Goal: Information Seeking & Learning: Learn about a topic

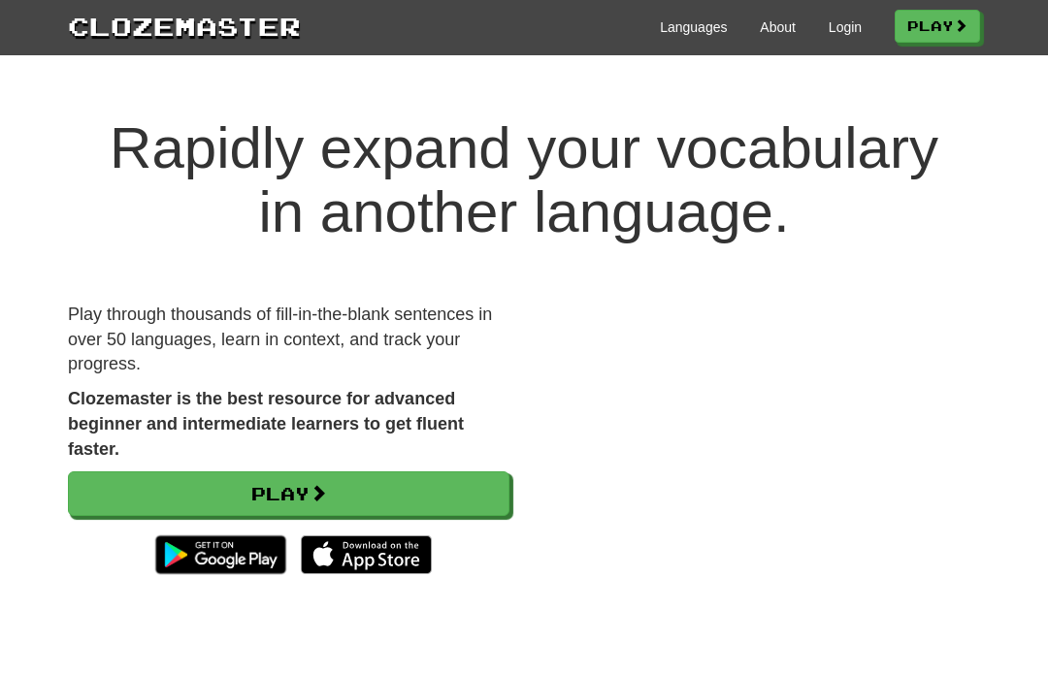
click at [938, 28] on link "Play" at bounding box center [937, 26] width 85 height 33
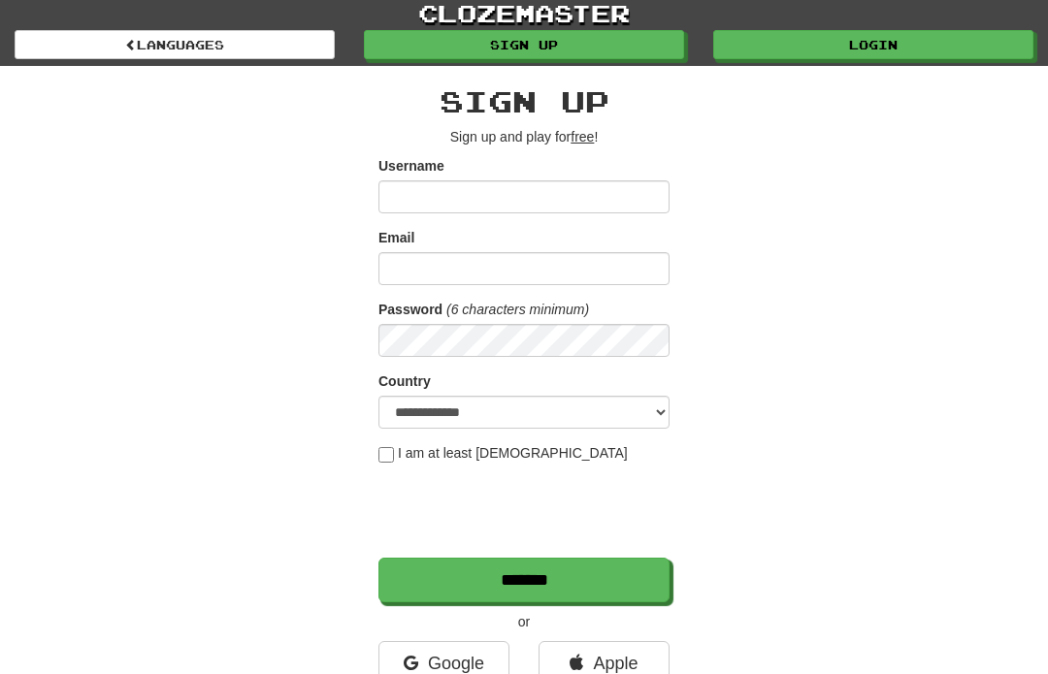
scroll to position [4, 0]
click at [794, 55] on link "Login" at bounding box center [873, 44] width 320 height 29
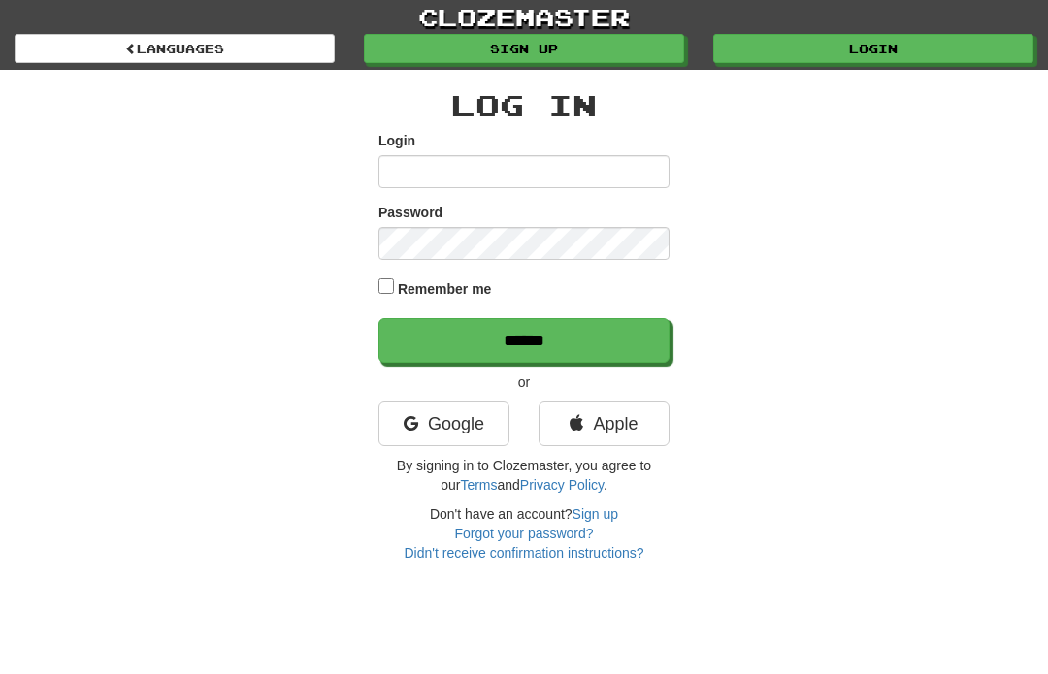
click at [626, 179] on input "Login" at bounding box center [523, 171] width 291 height 33
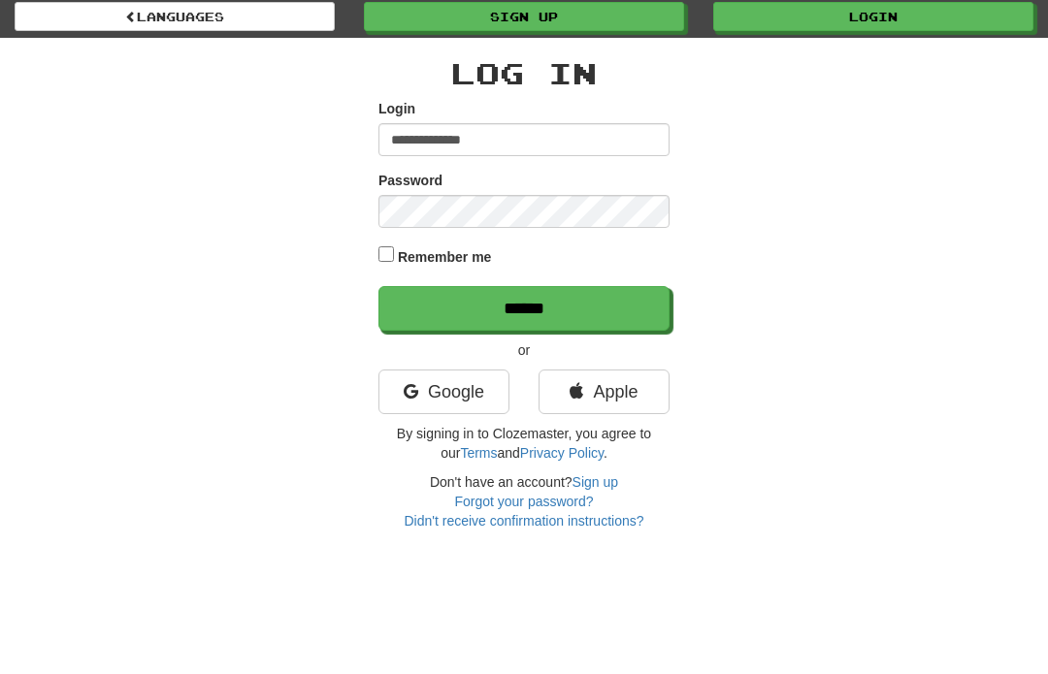
type input "**********"
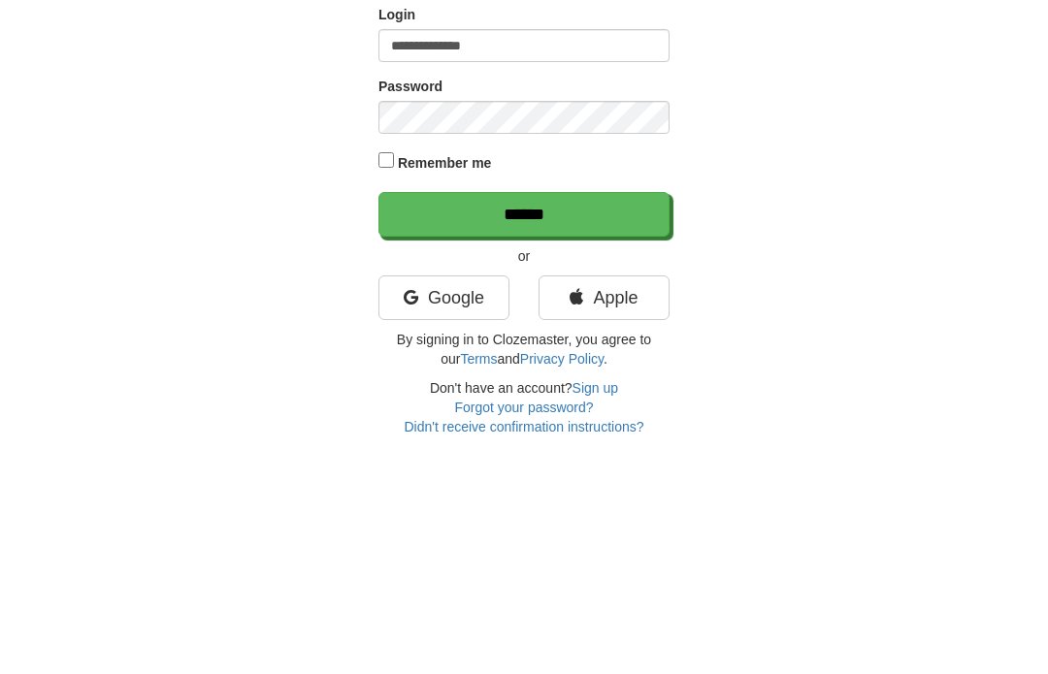
click at [621, 318] on input "******" at bounding box center [523, 340] width 291 height 45
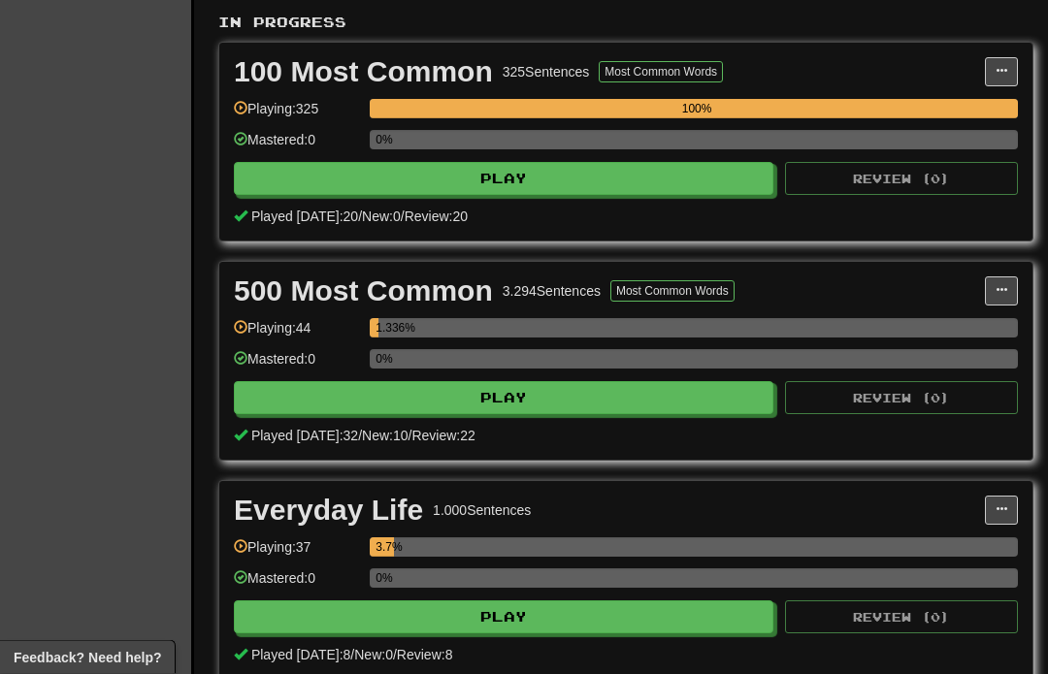
scroll to position [421, 0]
click at [651, 403] on button "Play" at bounding box center [504, 397] width 540 height 33
select select "**"
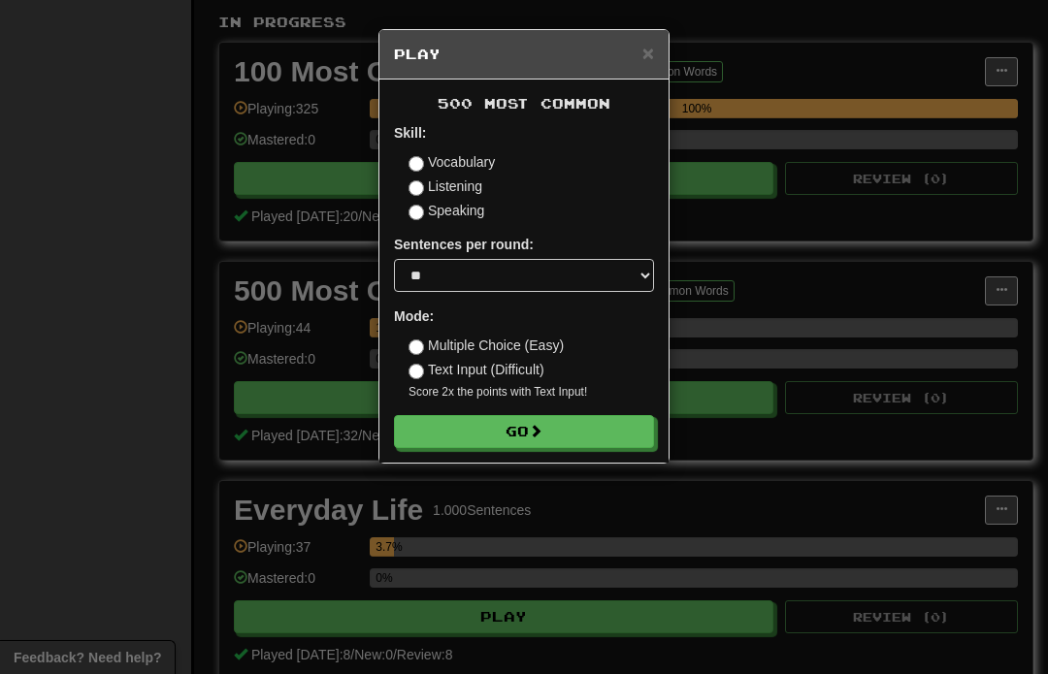
click at [622, 431] on button "Go" at bounding box center [524, 431] width 260 height 33
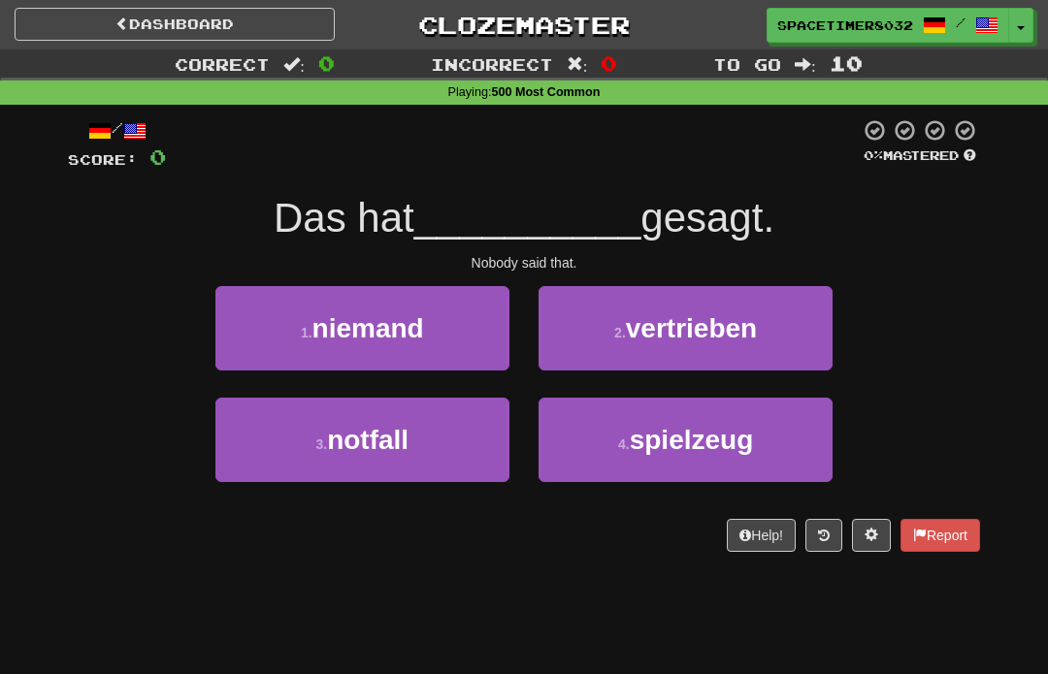
click at [443, 449] on button "3 . notfall" at bounding box center [362, 440] width 294 height 84
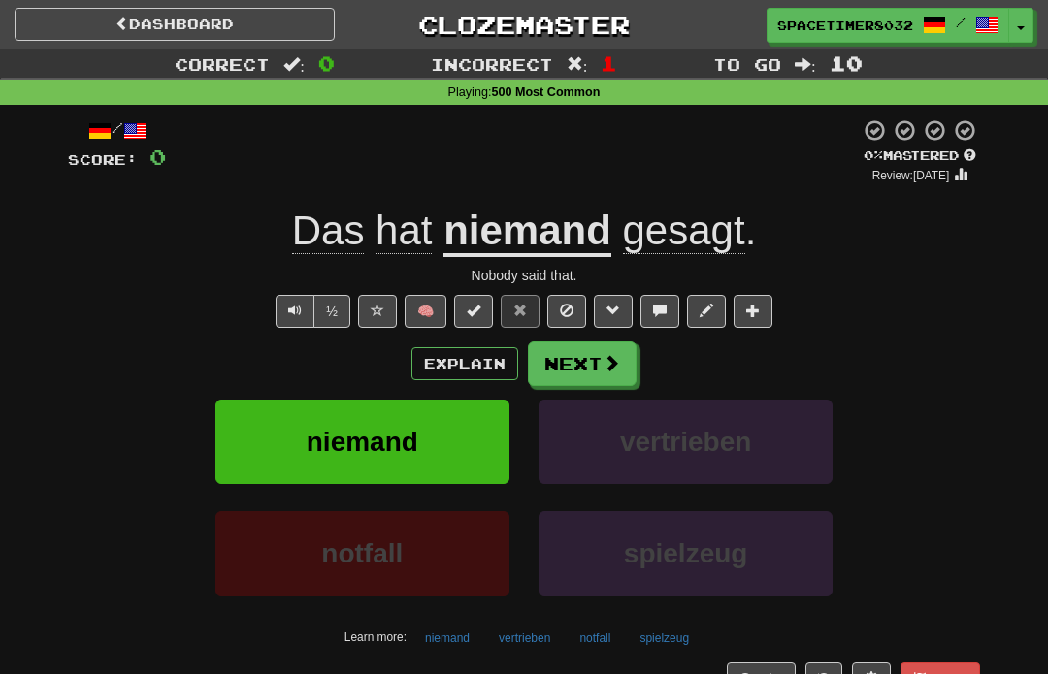
click at [469, 360] on button "Explain" at bounding box center [464, 363] width 107 height 33
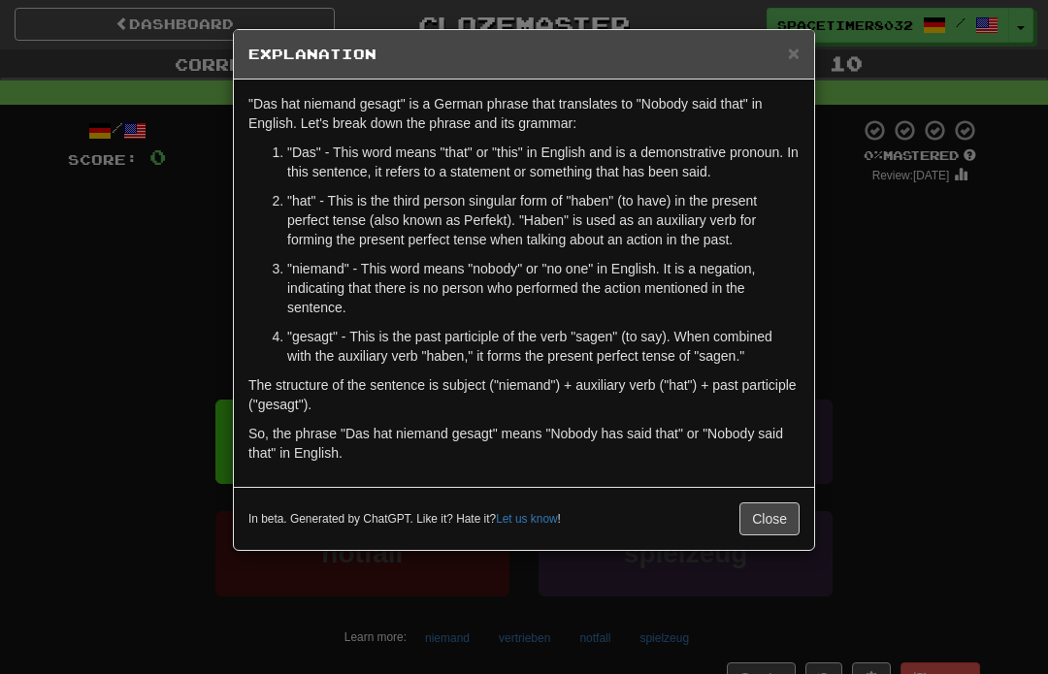
click at [773, 515] on button "Close" at bounding box center [769, 519] width 60 height 33
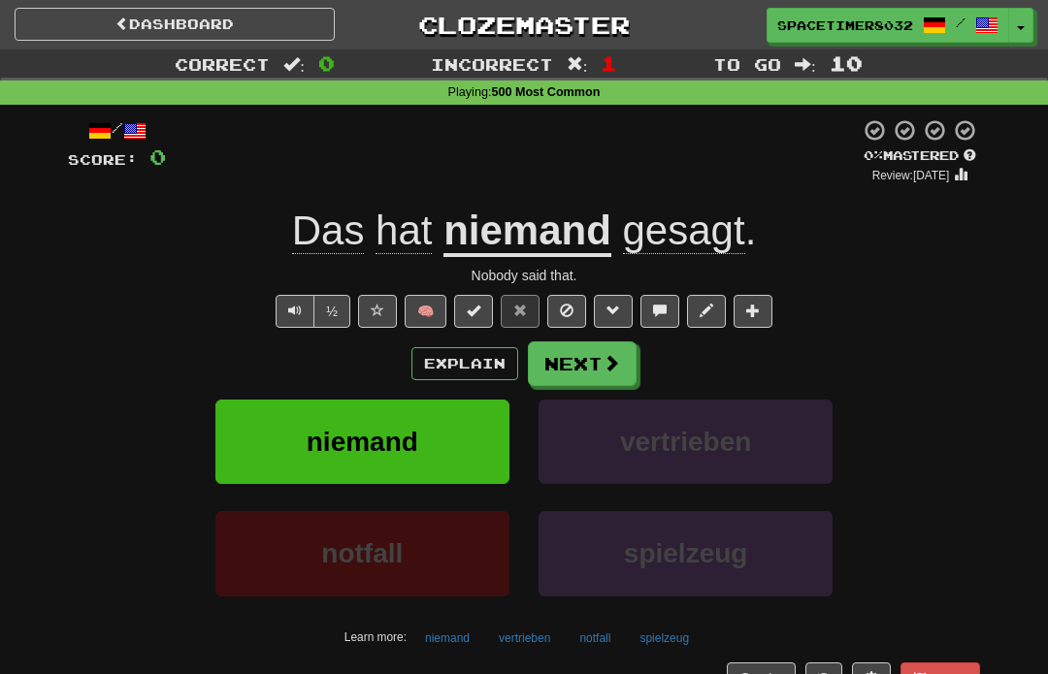
click at [613, 364] on span at bounding box center [611, 362] width 17 height 17
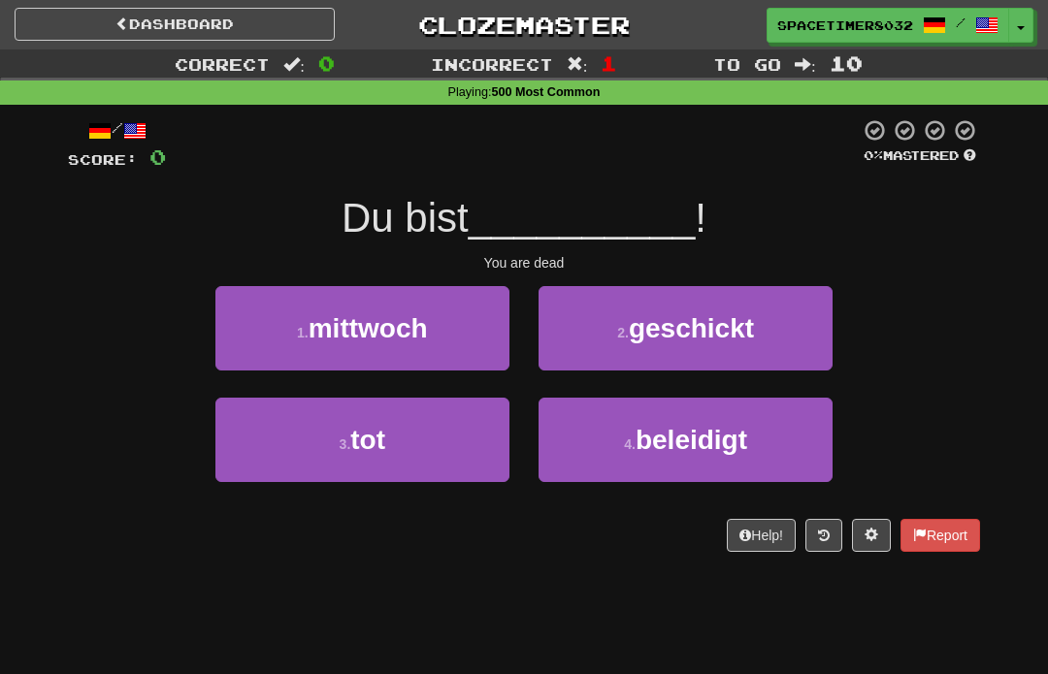
click at [257, 431] on button "3 . tot" at bounding box center [362, 440] width 294 height 84
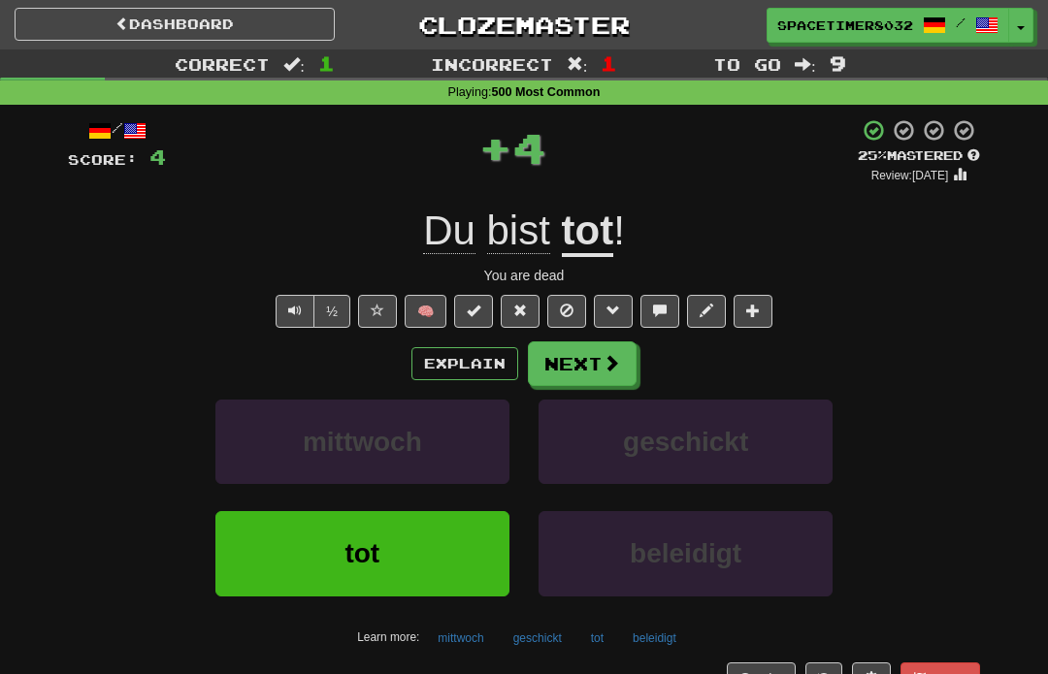
click at [612, 363] on span at bounding box center [611, 362] width 17 height 17
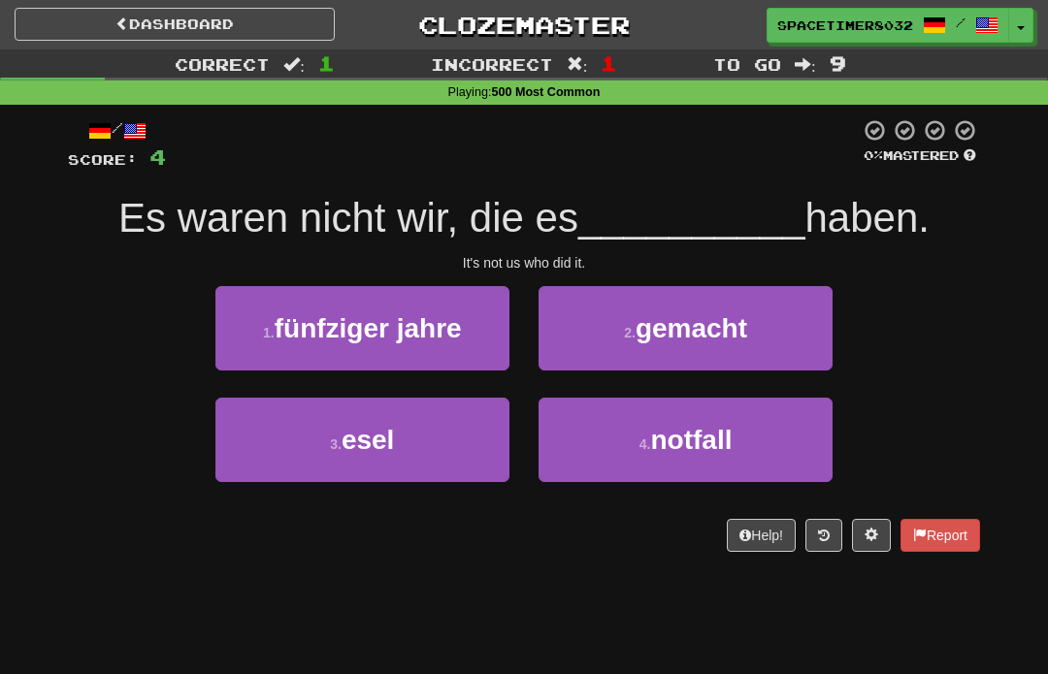
click at [755, 269] on div "It's not us who did it." at bounding box center [524, 262] width 912 height 19
click at [745, 345] on button "2 . gemacht" at bounding box center [686, 328] width 294 height 84
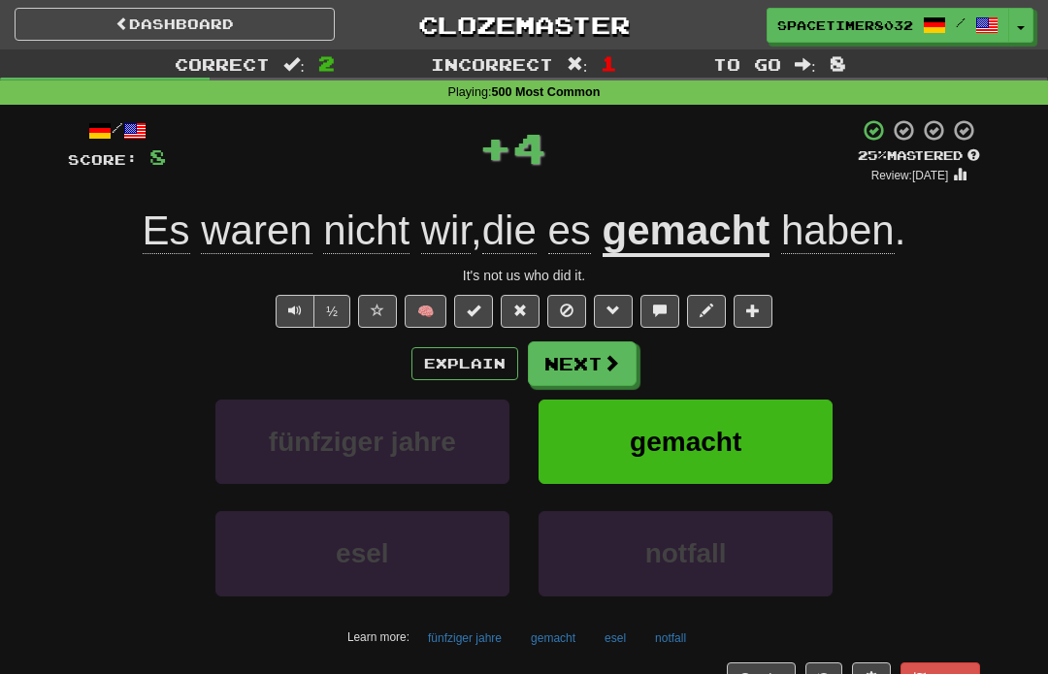
click at [607, 381] on button "Next" at bounding box center [582, 364] width 109 height 45
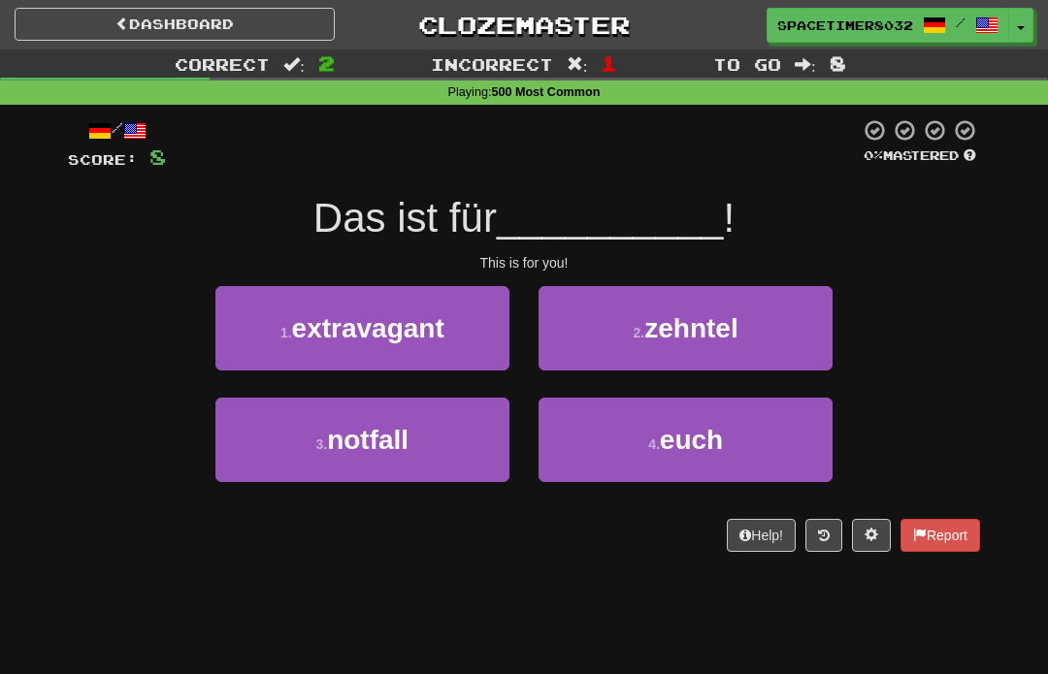
click at [761, 437] on button "4 . euch" at bounding box center [686, 440] width 294 height 84
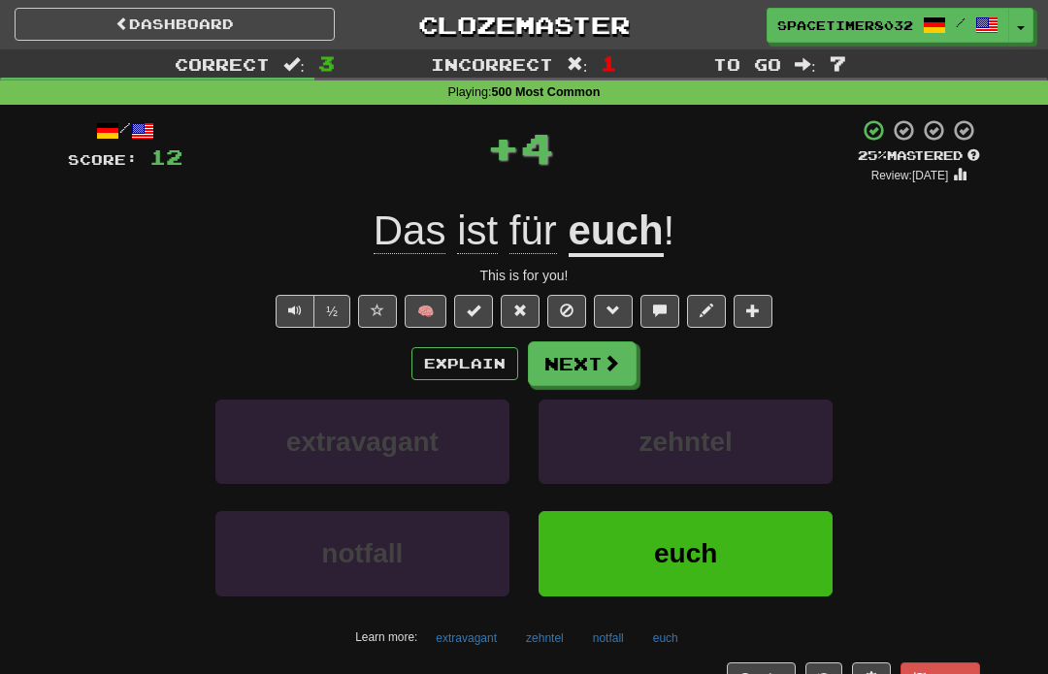
click at [616, 381] on button "Next" at bounding box center [582, 364] width 109 height 45
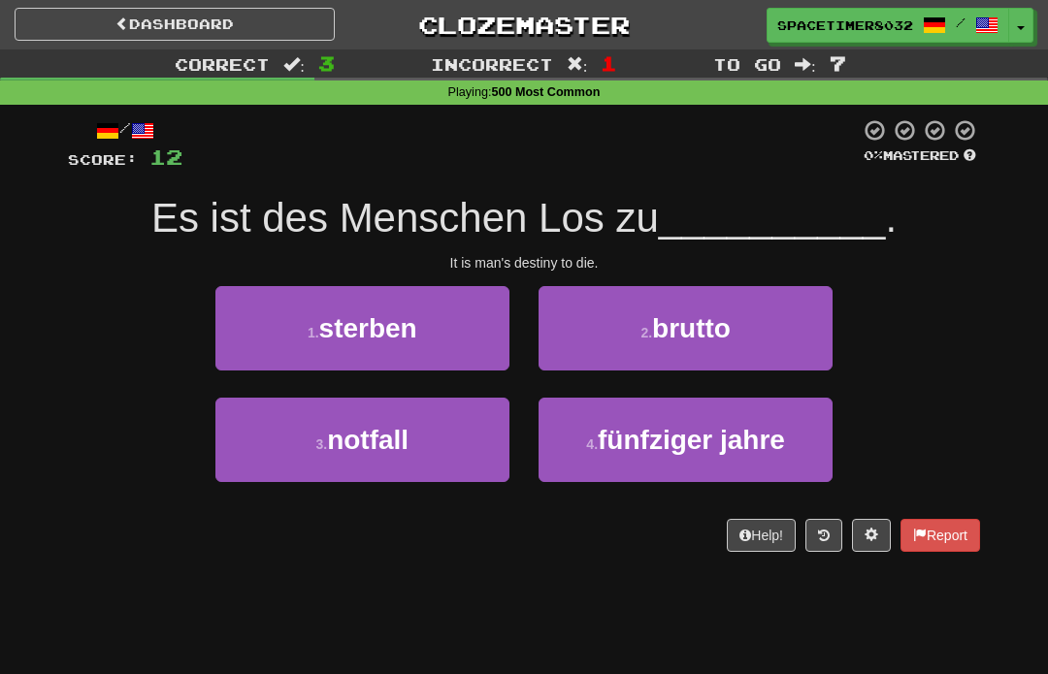
click at [247, 341] on button "1 . sterben" at bounding box center [362, 328] width 294 height 84
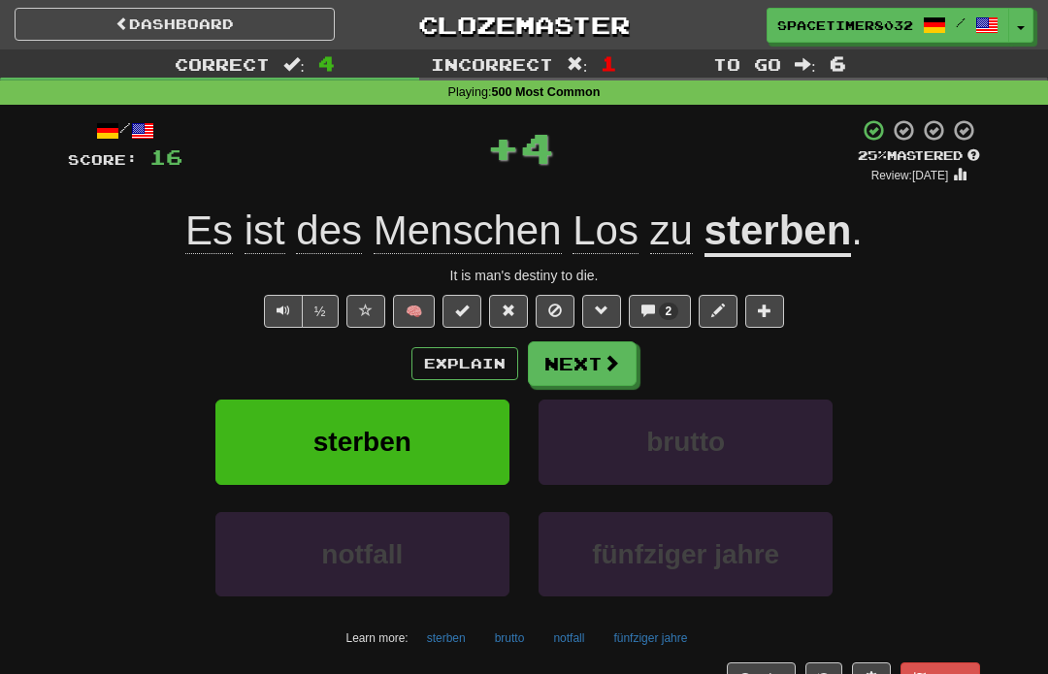
click at [449, 368] on button "Explain" at bounding box center [464, 363] width 107 height 33
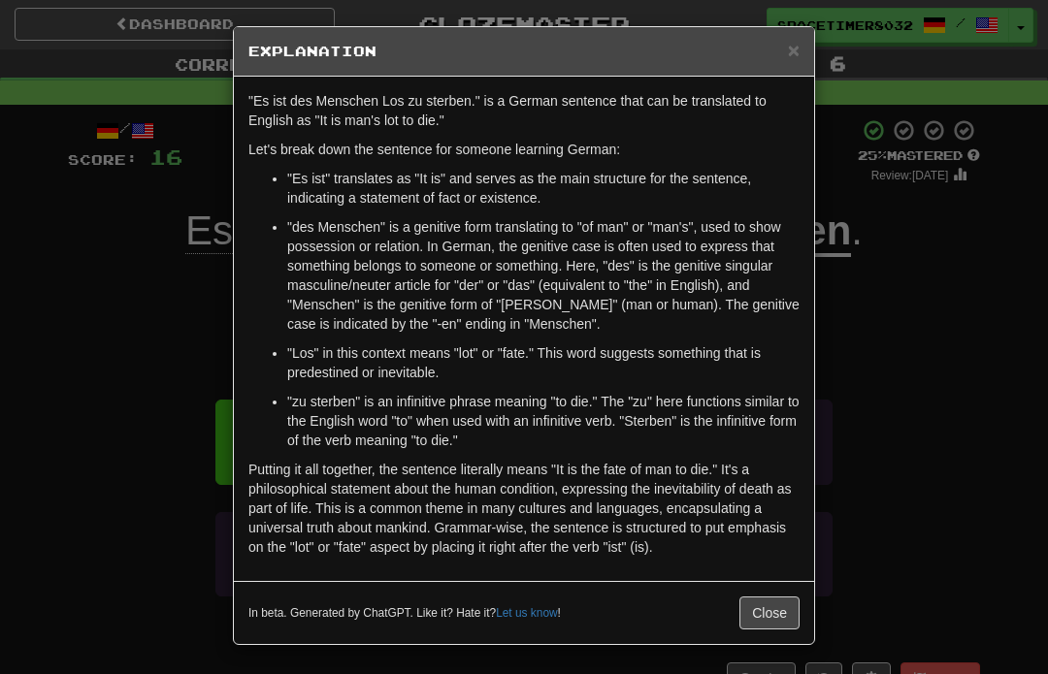
scroll to position [3, 0]
click at [792, 47] on span "×" at bounding box center [794, 50] width 12 height 22
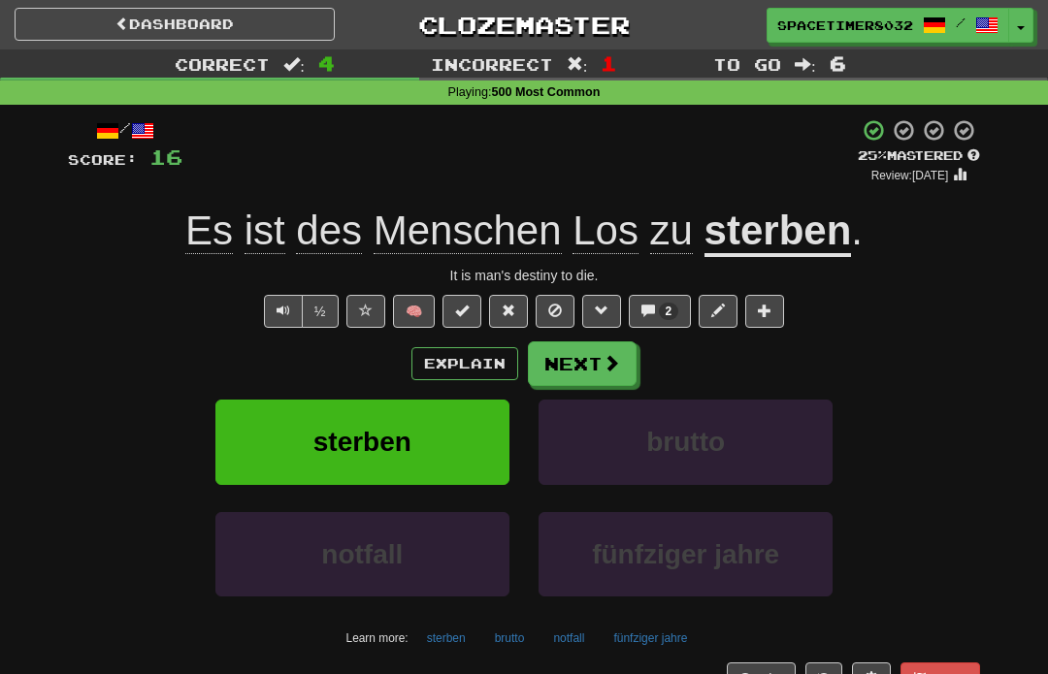
click at [634, 379] on button "Next" at bounding box center [582, 364] width 109 height 45
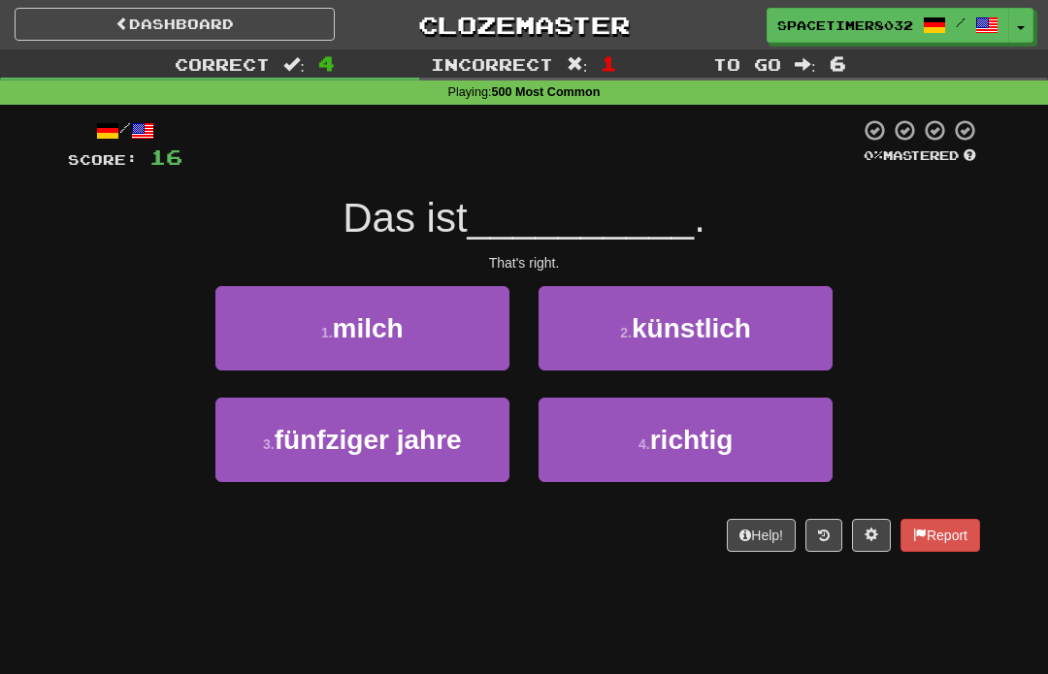
click at [729, 436] on span "richtig" at bounding box center [691, 440] width 83 height 30
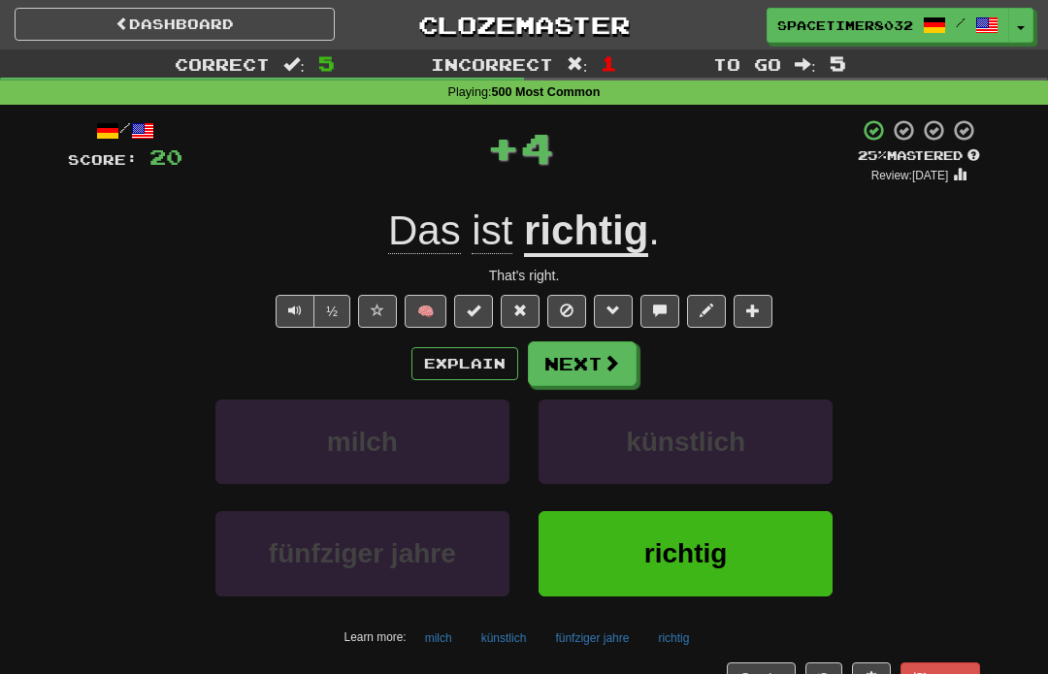
click at [616, 366] on span at bounding box center [611, 362] width 17 height 17
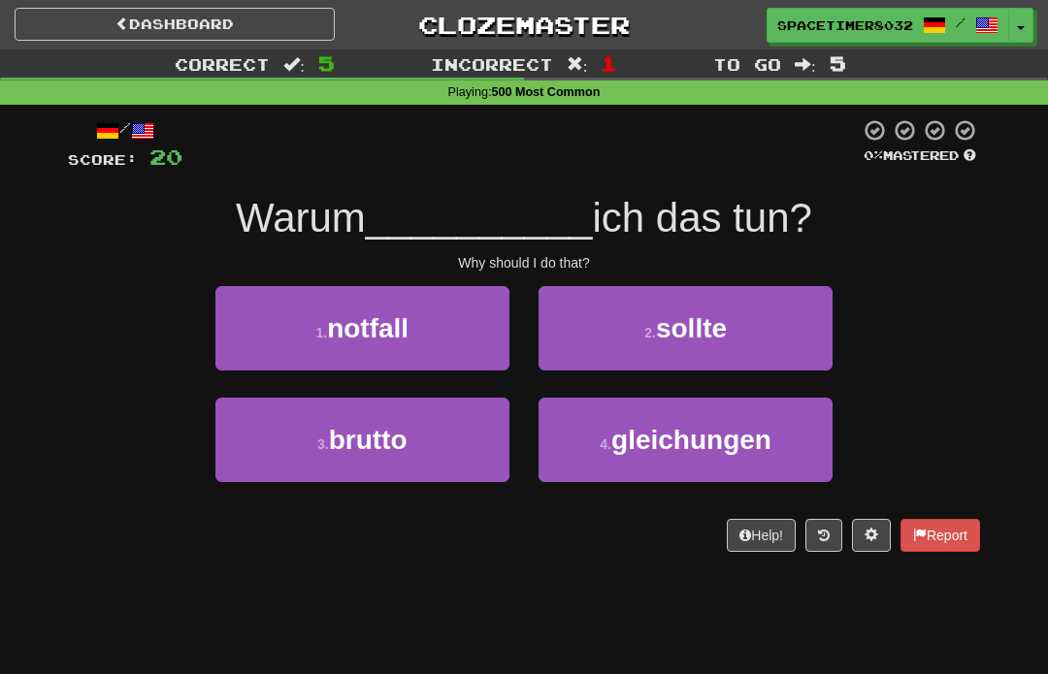
click at [735, 344] on button "2 . sollte" at bounding box center [686, 328] width 294 height 84
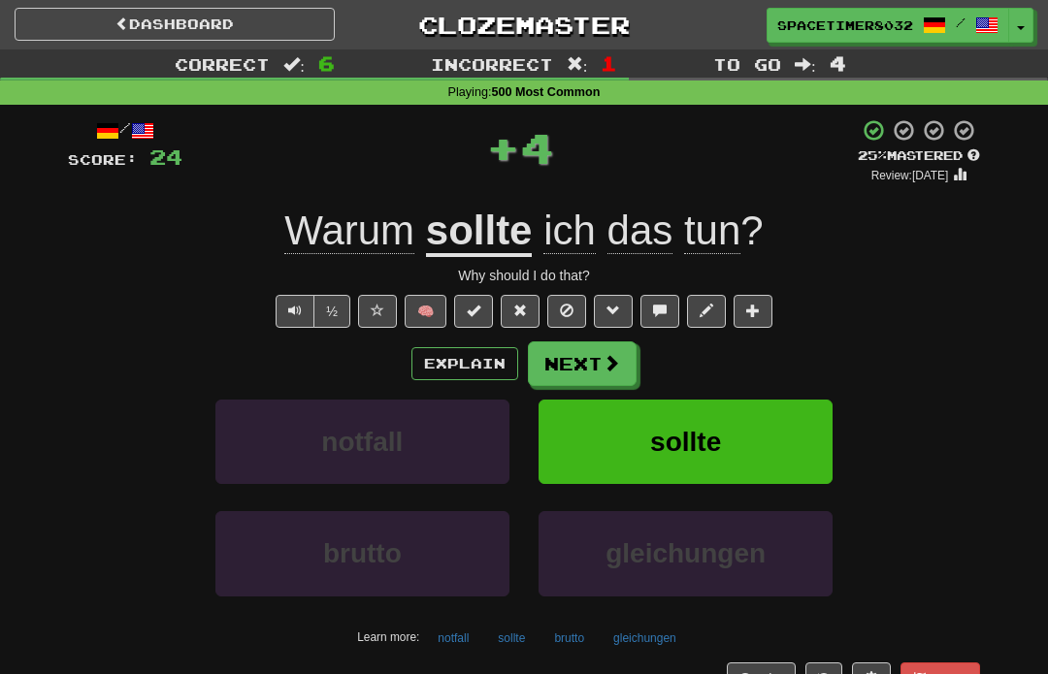
click at [563, 367] on button "Next" at bounding box center [582, 364] width 109 height 45
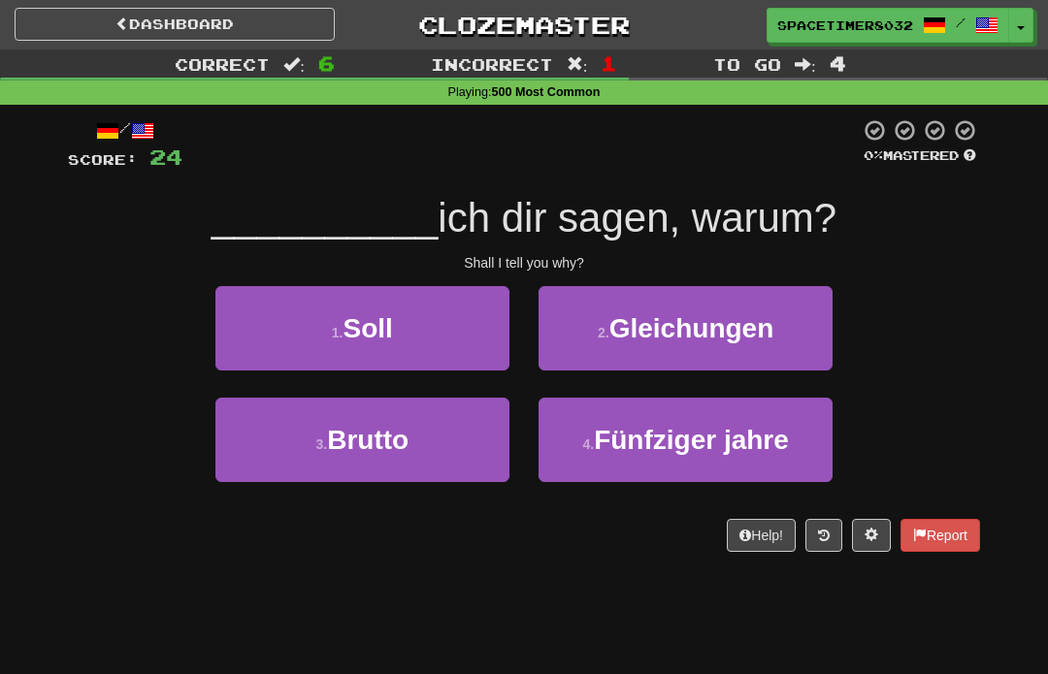
click at [334, 311] on button "1 . Soll" at bounding box center [362, 328] width 294 height 84
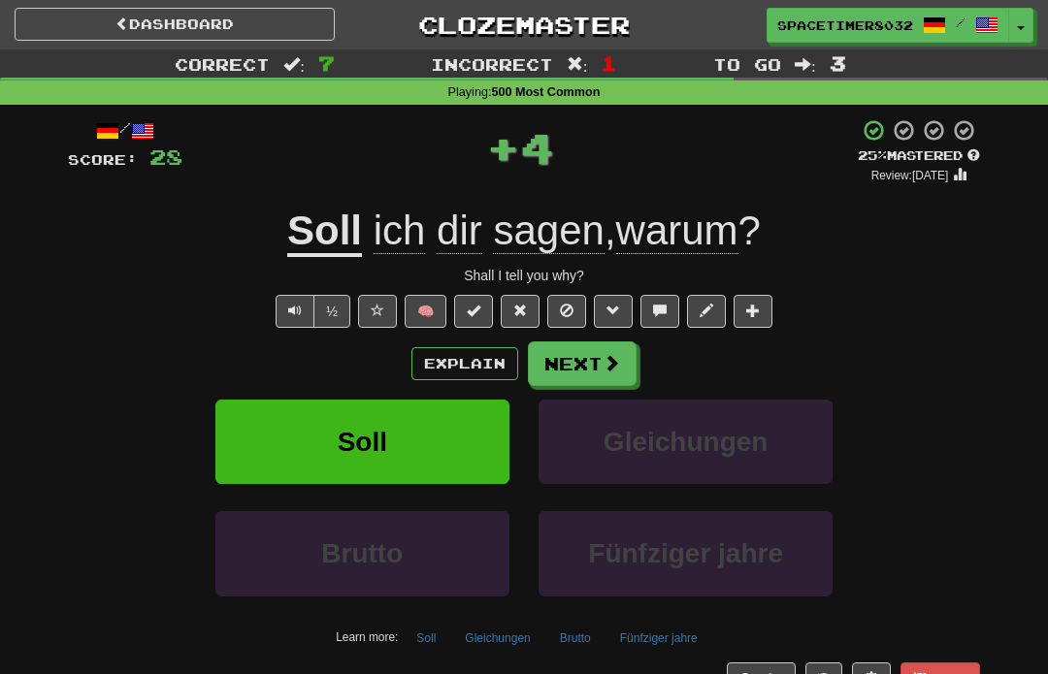
click at [601, 374] on button "Next" at bounding box center [582, 364] width 109 height 45
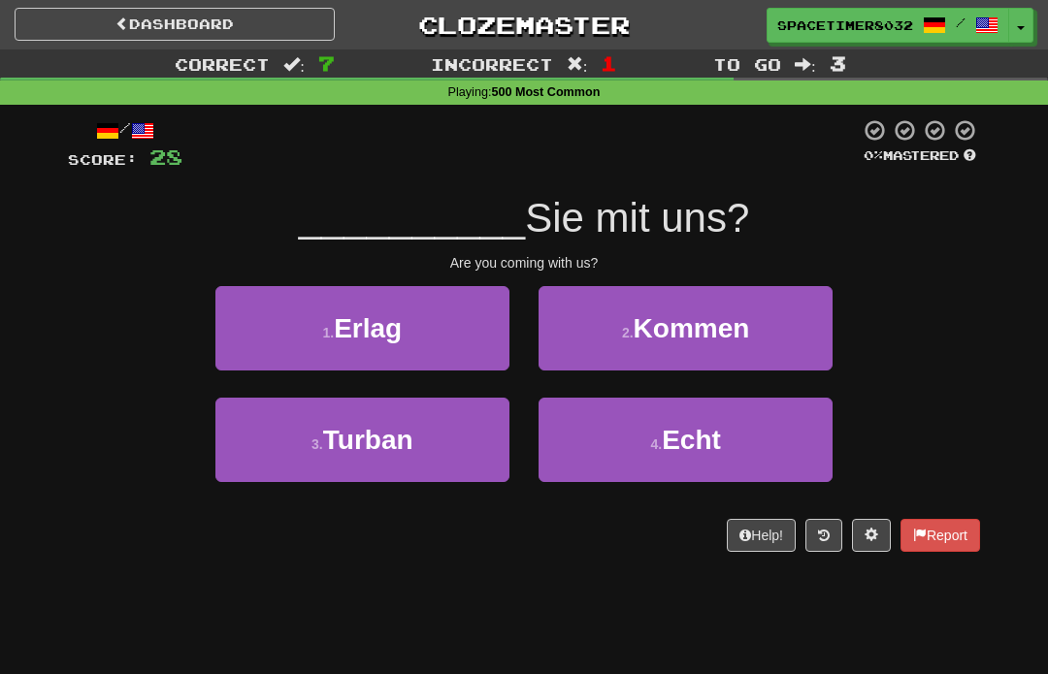
click at [767, 292] on button "2 . Kommen" at bounding box center [686, 328] width 294 height 84
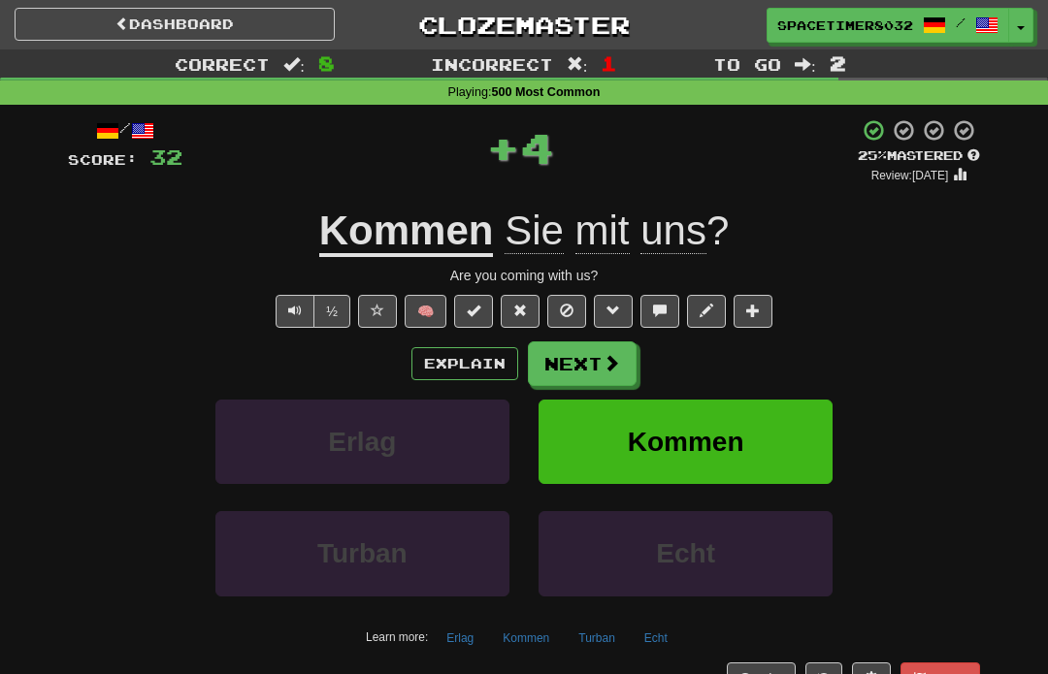
scroll to position [28, 0]
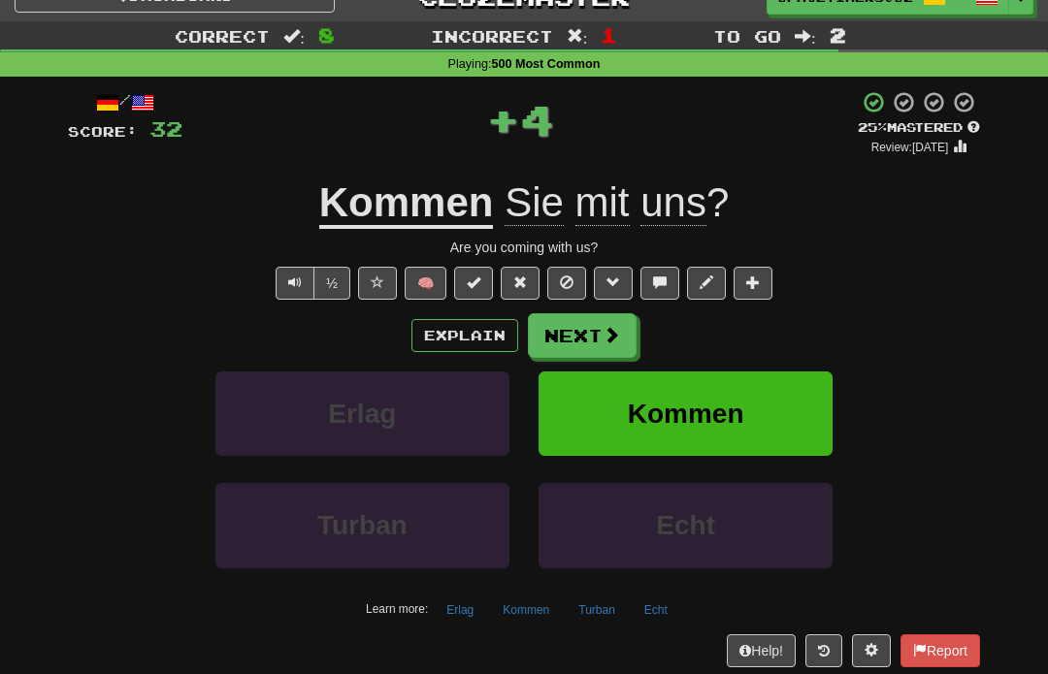
click at [597, 321] on button "Next" at bounding box center [582, 335] width 109 height 45
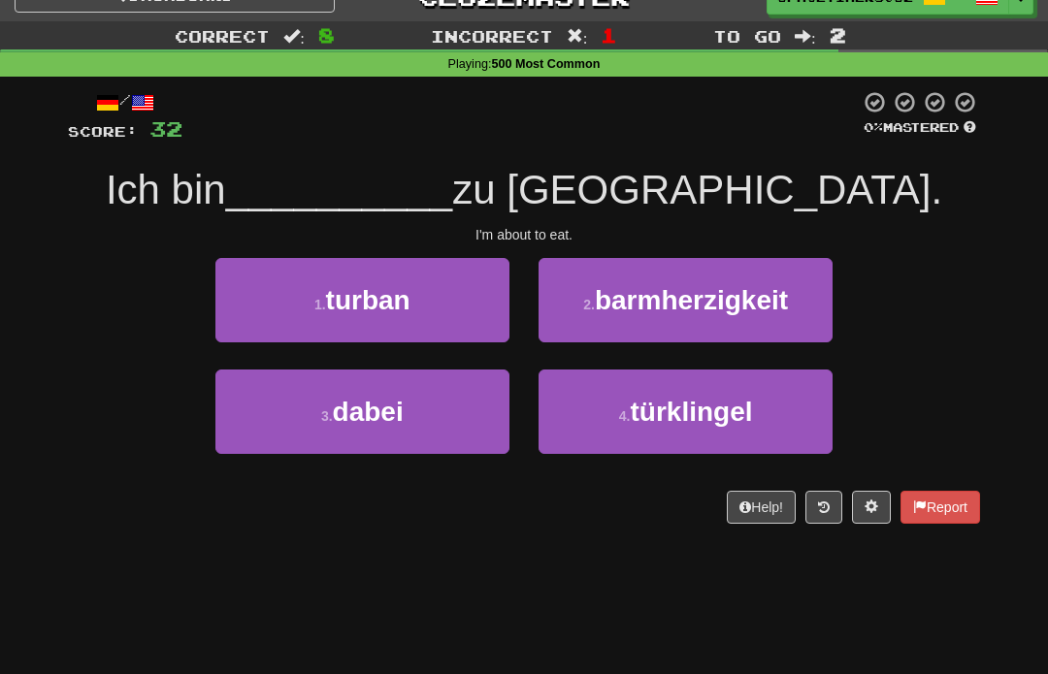
click at [266, 425] on button "3 . dabei" at bounding box center [362, 412] width 294 height 84
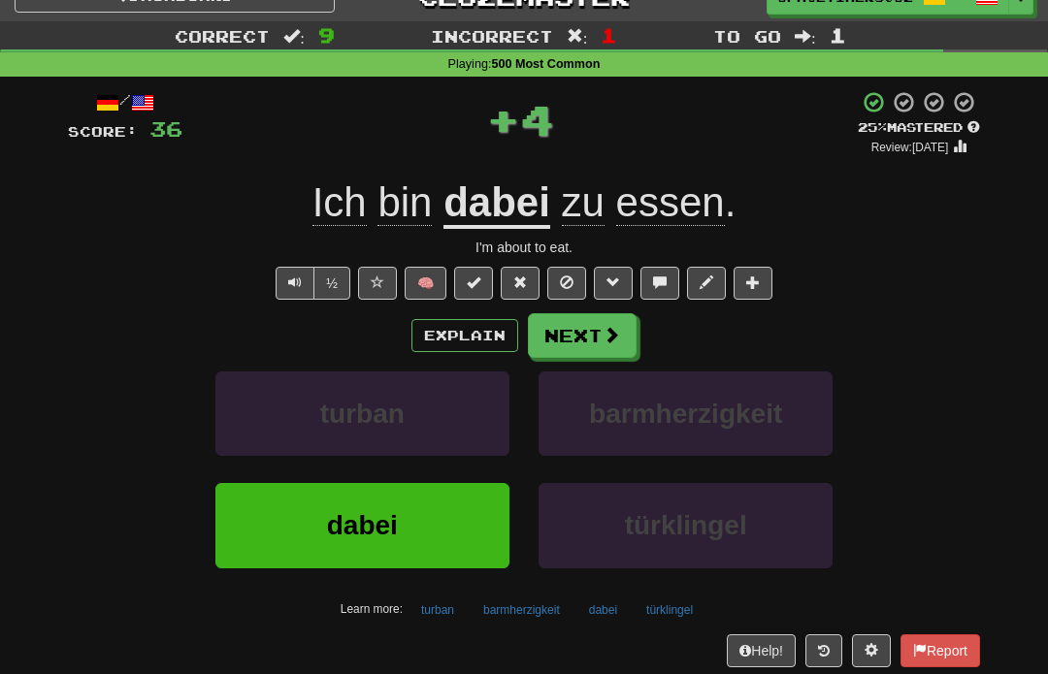
click at [614, 347] on button "Next" at bounding box center [582, 335] width 109 height 45
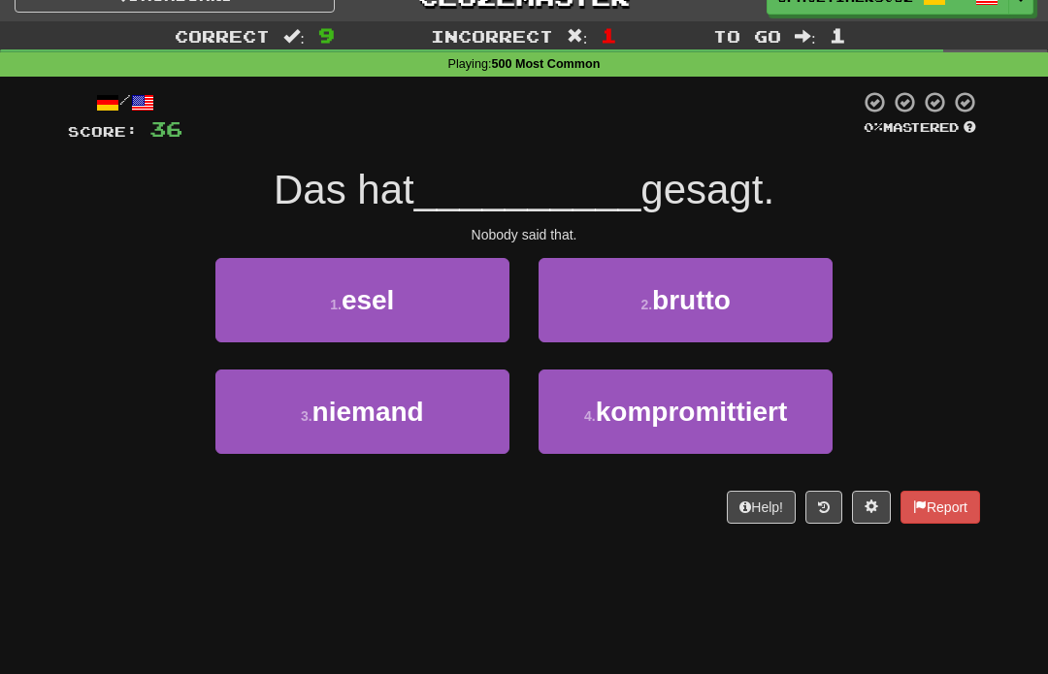
scroll to position [49, 0]
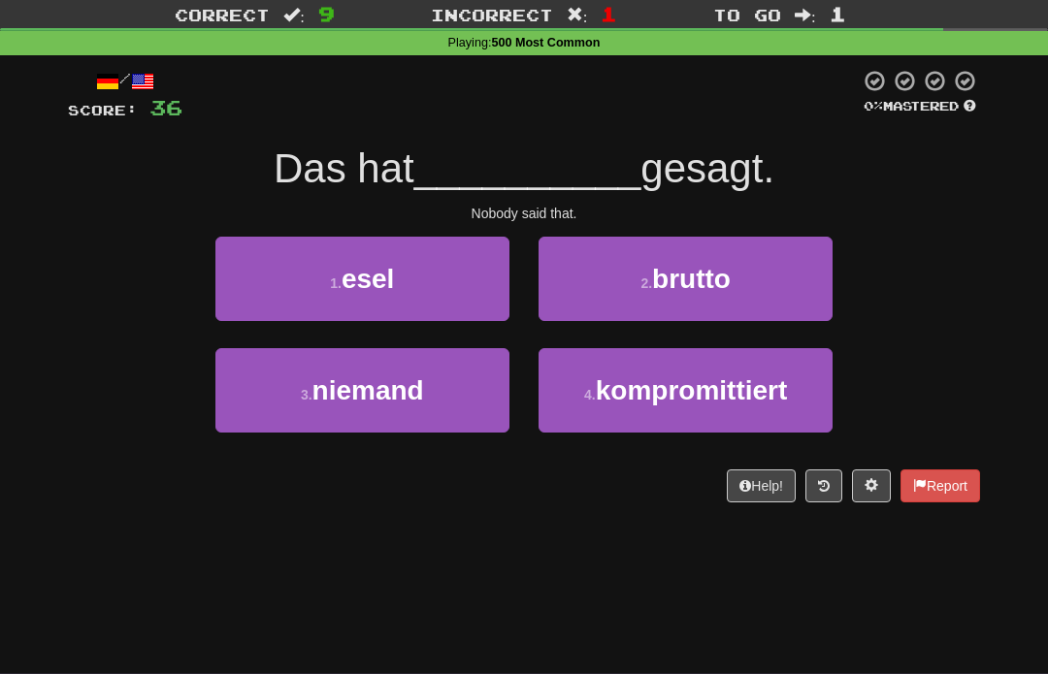
click at [251, 368] on button "3 . niemand" at bounding box center [362, 390] width 294 height 84
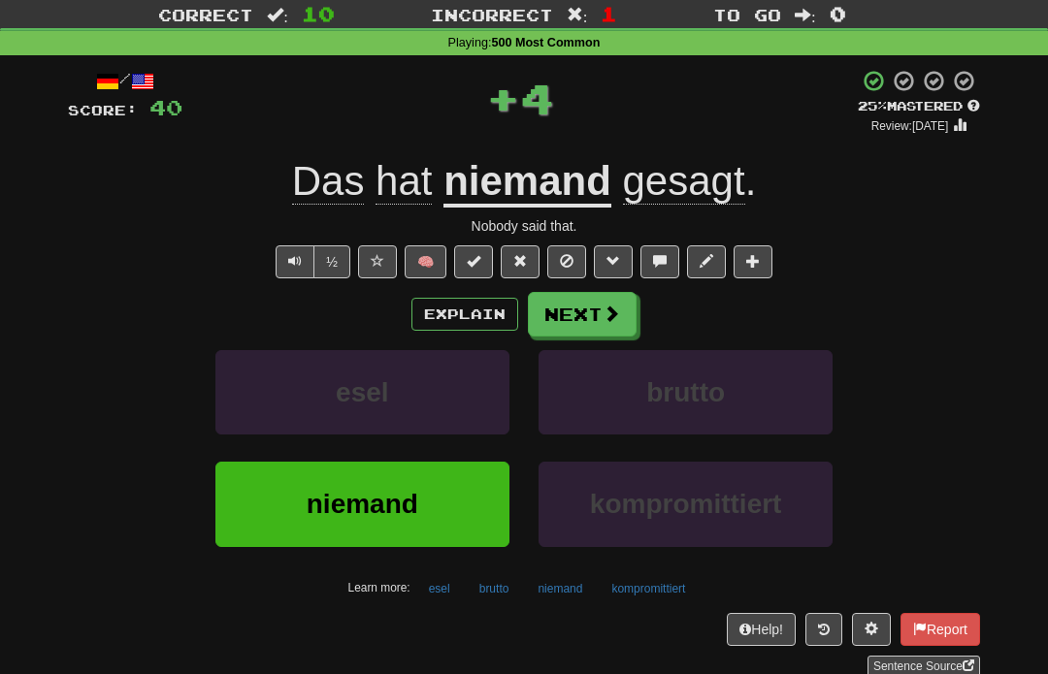
click at [615, 310] on span at bounding box center [611, 313] width 17 height 17
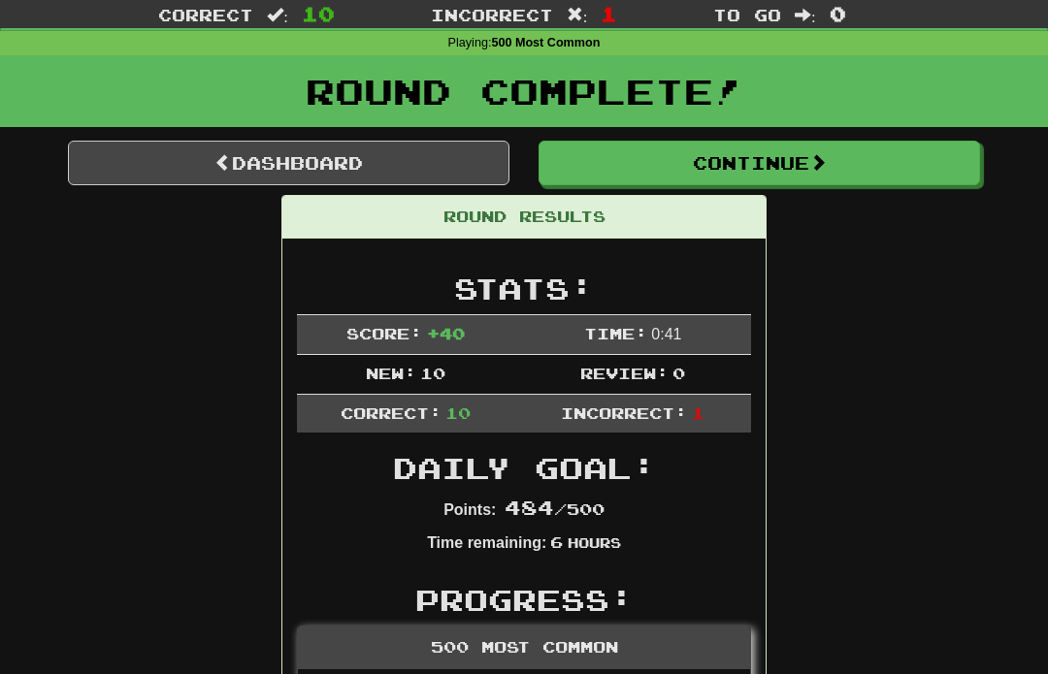
scroll to position [0, 0]
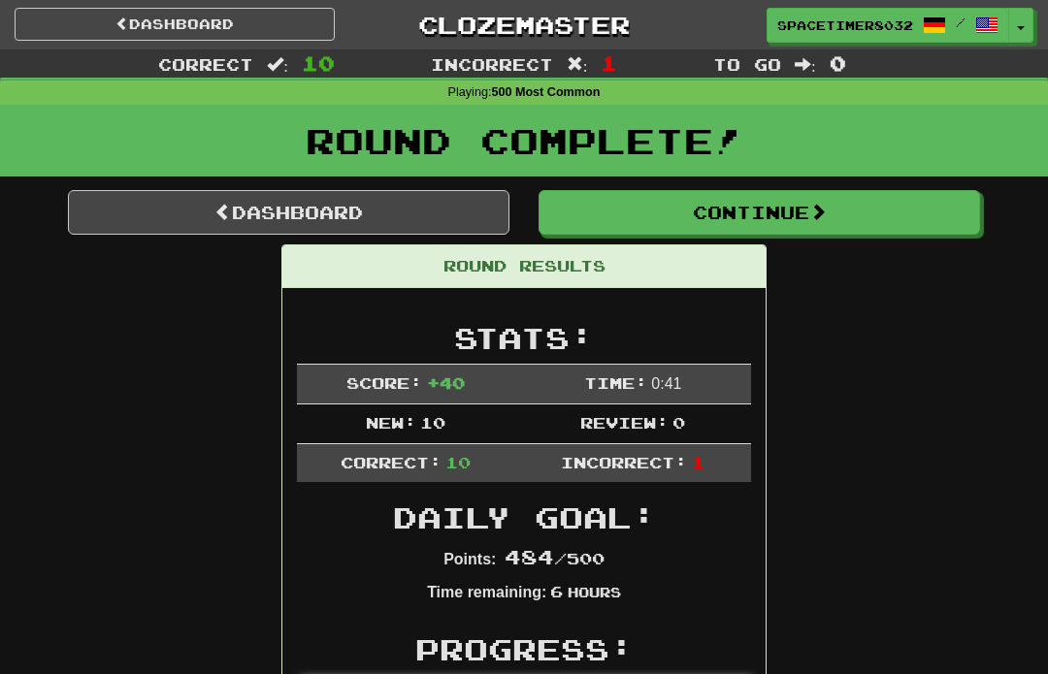
click at [204, 206] on link "Dashboard" at bounding box center [289, 212] width 442 height 45
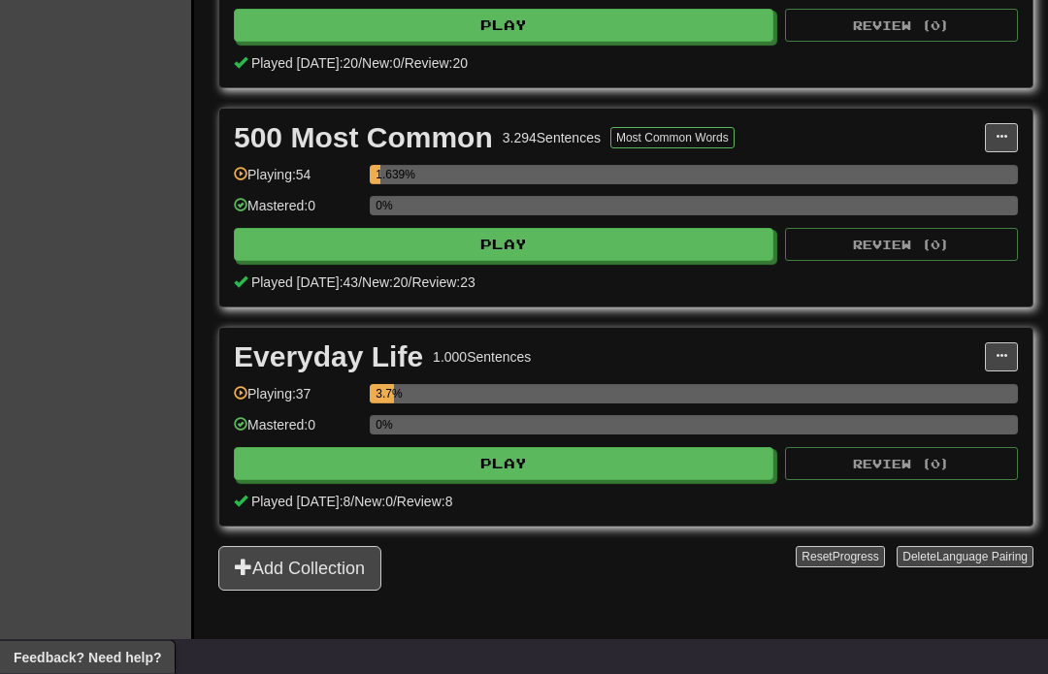
scroll to position [564, 0]
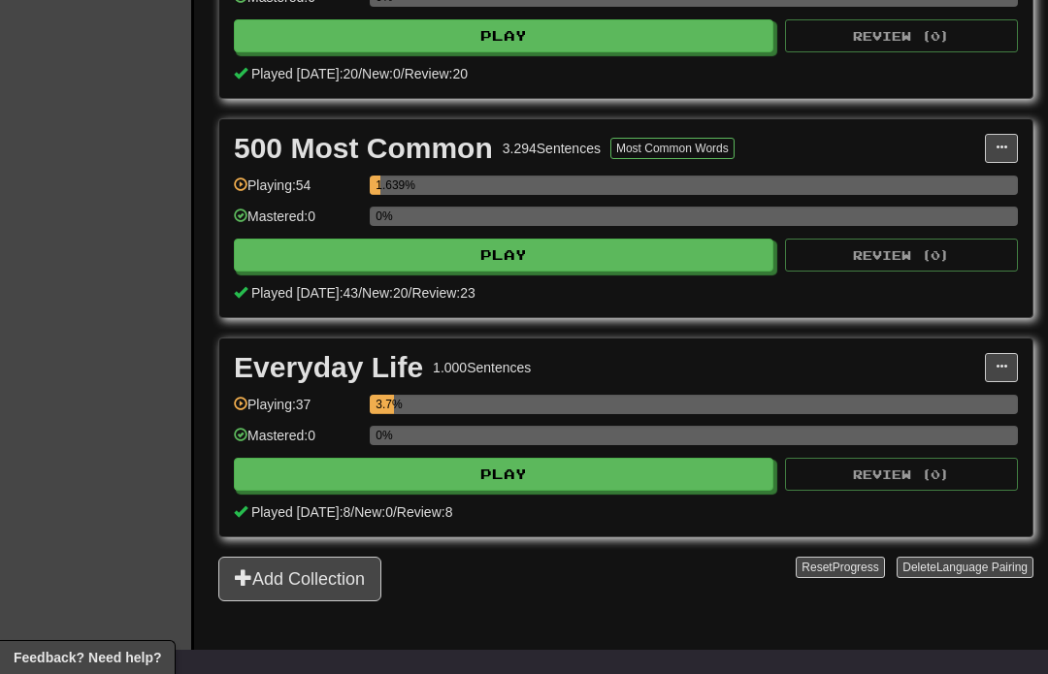
click at [711, 269] on button "Play" at bounding box center [504, 255] width 540 height 33
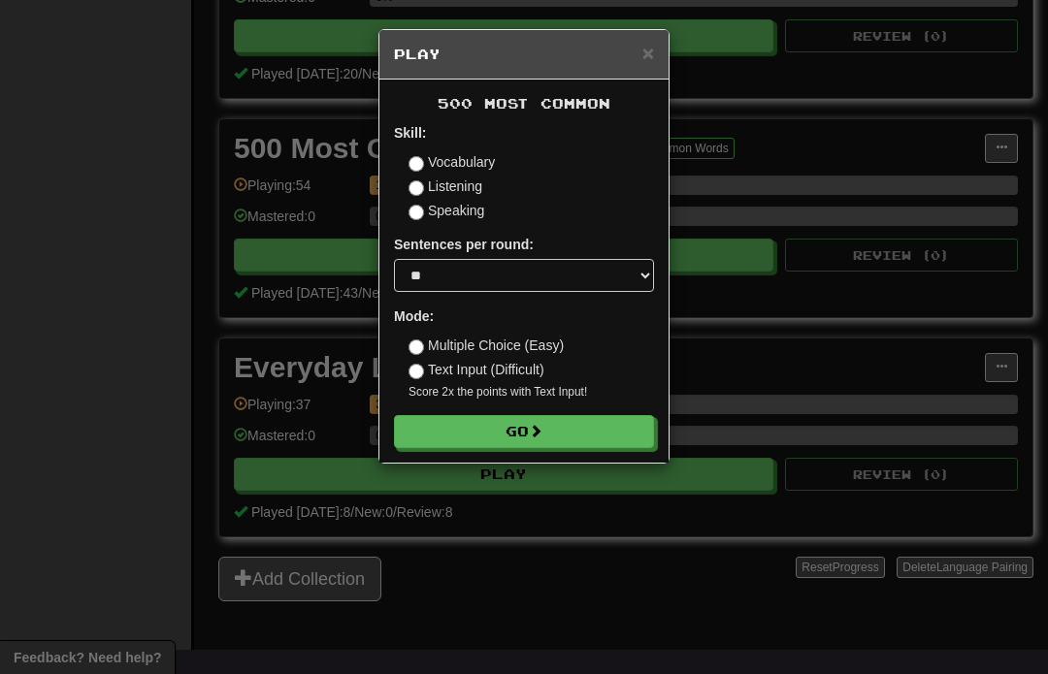
click at [526, 372] on label "Text Input (Difficult)" at bounding box center [477, 369] width 136 height 19
click at [554, 347] on label "Multiple Choice (Easy)" at bounding box center [486, 345] width 155 height 19
click at [528, 277] on select "* ** ** ** ** ** *** ********" at bounding box center [524, 275] width 260 height 33
select select "**"
click at [598, 419] on button "Go" at bounding box center [524, 431] width 260 height 33
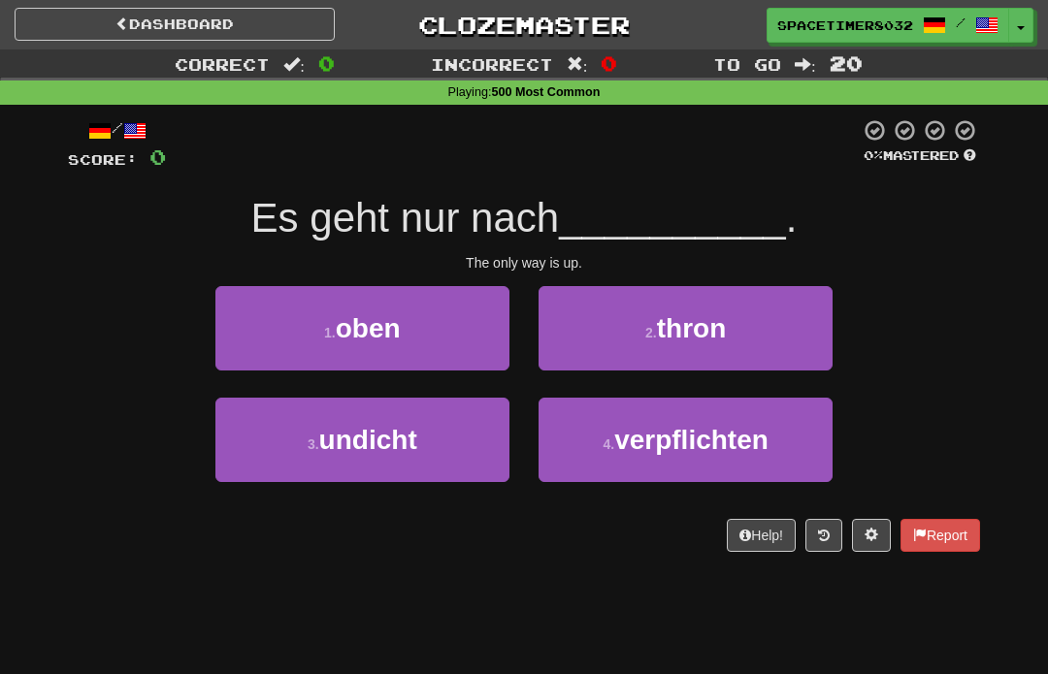
click at [256, 315] on button "1 . oben" at bounding box center [362, 328] width 294 height 84
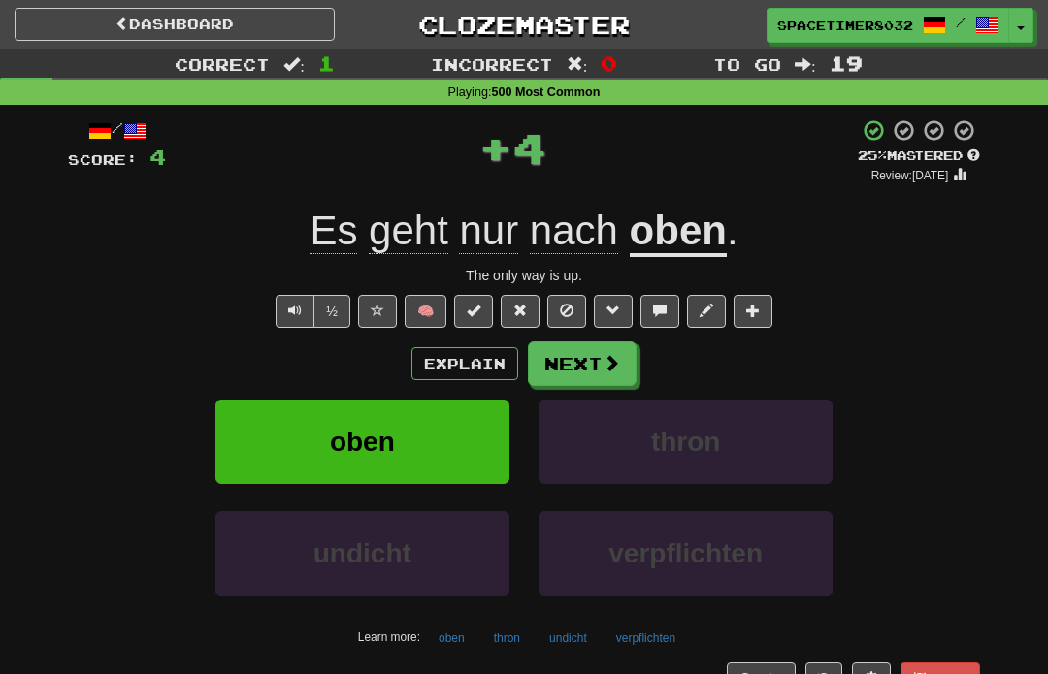
click at [488, 362] on button "Explain" at bounding box center [464, 363] width 107 height 33
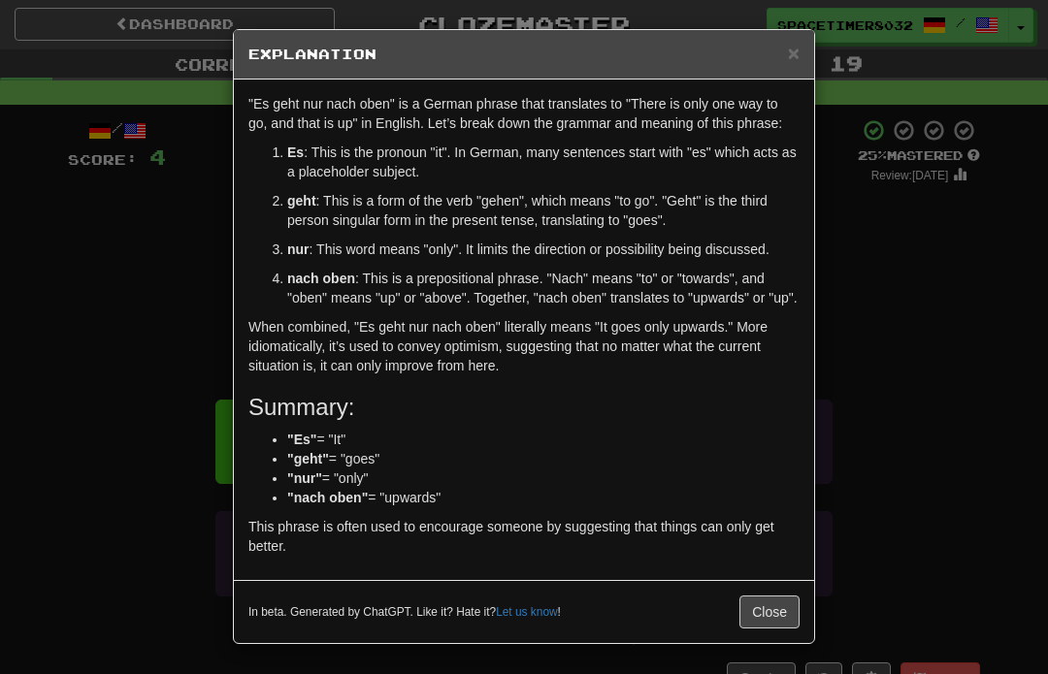
scroll to position [7, 0]
click at [181, 190] on div "× Explanation "Es geht nur nach oben" is a German phrase that translates to "Th…" at bounding box center [524, 337] width 1048 height 674
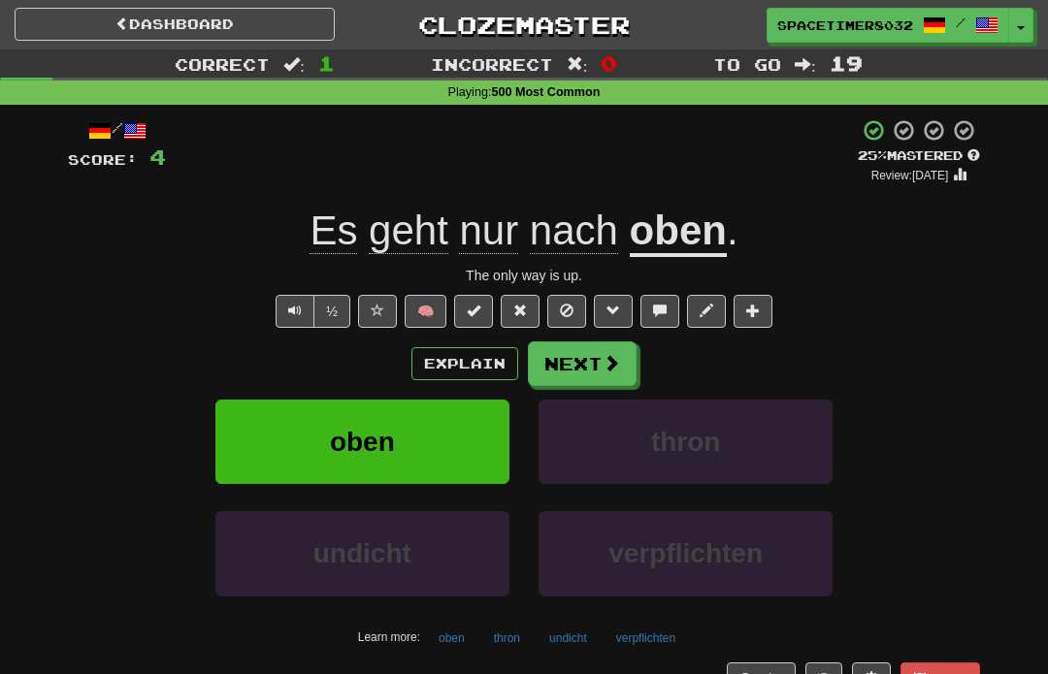
click at [622, 358] on button "Next" at bounding box center [582, 364] width 109 height 45
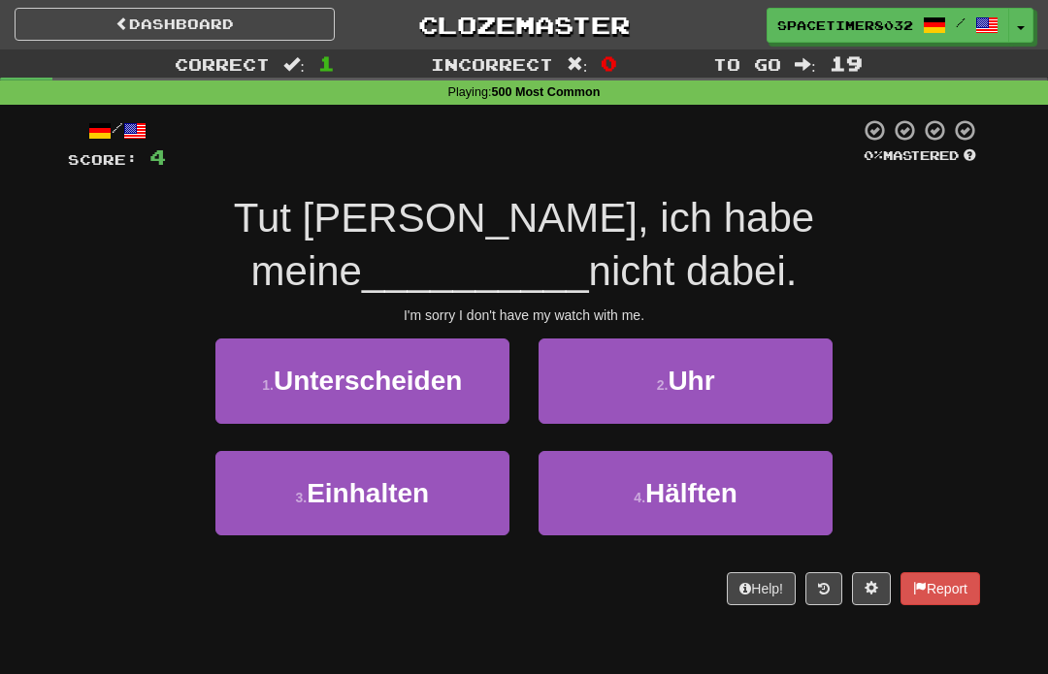
click at [752, 370] on button "2 . Uhr" at bounding box center [686, 381] width 294 height 84
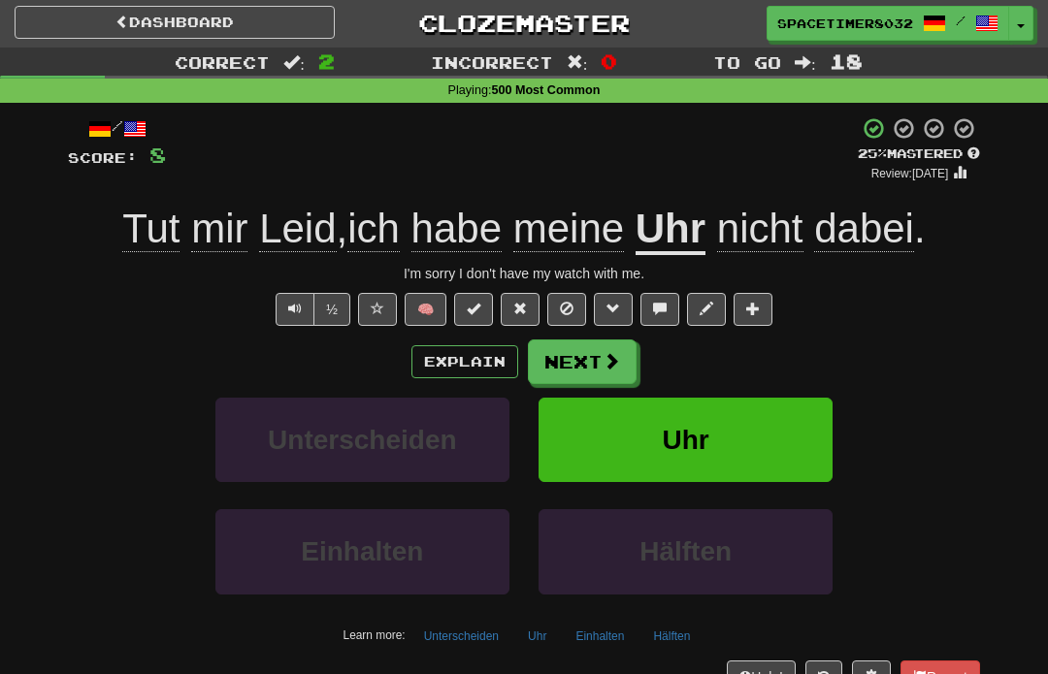
scroll to position [0, 0]
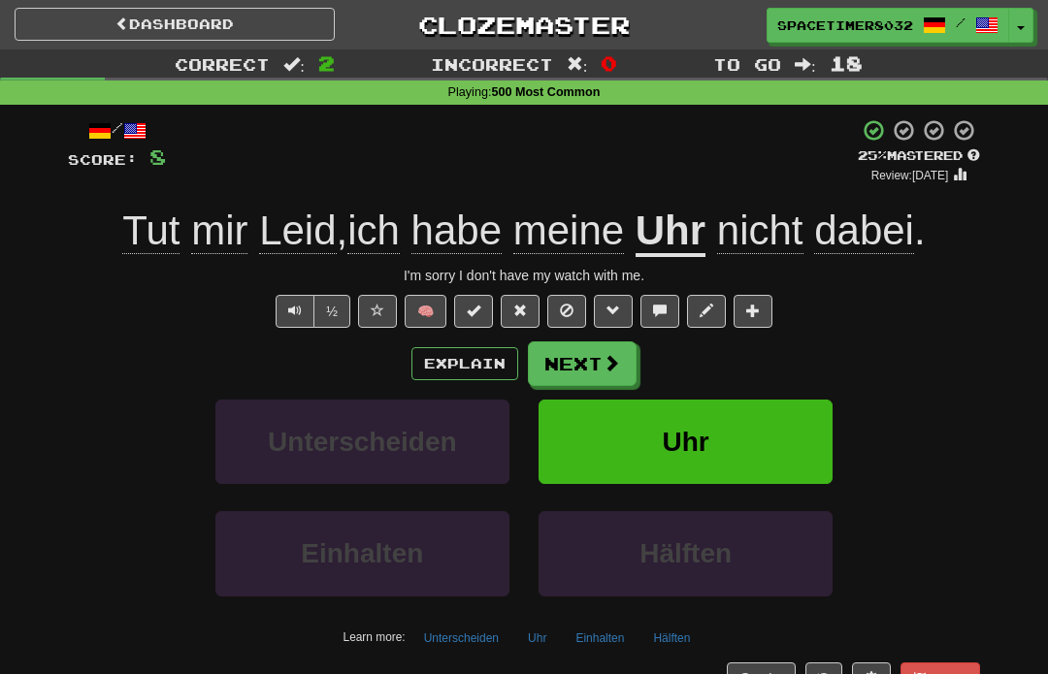
click at [464, 367] on button "Explain" at bounding box center [464, 363] width 107 height 33
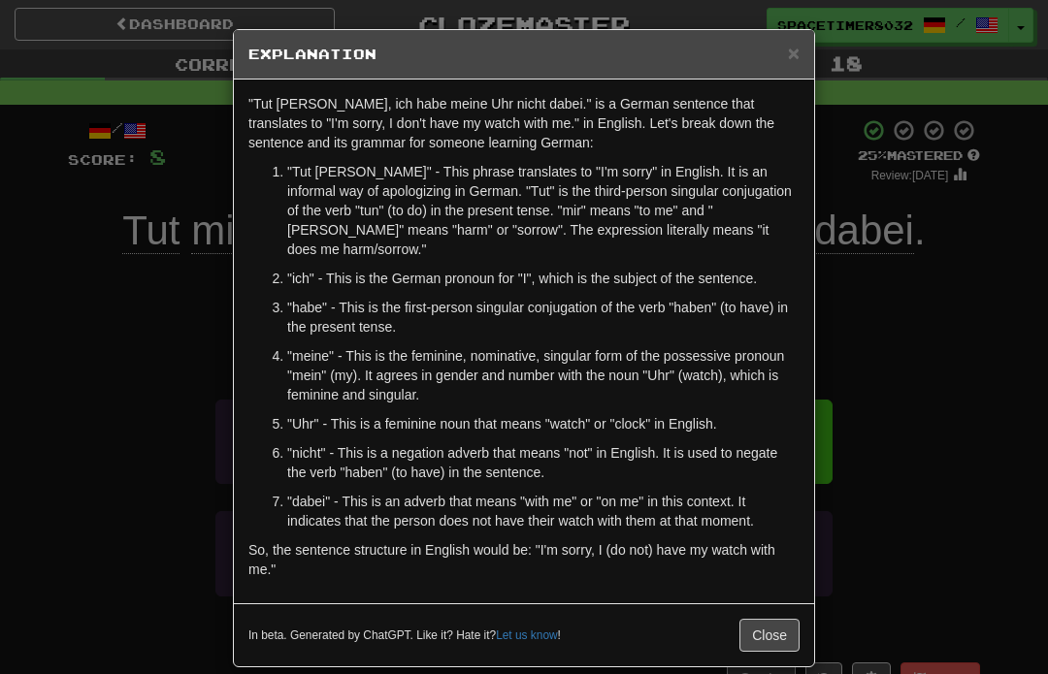
click at [774, 632] on button "Close" at bounding box center [769, 635] width 60 height 33
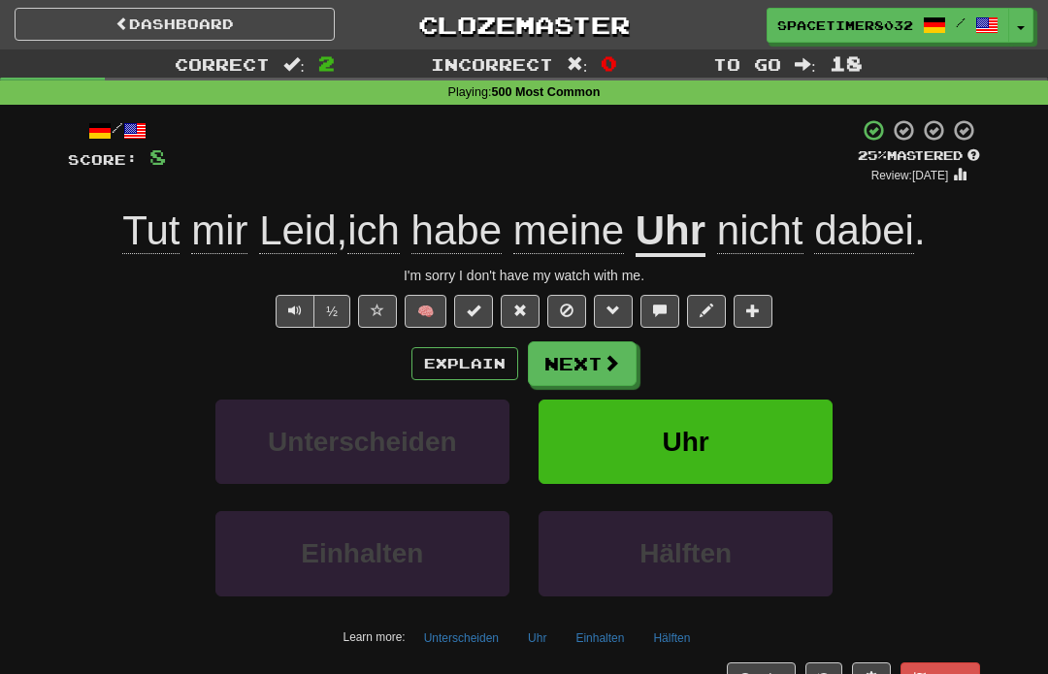
scroll to position [27, 0]
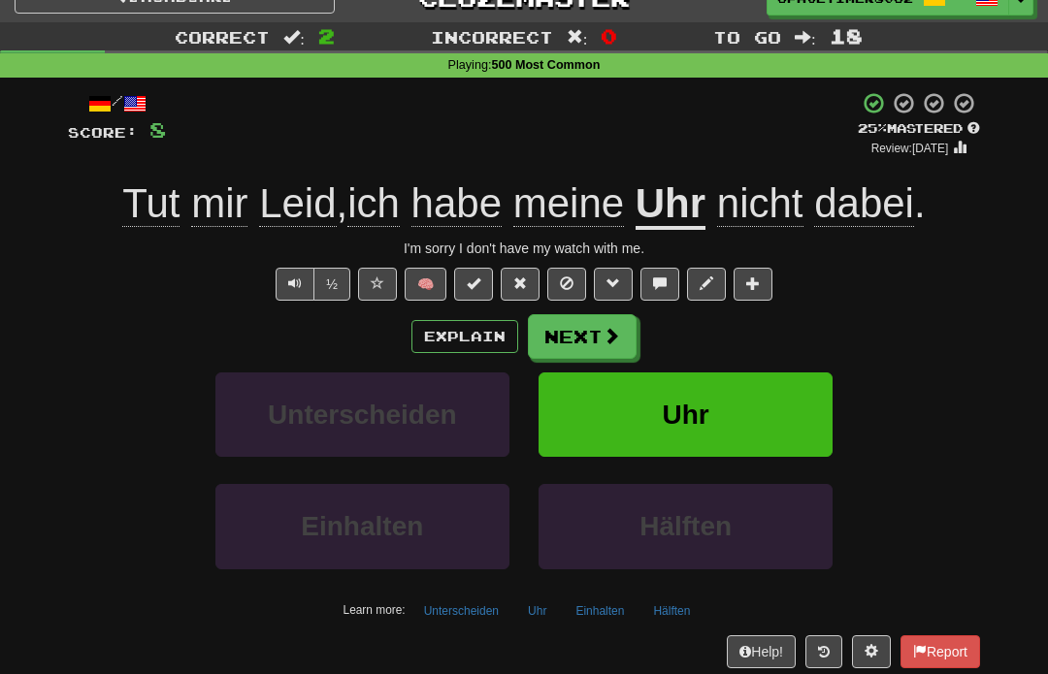
click at [574, 427] on button "Uhr" at bounding box center [686, 415] width 294 height 84
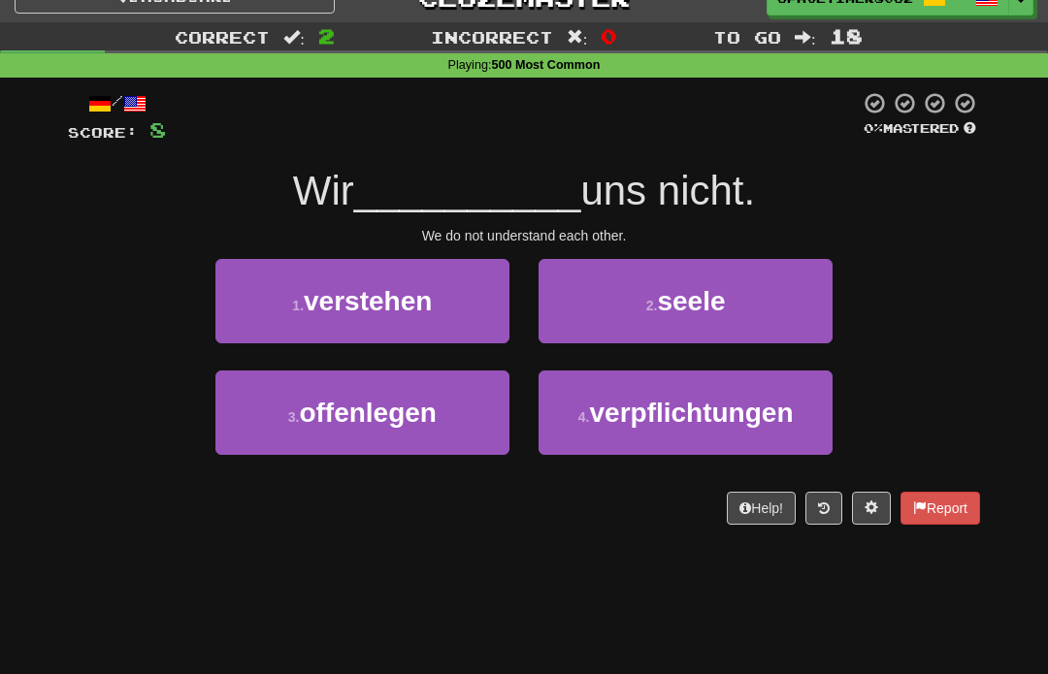
click at [421, 309] on span "verstehen" at bounding box center [368, 301] width 128 height 30
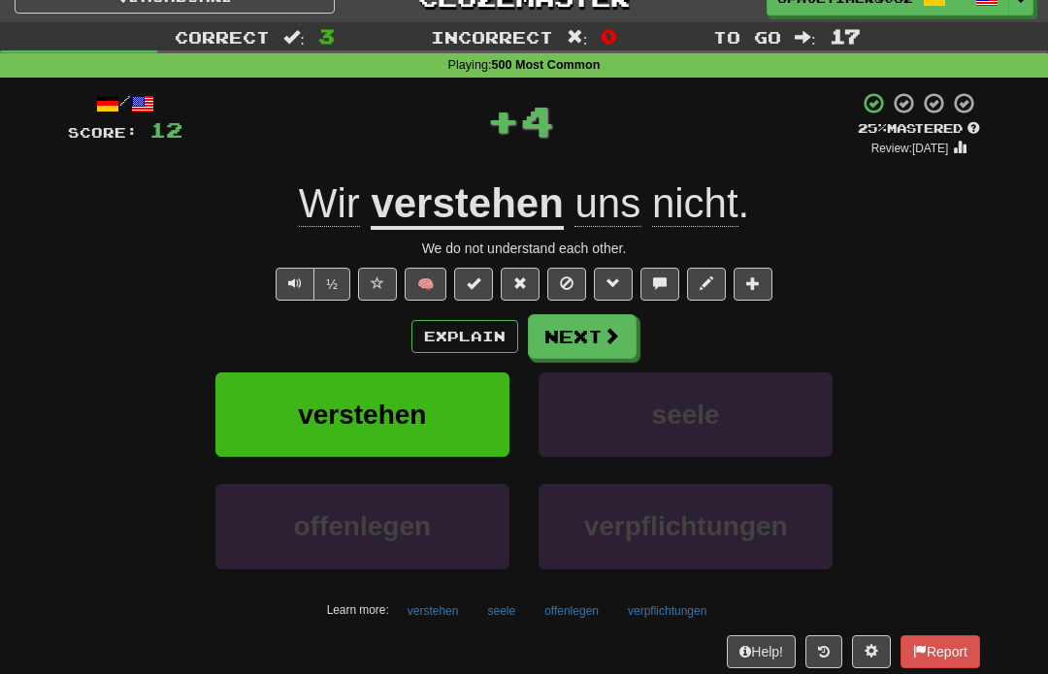
click at [596, 347] on button "Next" at bounding box center [582, 336] width 109 height 45
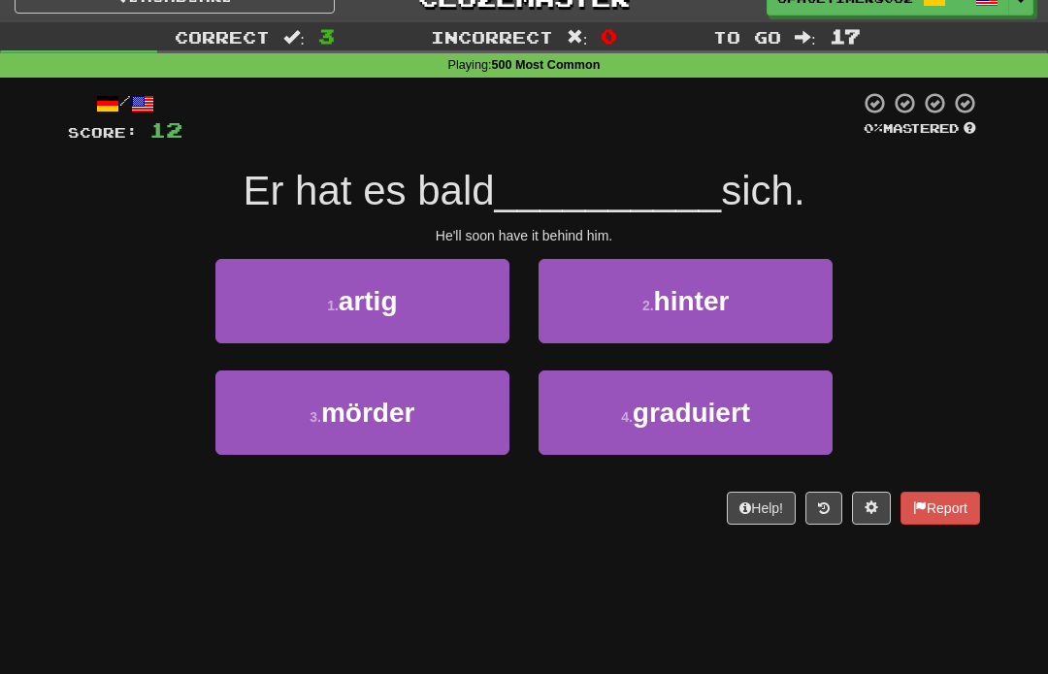
click at [596, 316] on button "2 . hinter" at bounding box center [686, 301] width 294 height 84
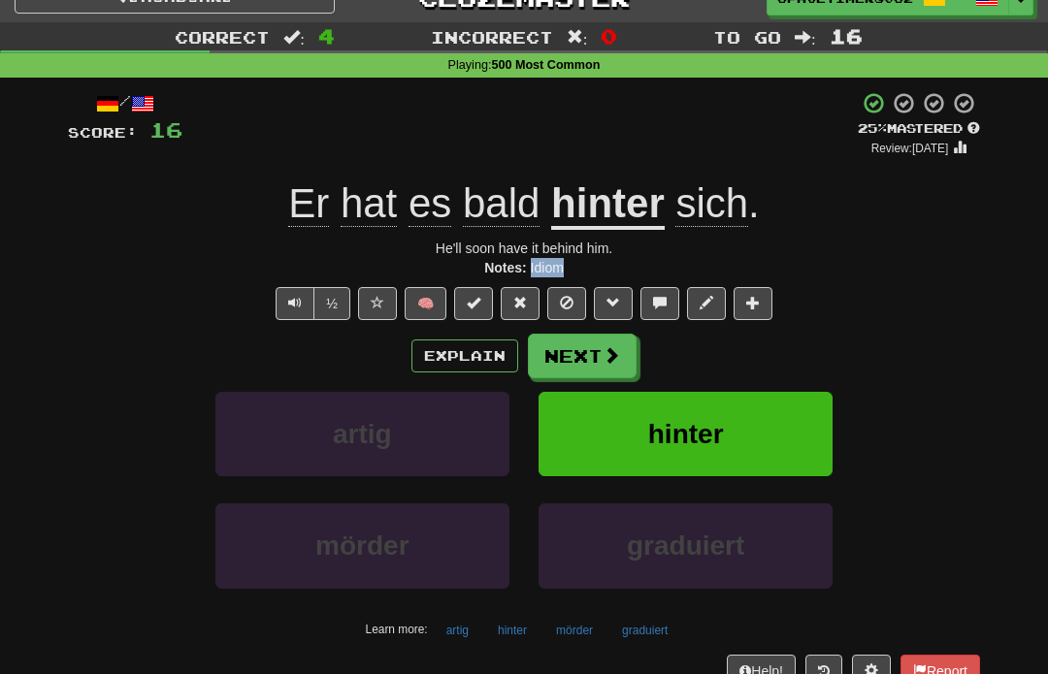
click at [656, 305] on span at bounding box center [660, 303] width 14 height 14
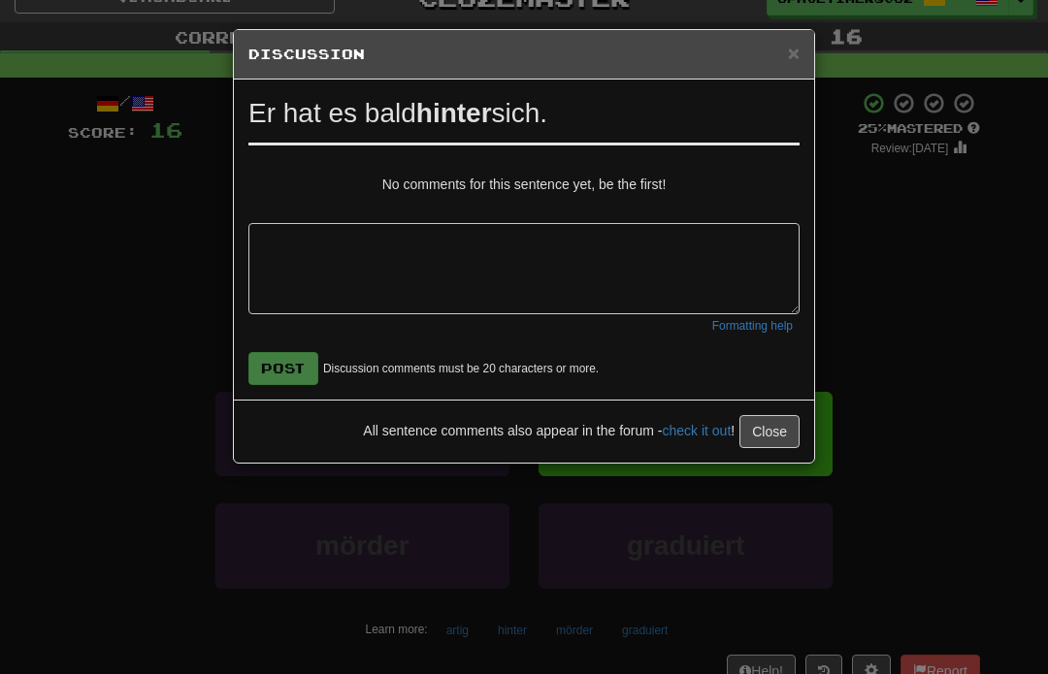
click at [172, 524] on div "× Discussion View in the forum Er hat es bald hinter sich. No comments for this…" at bounding box center [524, 337] width 1048 height 674
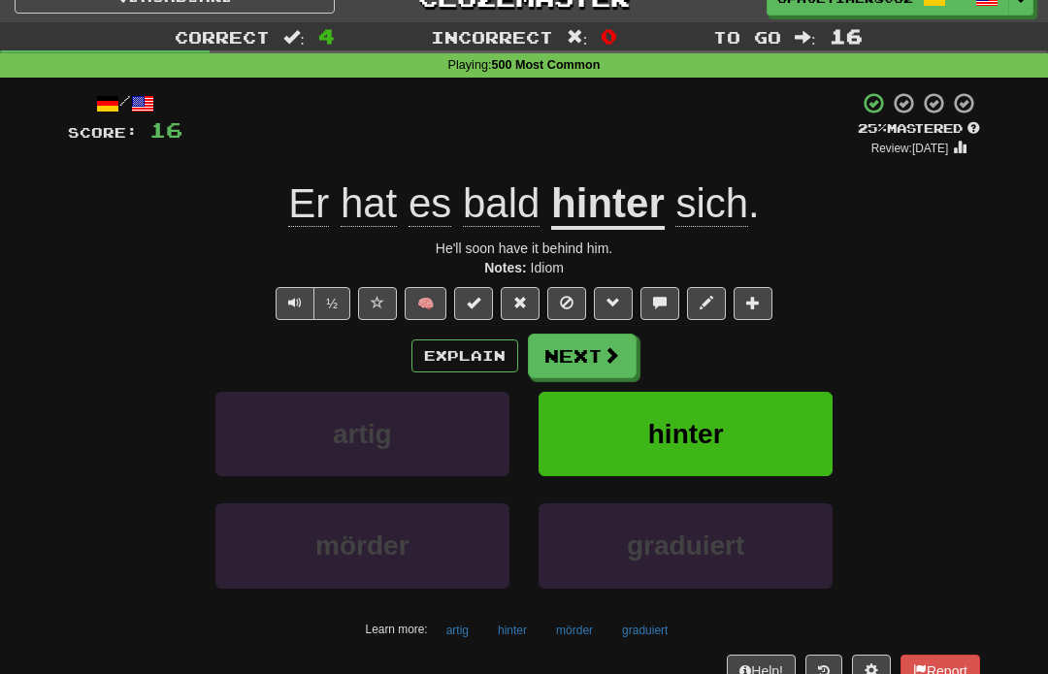
scroll to position [0, 0]
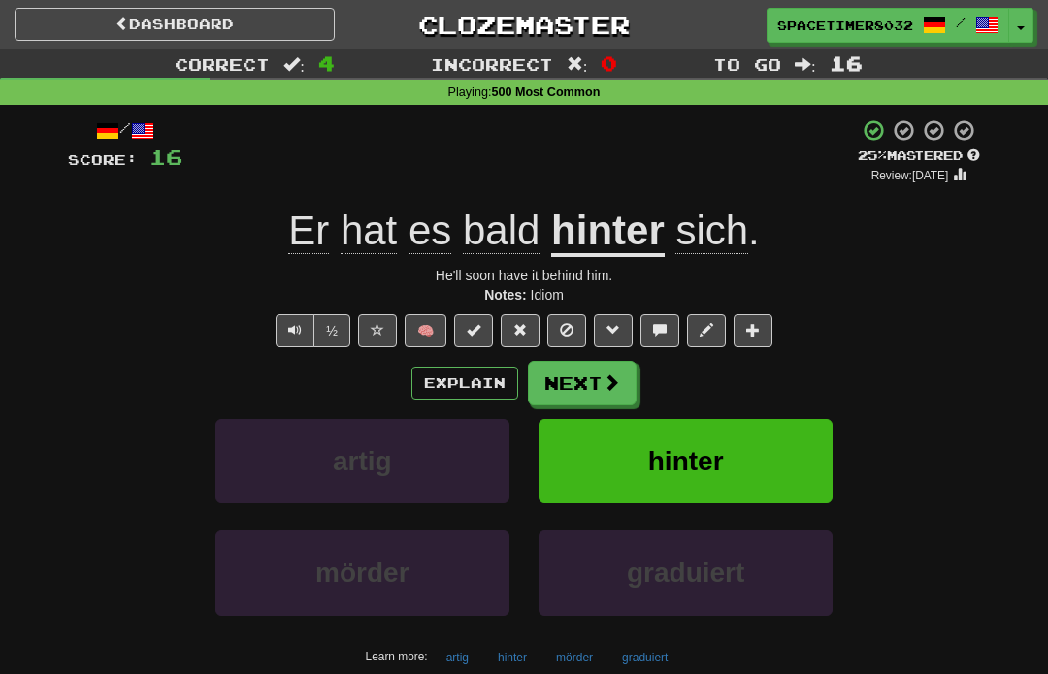
click at [432, 389] on button "Explain" at bounding box center [464, 383] width 107 height 33
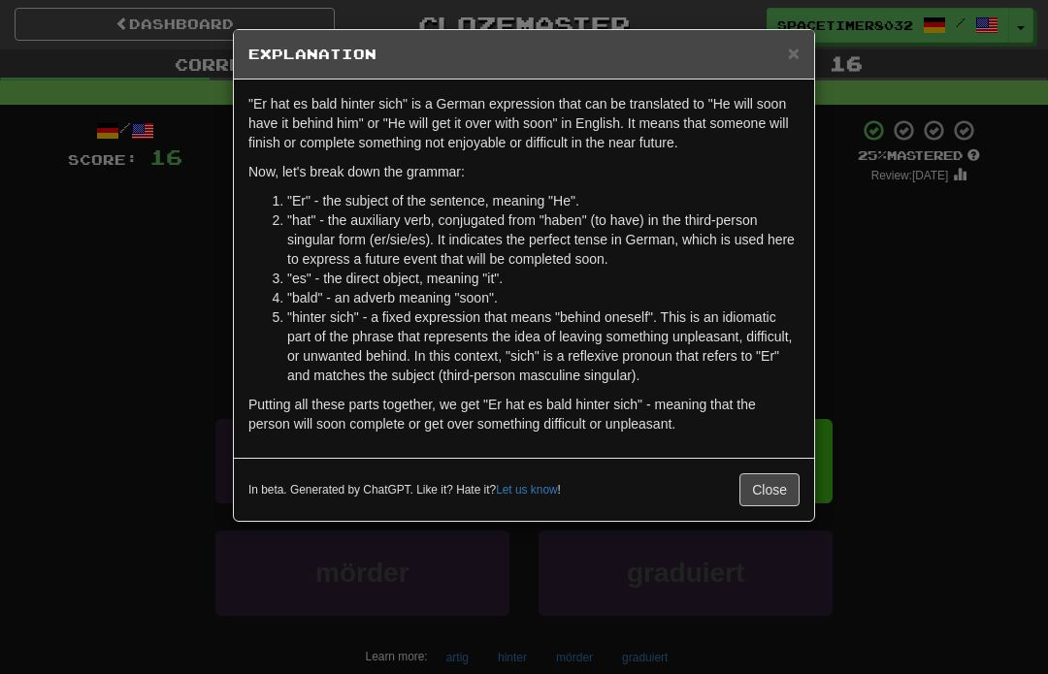
click at [482, 434] on div ""Er hat es bald hinter sich" is a German expression that can be translated to "…" at bounding box center [524, 269] width 580 height 378
click at [437, 445] on div ""Er hat es bald hinter sich" is a German expression that can be translated to "…" at bounding box center [524, 269] width 580 height 378
click at [486, 408] on p "Putting all these parts together, we get "Er hat es bald hinter sich" - meaning…" at bounding box center [523, 414] width 551 height 39
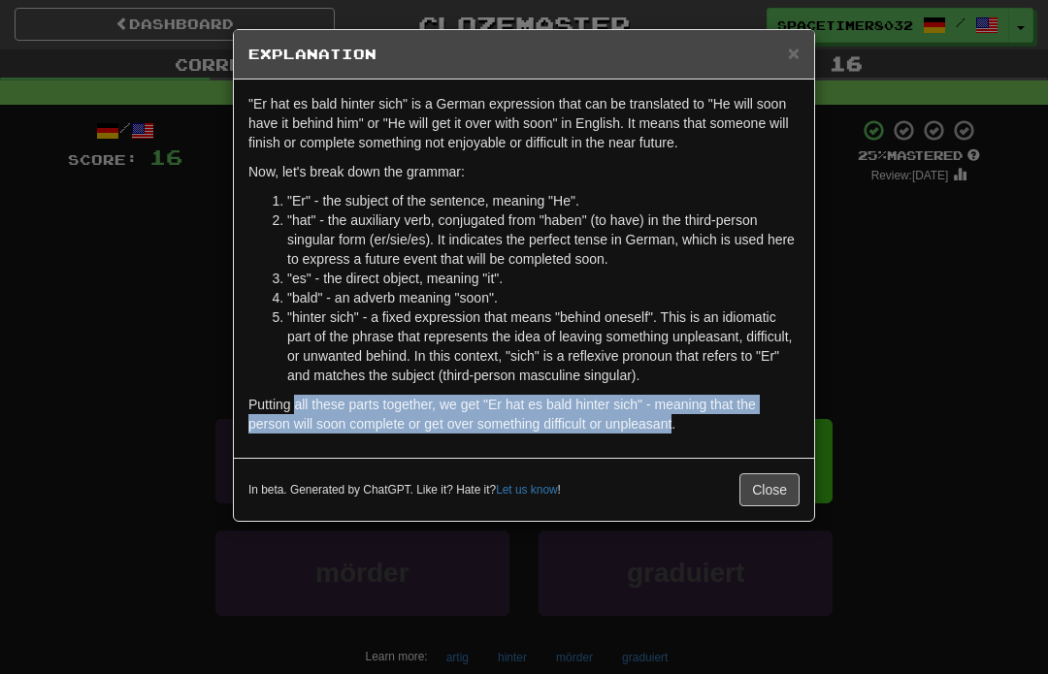
click at [317, 435] on div ""Er hat es bald hinter sich" is a German expression that can be translated to "…" at bounding box center [524, 269] width 580 height 378
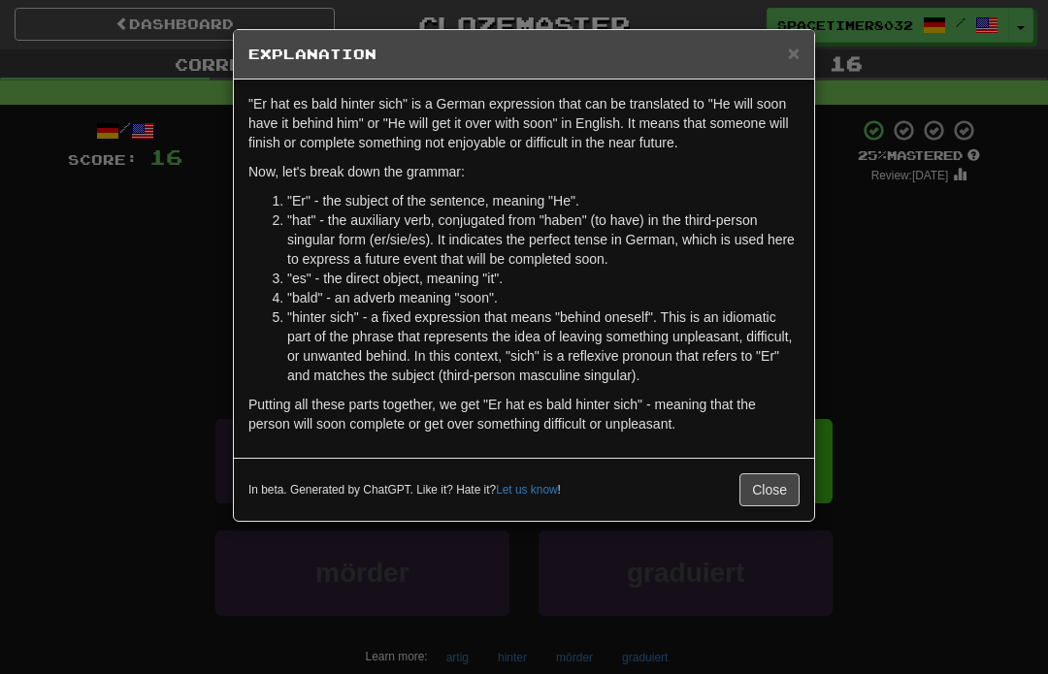
click at [769, 492] on button "Close" at bounding box center [769, 490] width 60 height 33
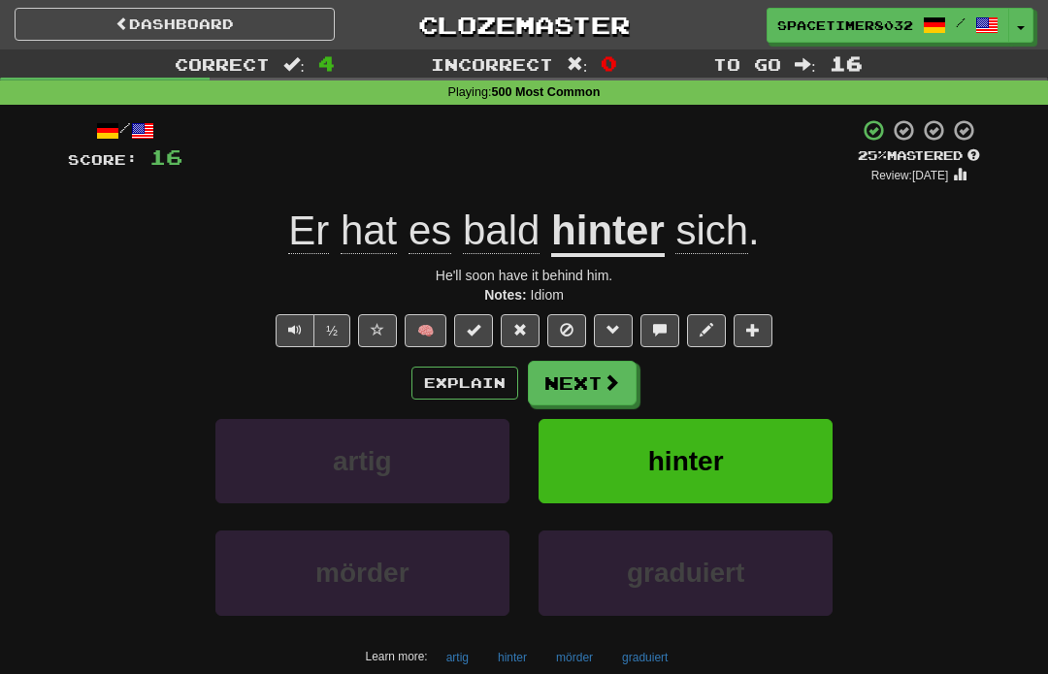
scroll to position [7, 0]
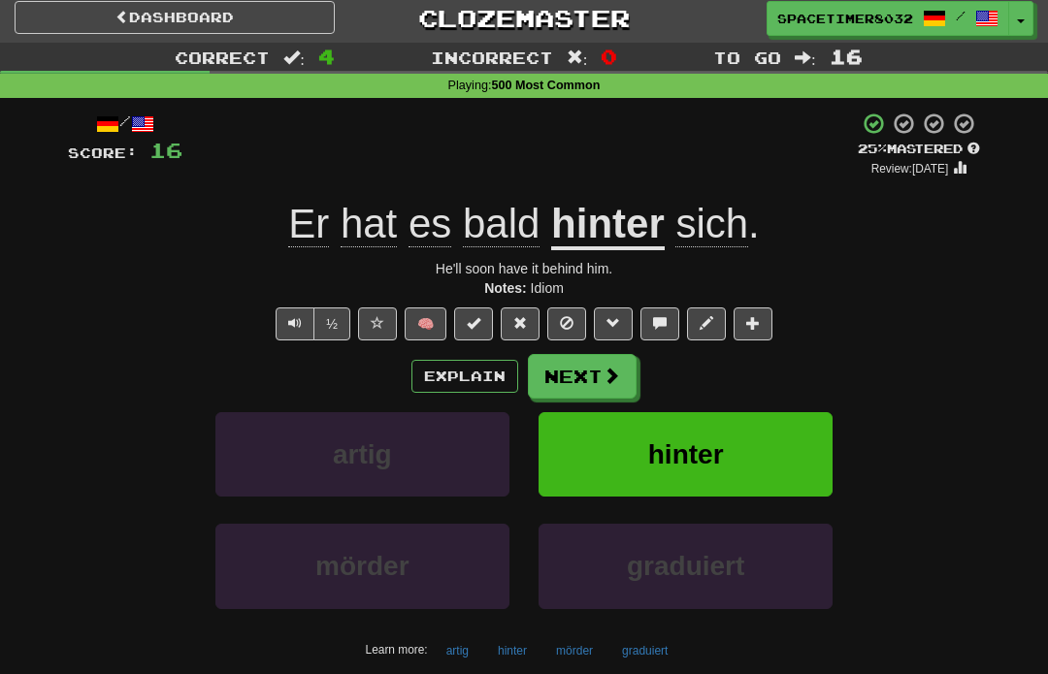
click at [586, 469] on button "hinter" at bounding box center [686, 454] width 294 height 84
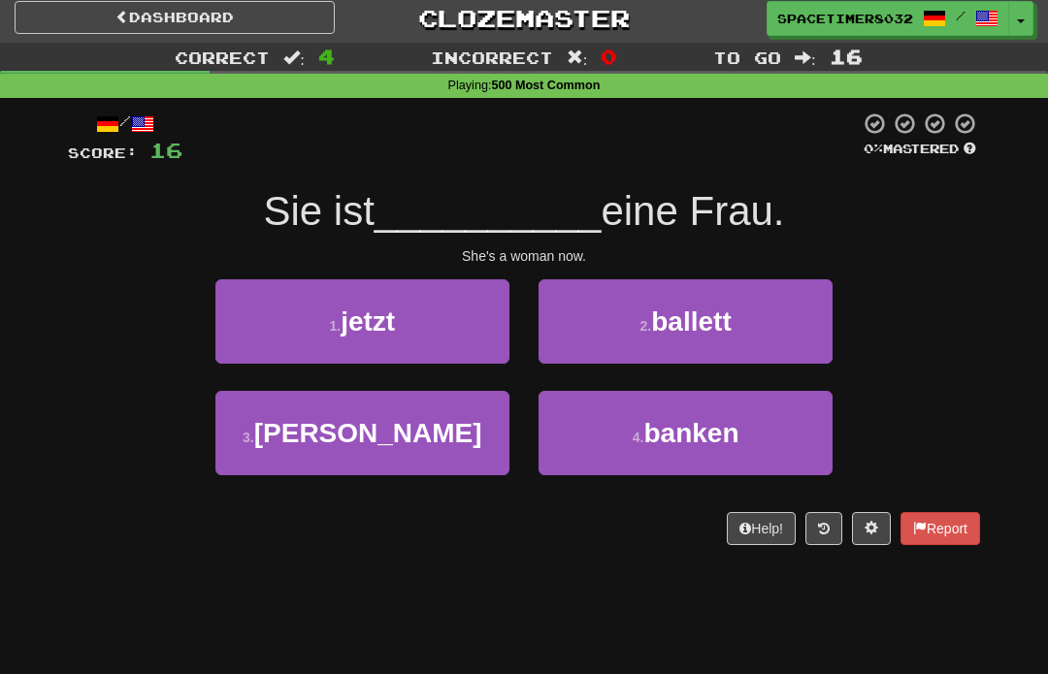
scroll to position [0, 0]
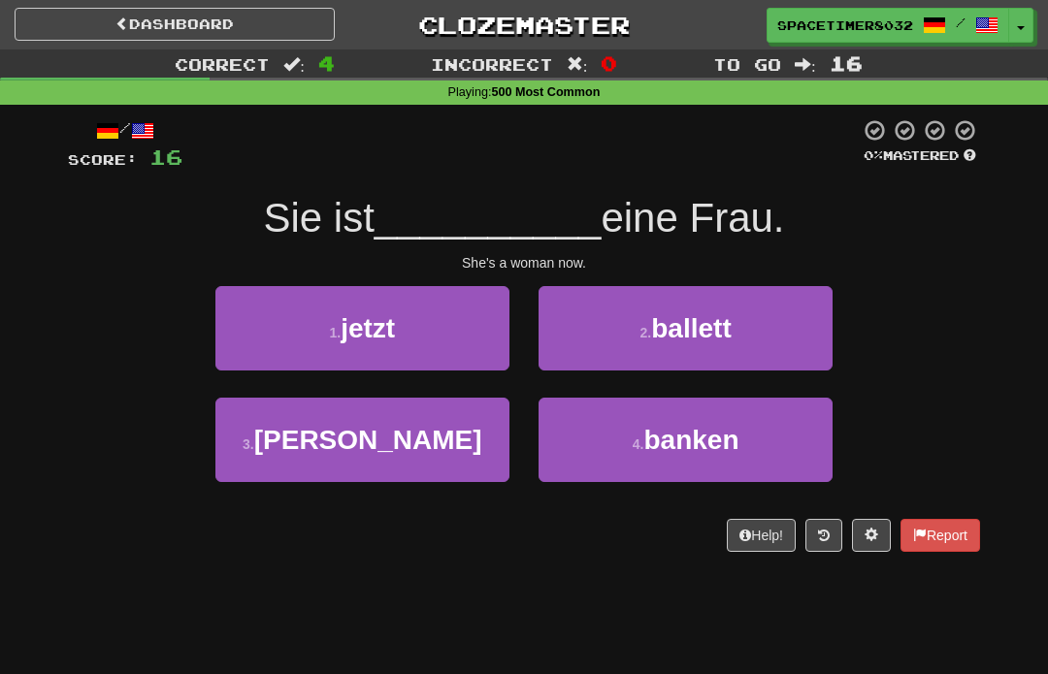
click at [484, 304] on button "1 . jetzt" at bounding box center [362, 328] width 294 height 84
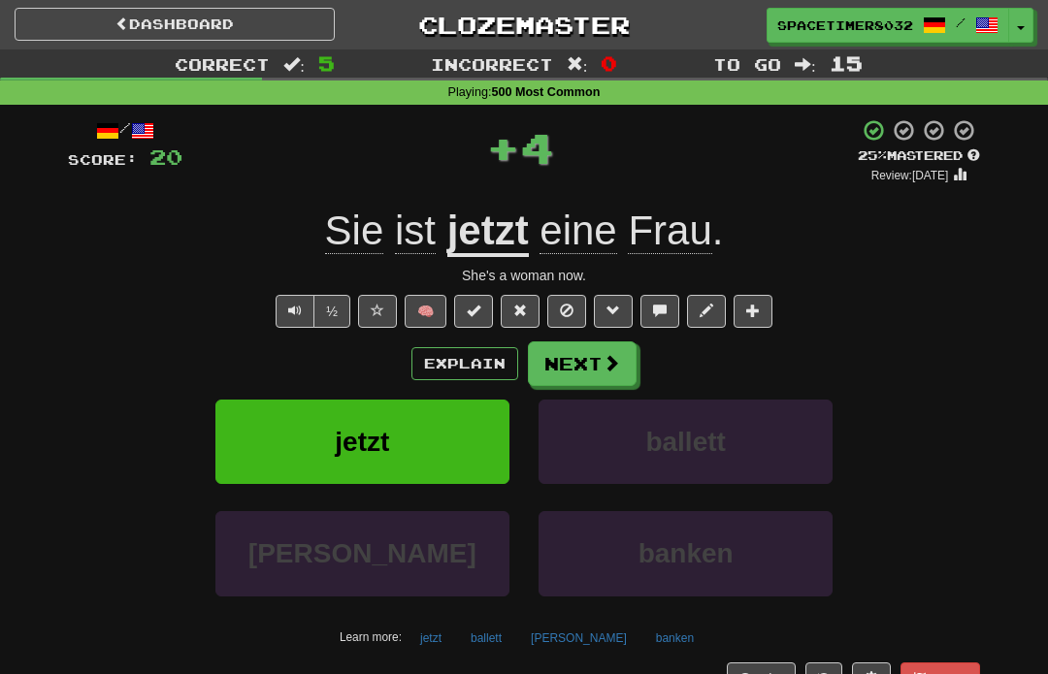
click at [587, 381] on button "Next" at bounding box center [582, 364] width 109 height 45
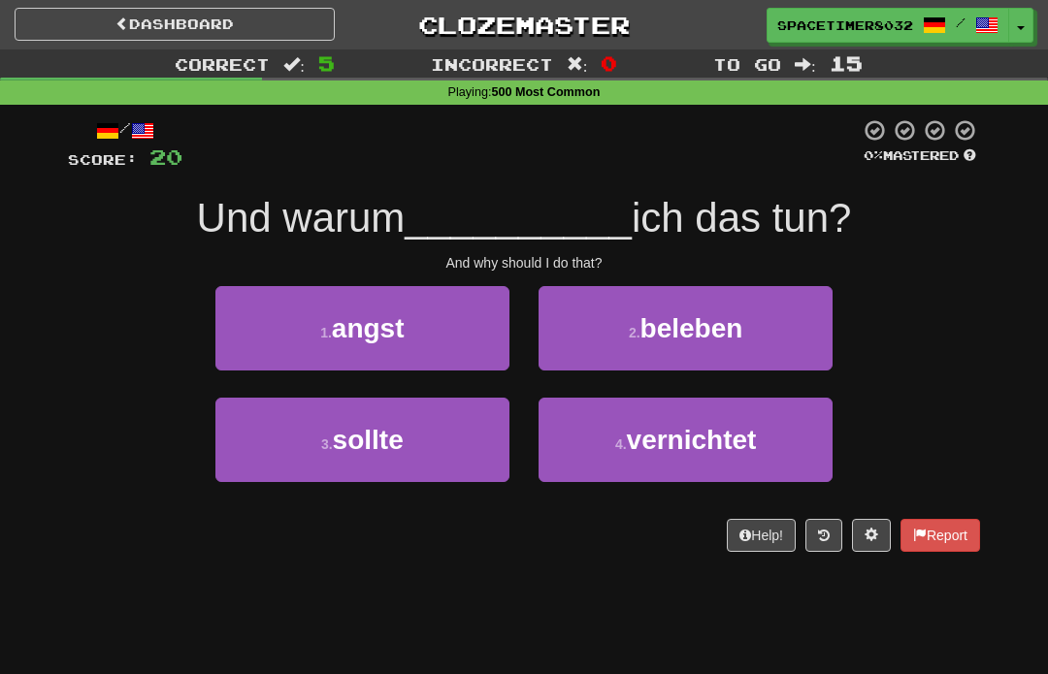
click at [409, 432] on button "3 . sollte" at bounding box center [362, 440] width 294 height 84
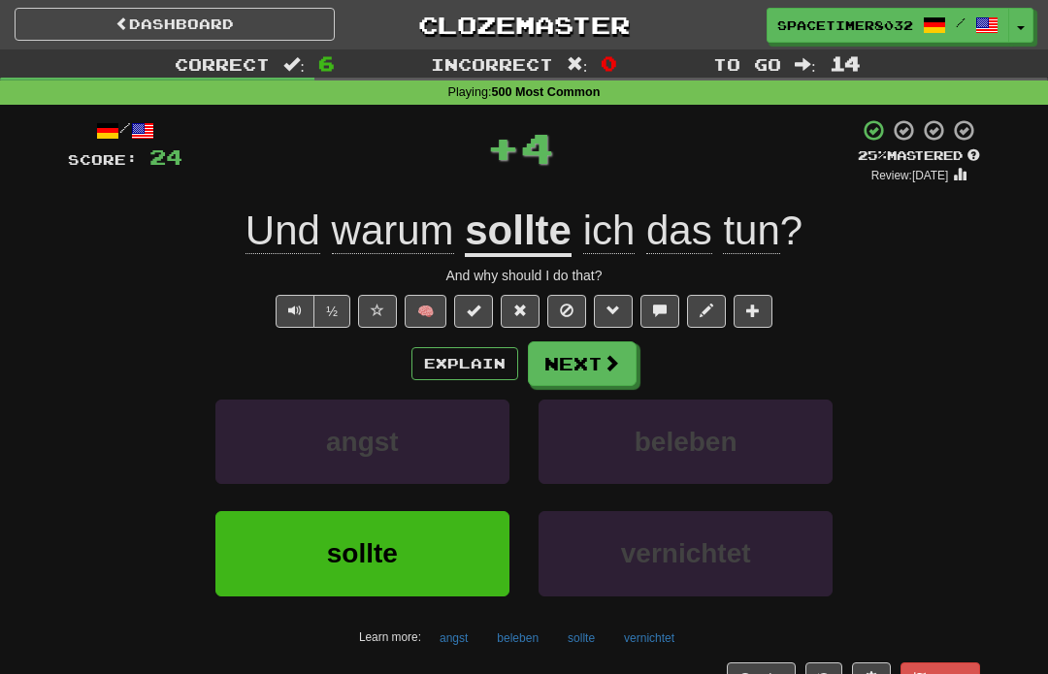
click at [603, 372] on span at bounding box center [611, 362] width 17 height 17
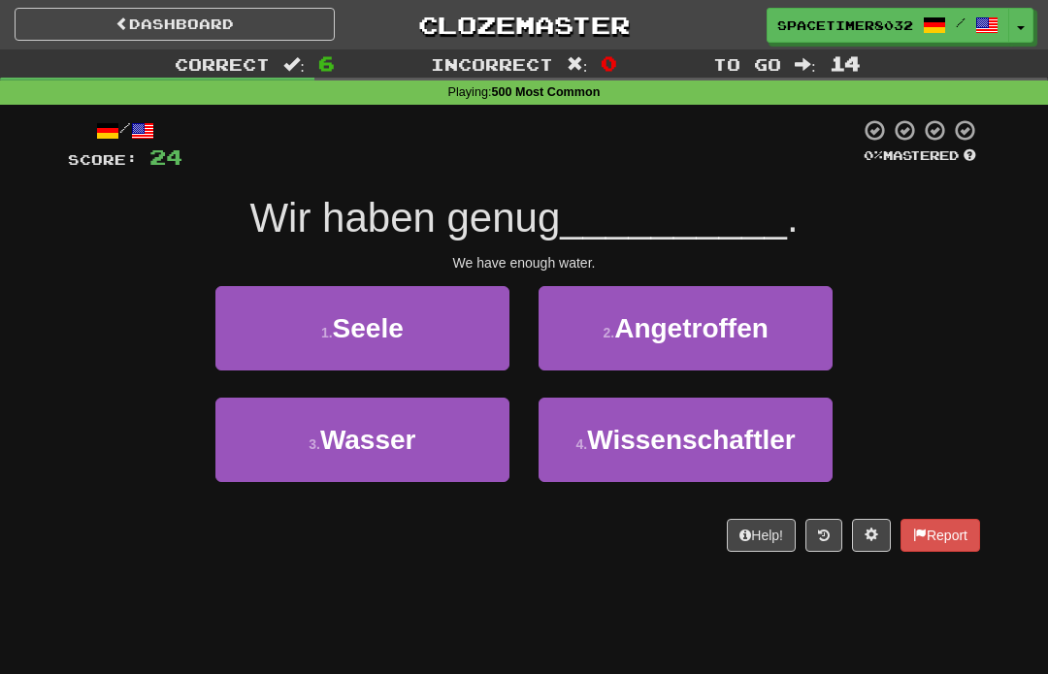
click at [458, 435] on button "3 . Wasser" at bounding box center [362, 440] width 294 height 84
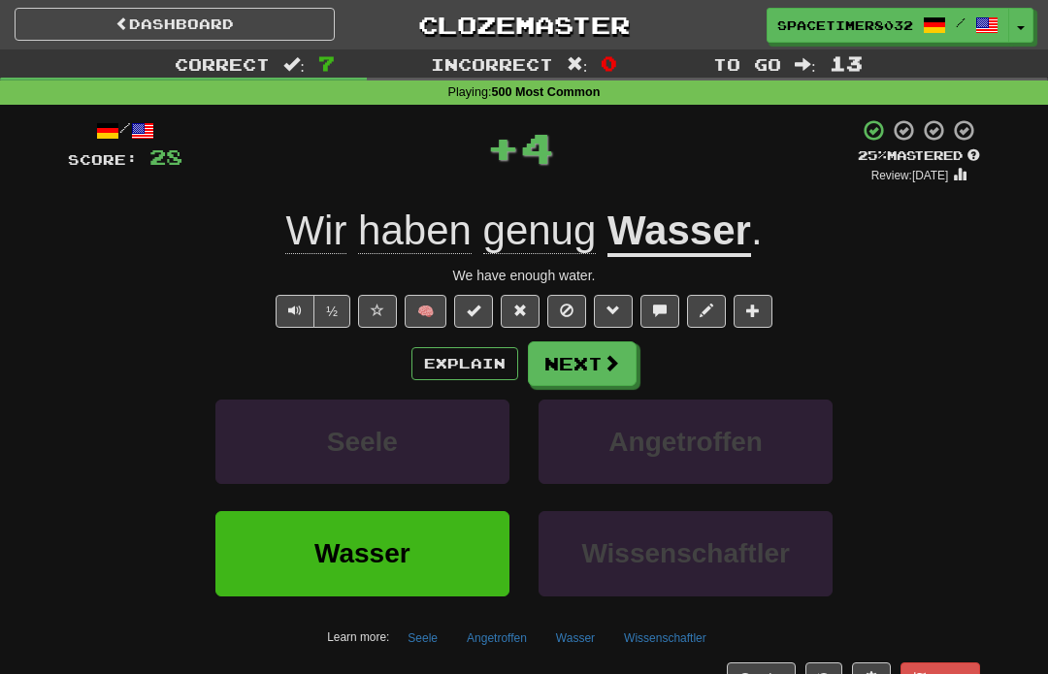
click at [589, 369] on button "Next" at bounding box center [582, 364] width 109 height 45
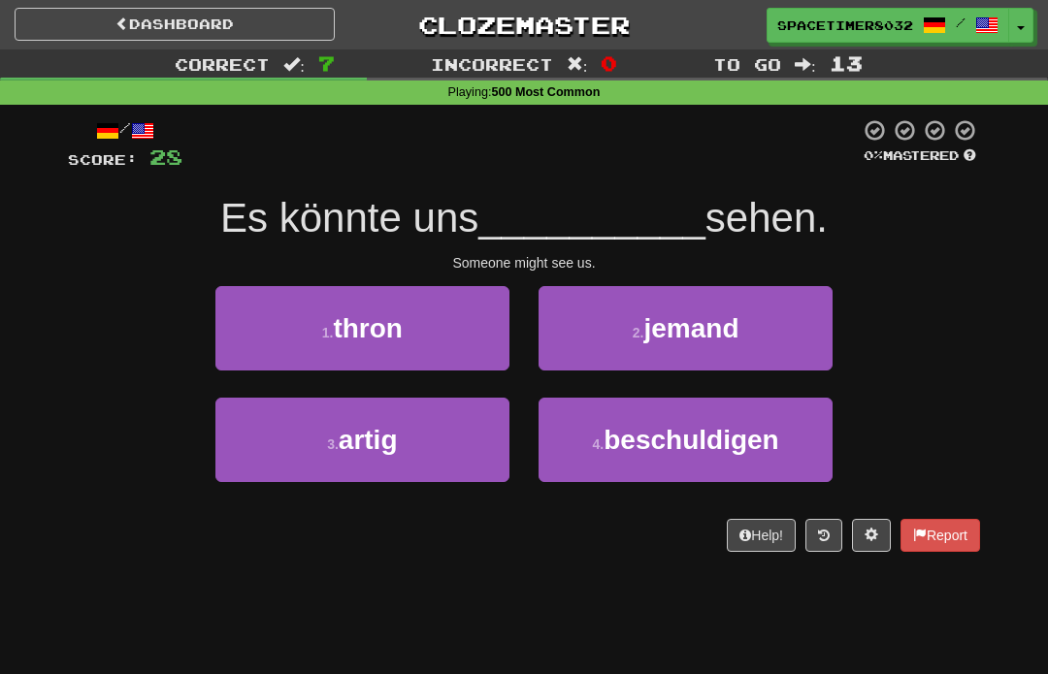
click at [661, 347] on button "2 . jemand" at bounding box center [686, 328] width 294 height 84
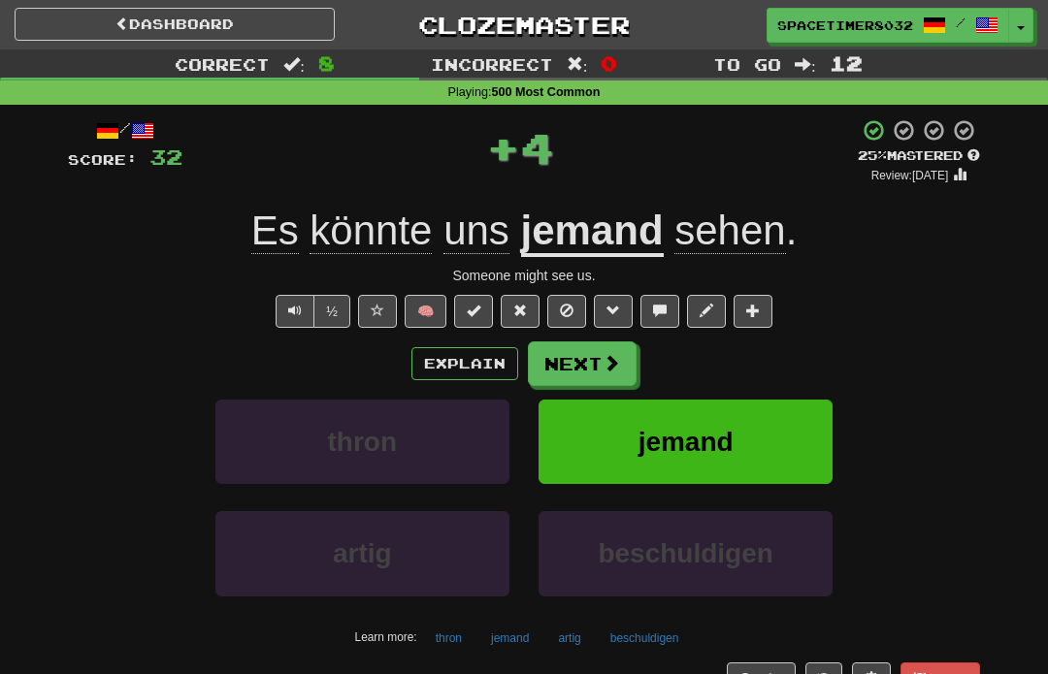
click at [481, 372] on button "Explain" at bounding box center [464, 363] width 107 height 33
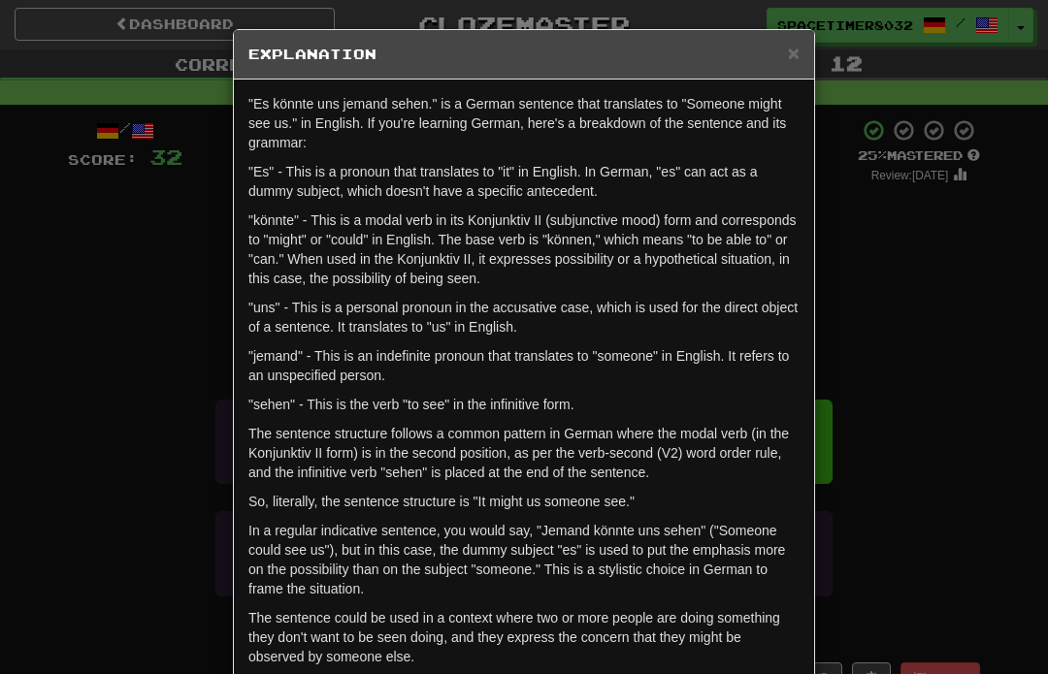
scroll to position [10, 0]
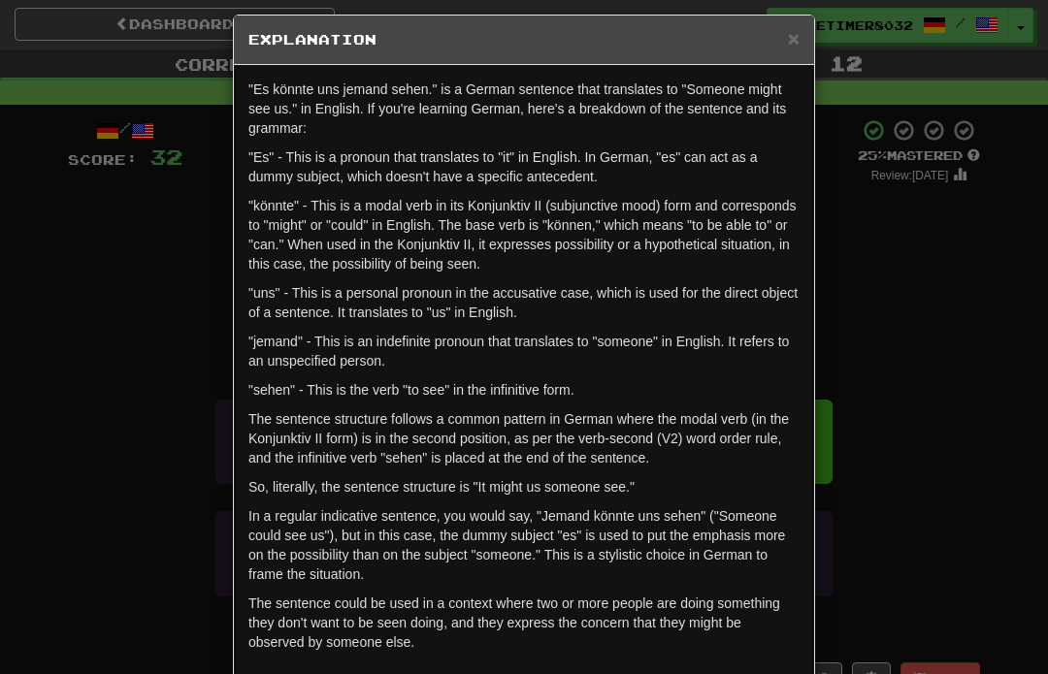
click at [787, 289] on p ""uns" - This is a personal pronoun in the accusative case, which is used for th…" at bounding box center [523, 302] width 551 height 39
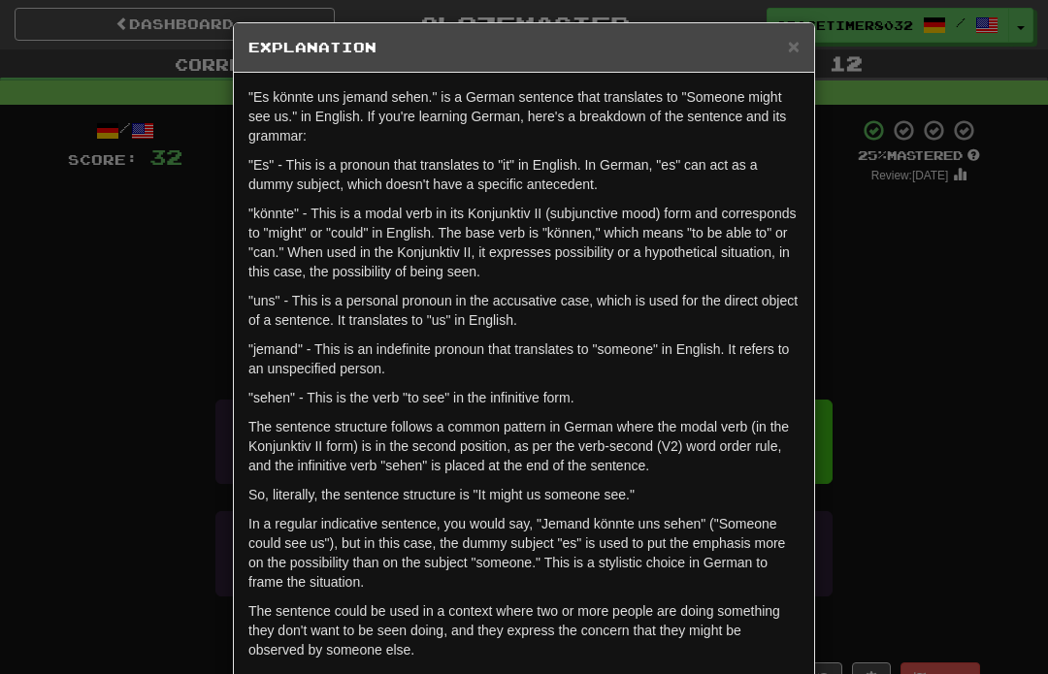
click at [788, 58] on div "× Explanation" at bounding box center [524, 47] width 580 height 49
click at [788, 40] on span "×" at bounding box center [794, 46] width 12 height 22
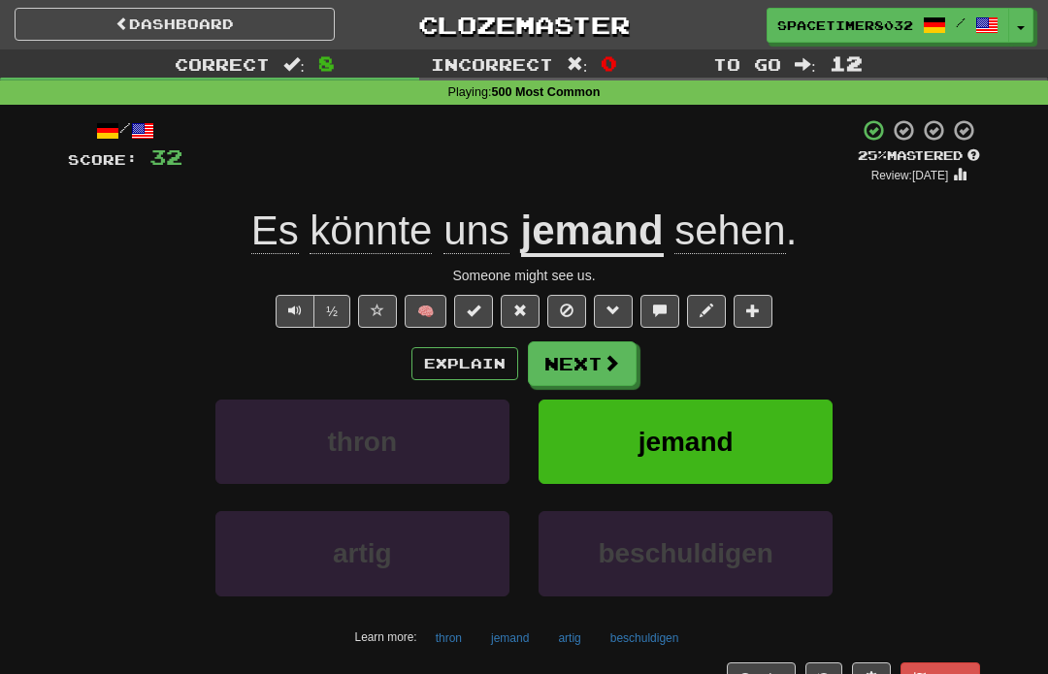
click at [564, 278] on div "Someone might see us." at bounding box center [524, 275] width 912 height 19
click at [593, 380] on button "Next" at bounding box center [582, 364] width 109 height 45
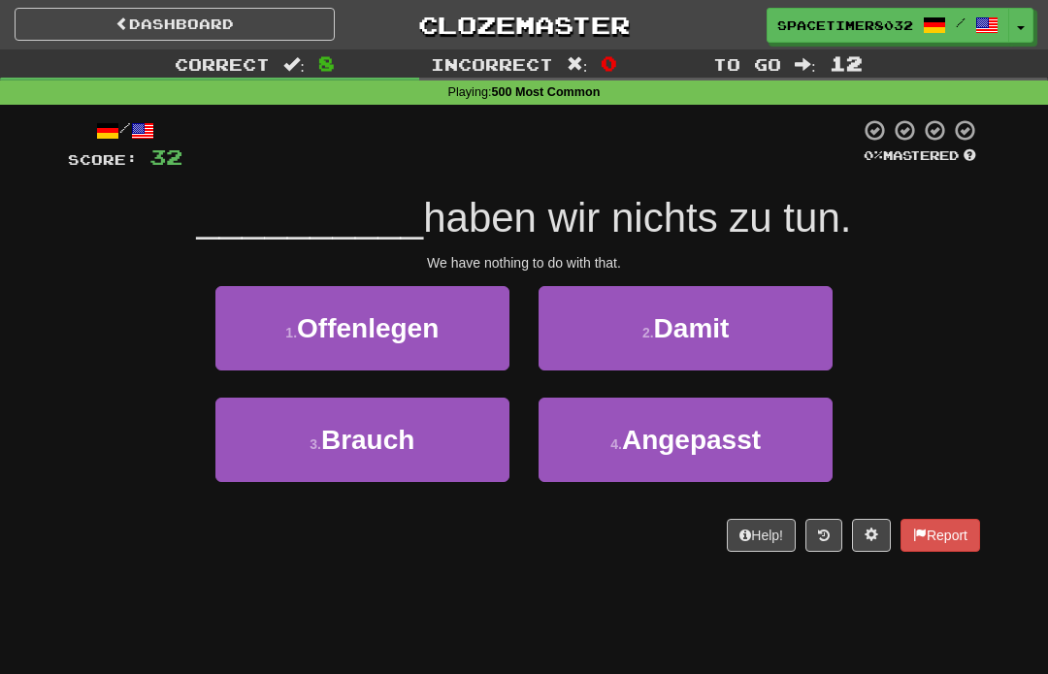
click at [391, 463] on button "3 . Brauch" at bounding box center [362, 440] width 294 height 84
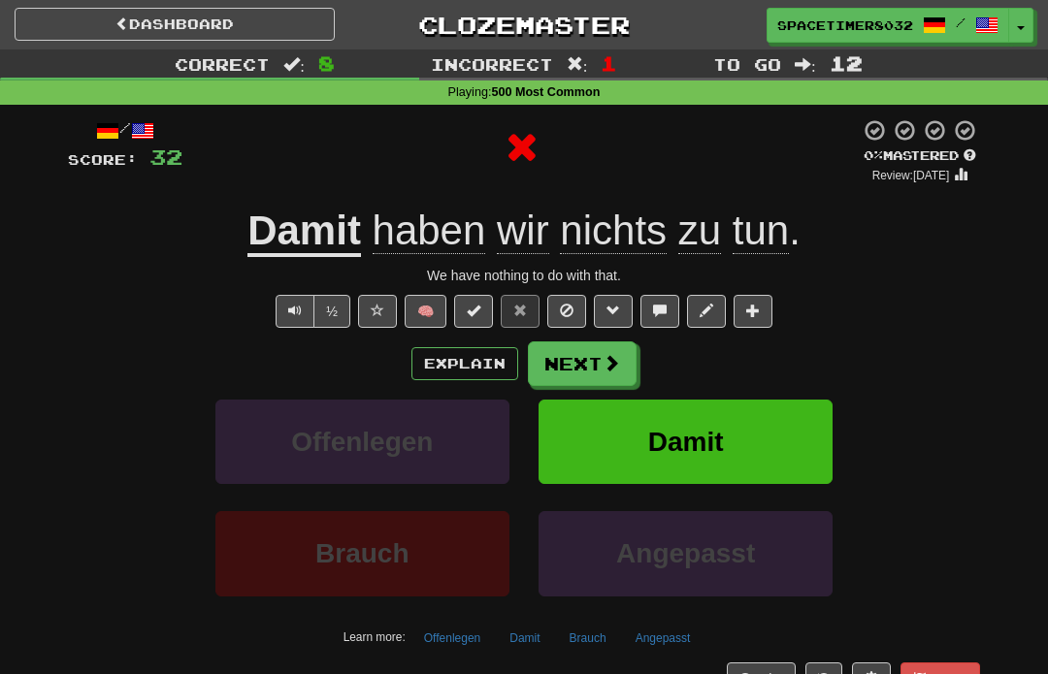
click at [475, 362] on button "Explain" at bounding box center [464, 363] width 107 height 33
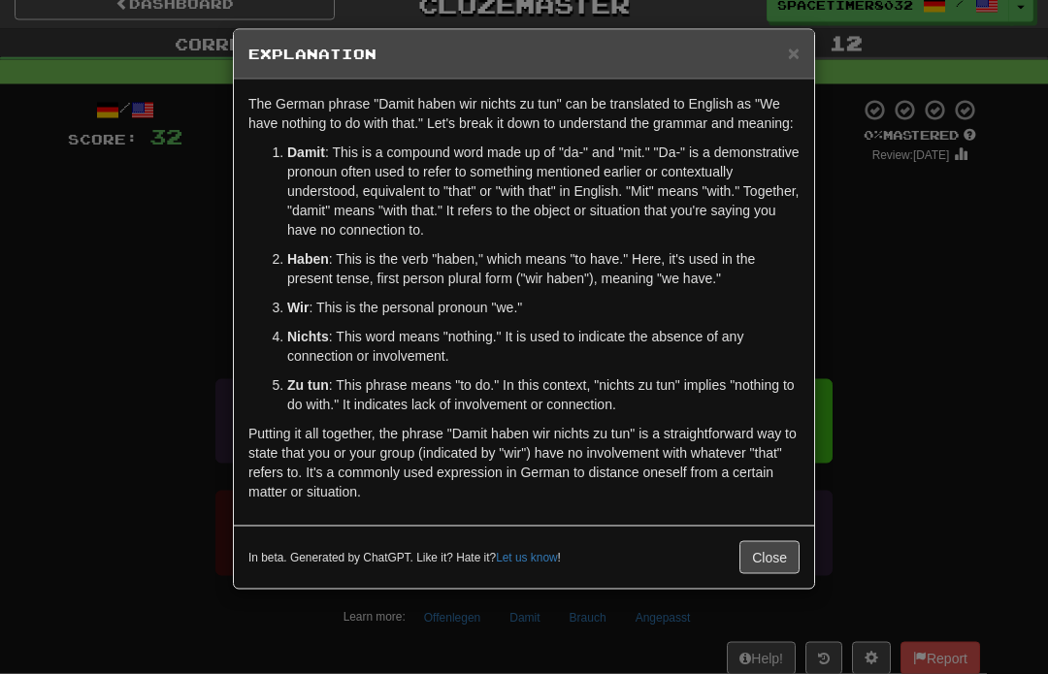
scroll to position [23, 0]
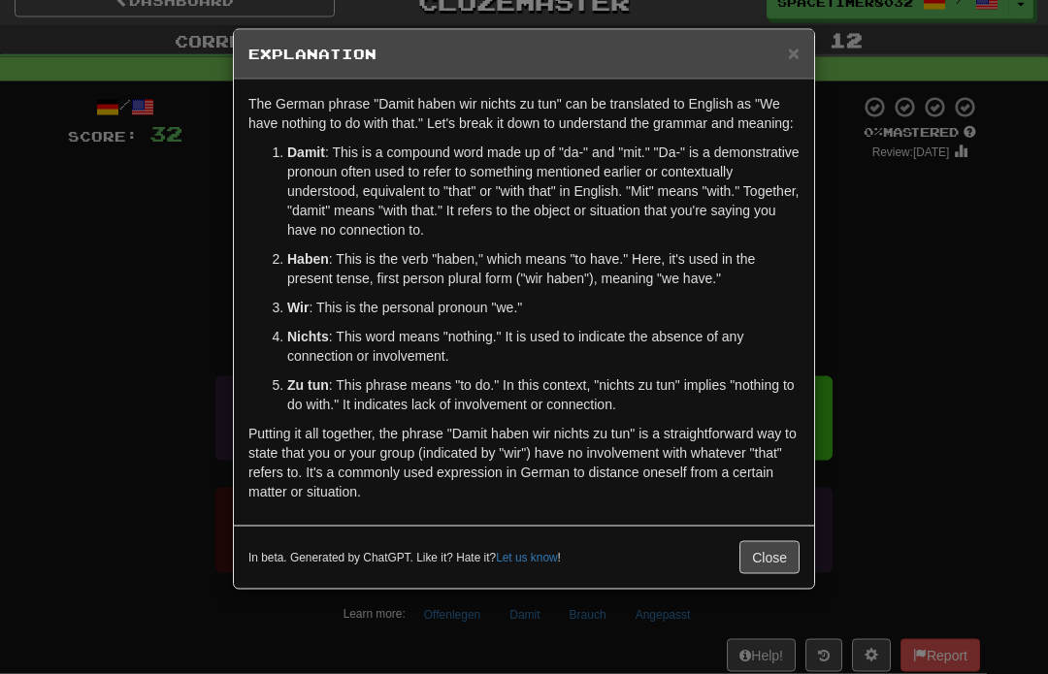
click at [780, 73] on div "× Explanation" at bounding box center [524, 54] width 580 height 49
click at [772, 58] on h5 "Explanation" at bounding box center [523, 54] width 551 height 19
click at [778, 61] on h5 "Explanation" at bounding box center [523, 54] width 551 height 19
click at [777, 61] on h5 "Explanation" at bounding box center [523, 54] width 551 height 19
click at [796, 53] on span "×" at bounding box center [794, 53] width 12 height 22
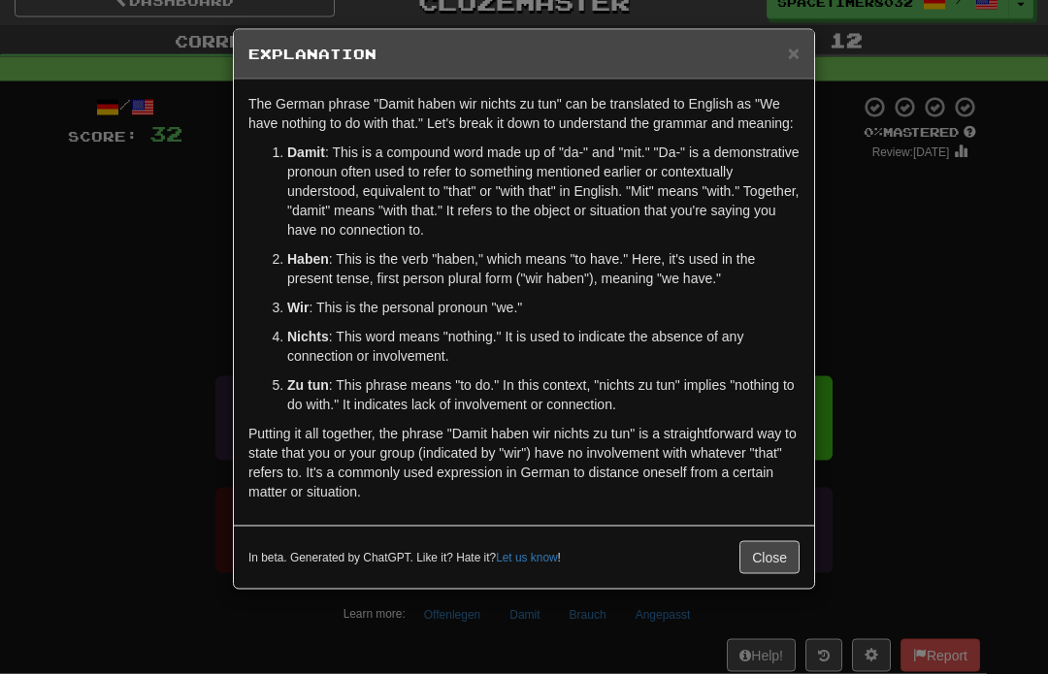
scroll to position [24, 0]
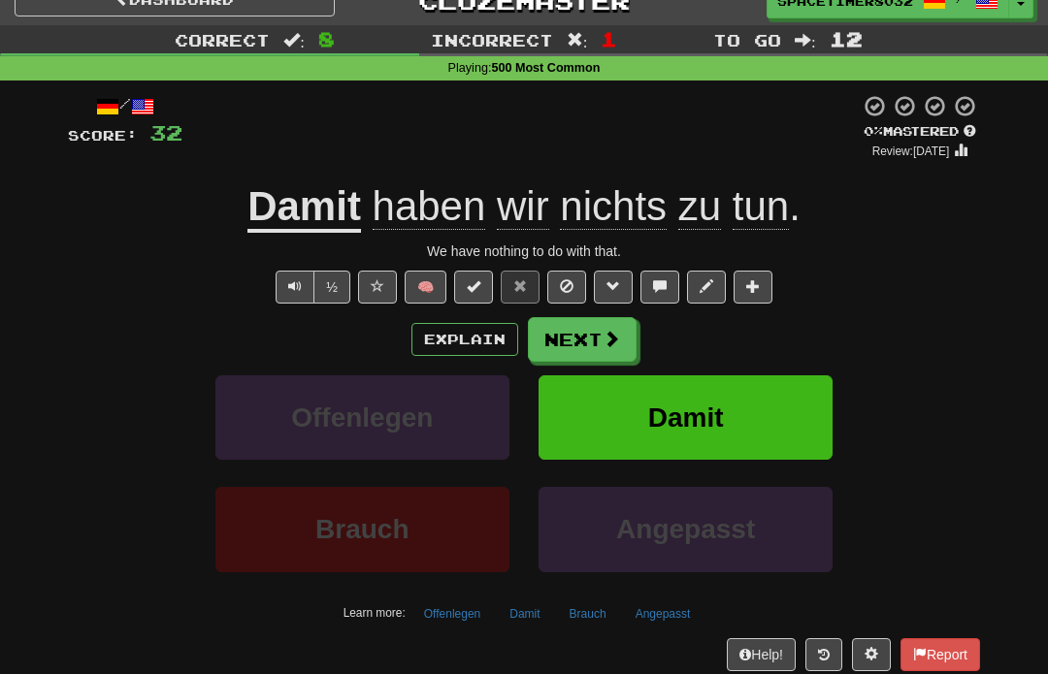
click at [628, 354] on button "Next" at bounding box center [582, 339] width 109 height 45
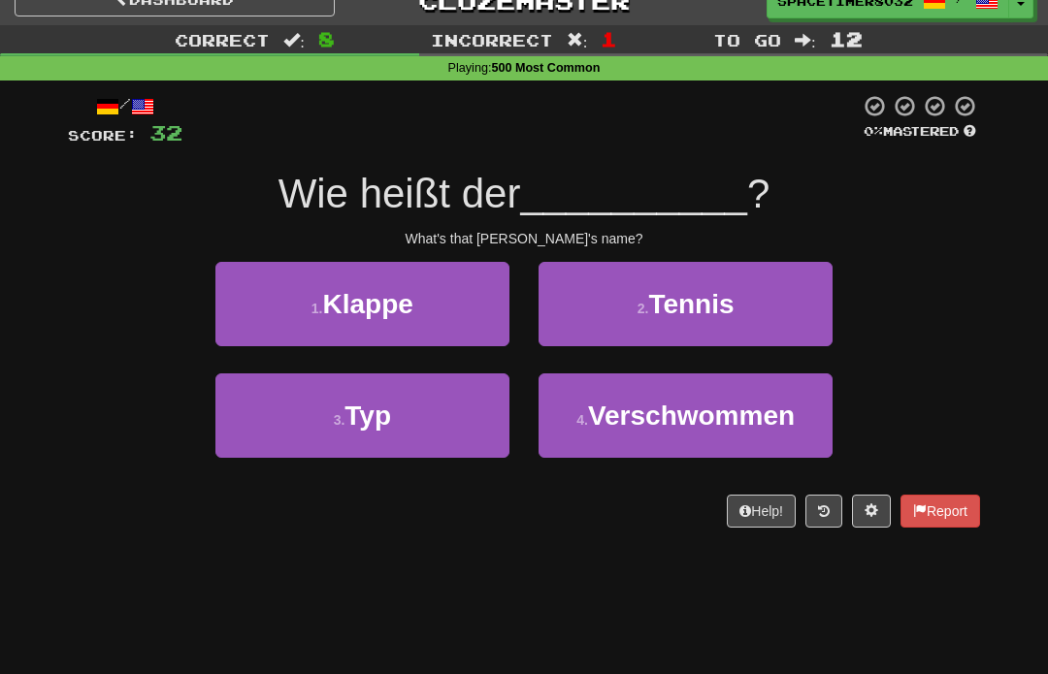
scroll to position [11, 0]
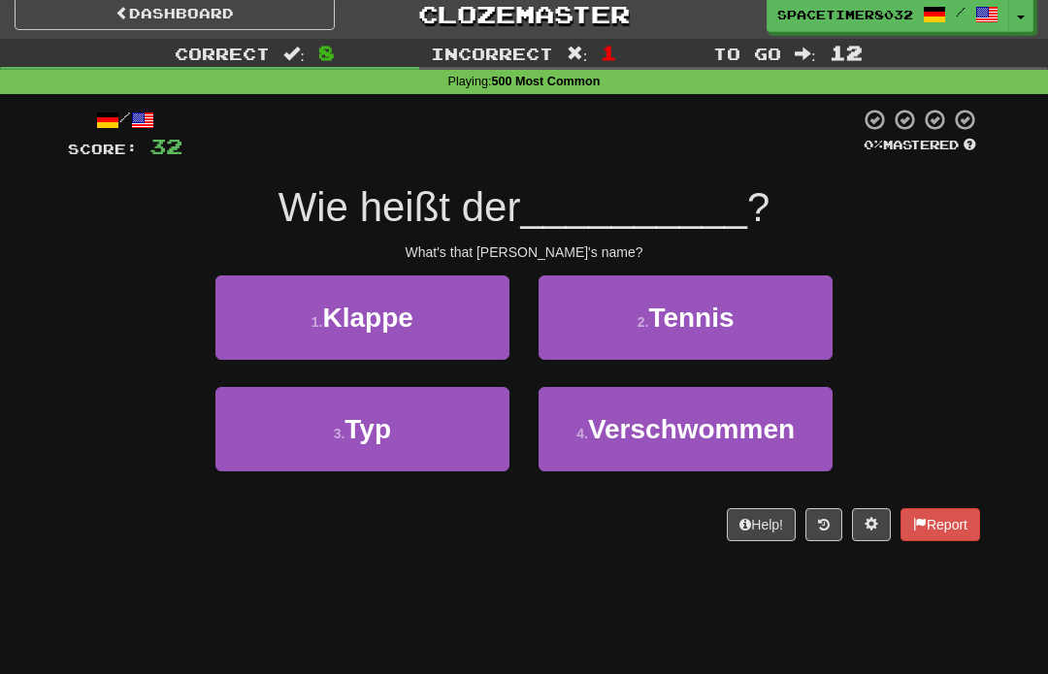
click at [470, 443] on button "3 . Typ" at bounding box center [362, 429] width 294 height 84
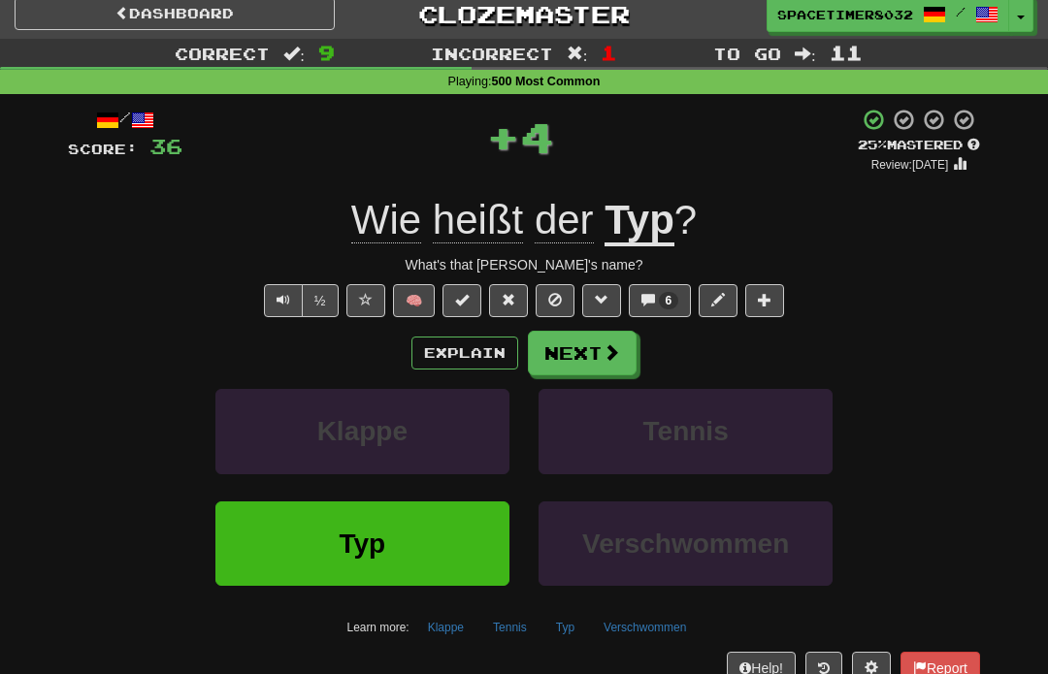
click at [468, 370] on button "Explain" at bounding box center [464, 353] width 107 height 33
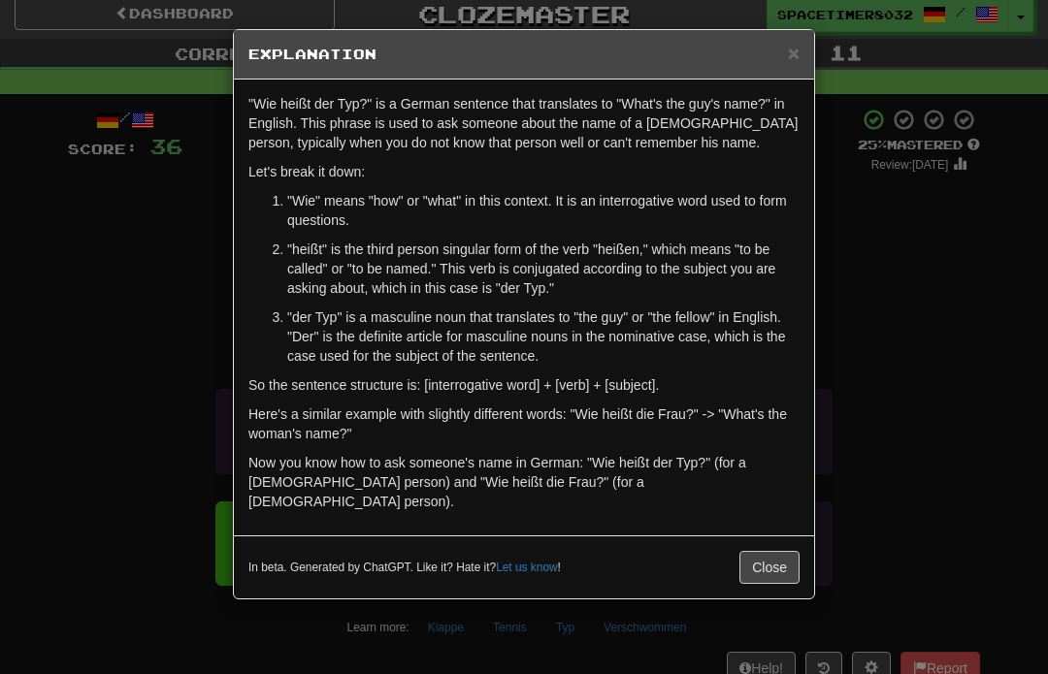
click at [389, 656] on div "× Explanation "Wie heißt der Typ?" is a German sentence that translates to "Wha…" at bounding box center [524, 337] width 1048 height 674
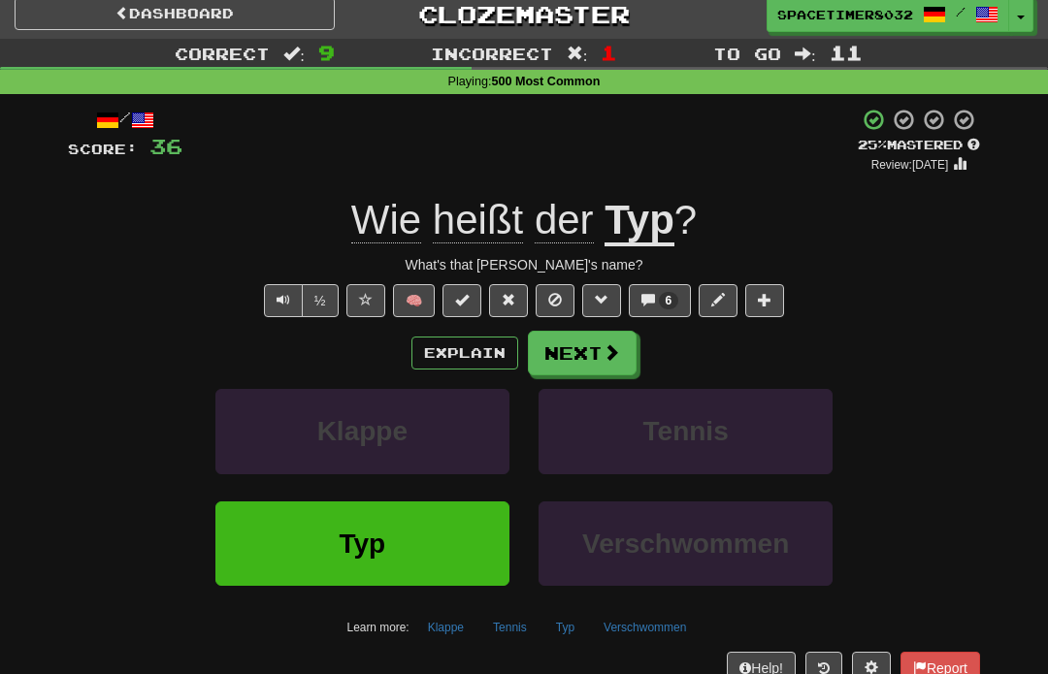
click at [581, 352] on button "Next" at bounding box center [582, 353] width 109 height 45
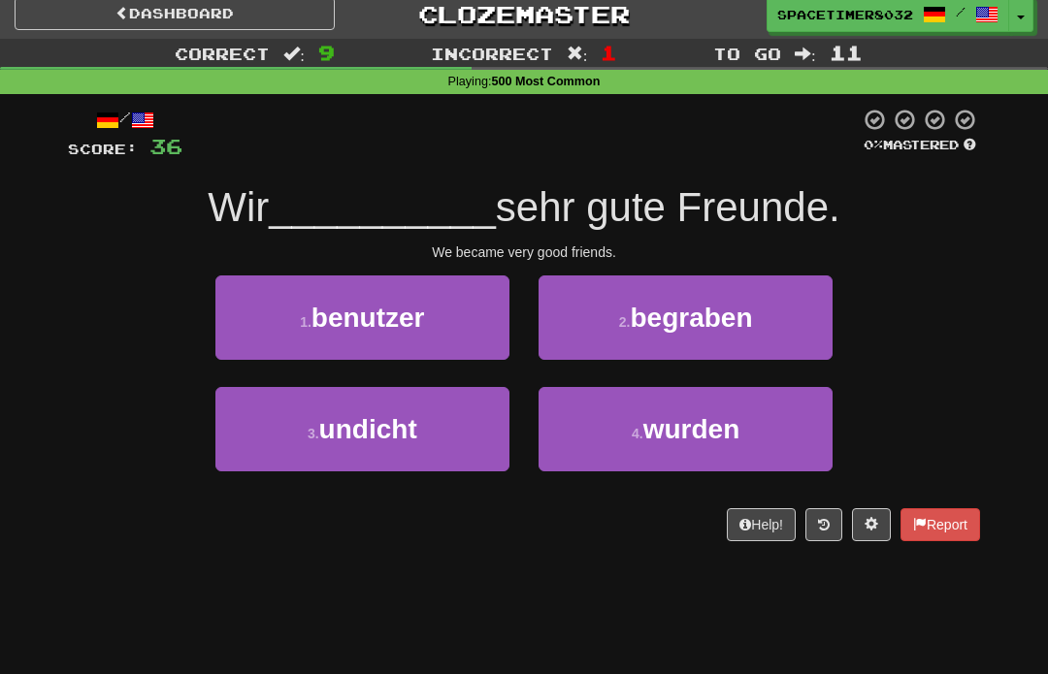
scroll to position [34, 0]
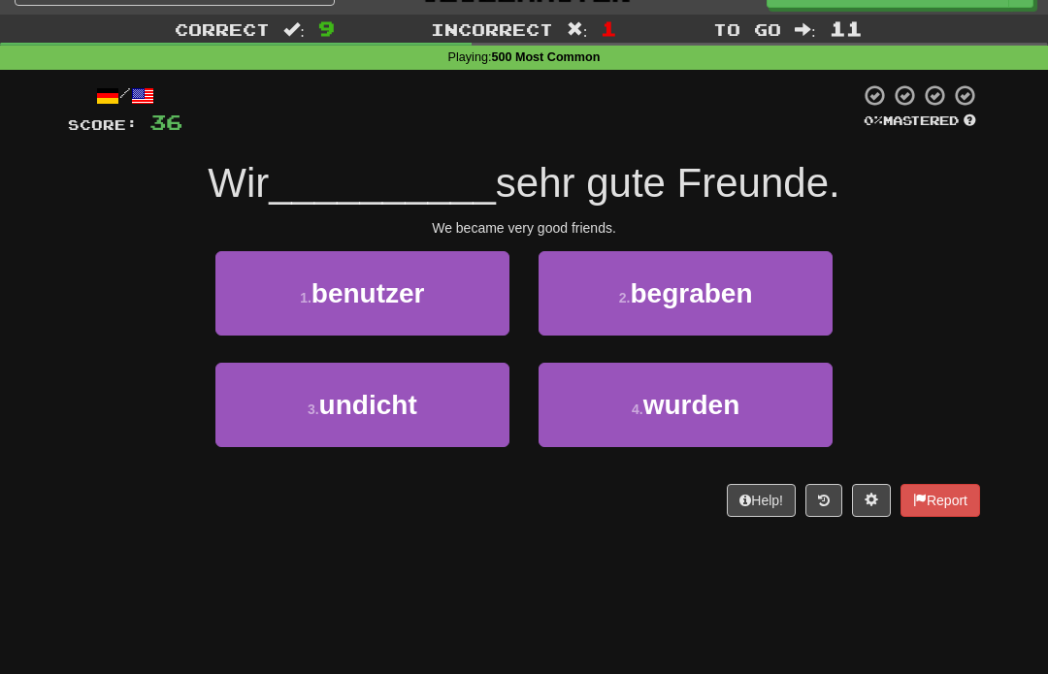
click at [617, 405] on button "4 . wurden" at bounding box center [686, 406] width 294 height 84
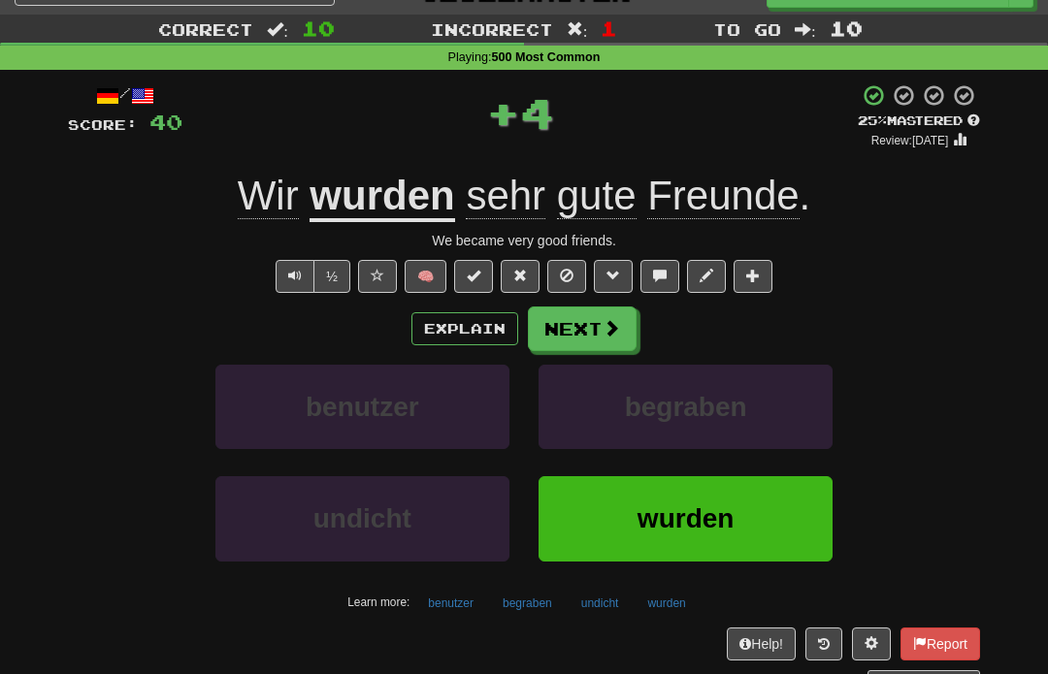
scroll to position [35, 0]
click at [454, 337] on button "Explain" at bounding box center [464, 328] width 107 height 33
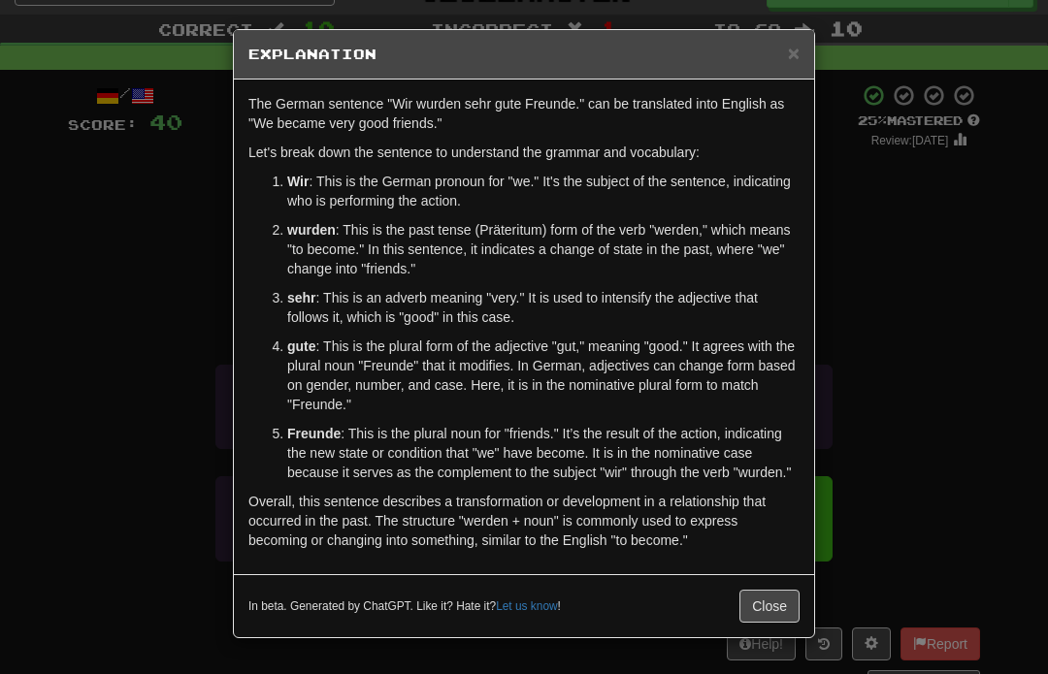
click at [186, 488] on div "× Explanation The German sentence "Wir wurden sehr gute Freunde." can be transl…" at bounding box center [524, 337] width 1048 height 674
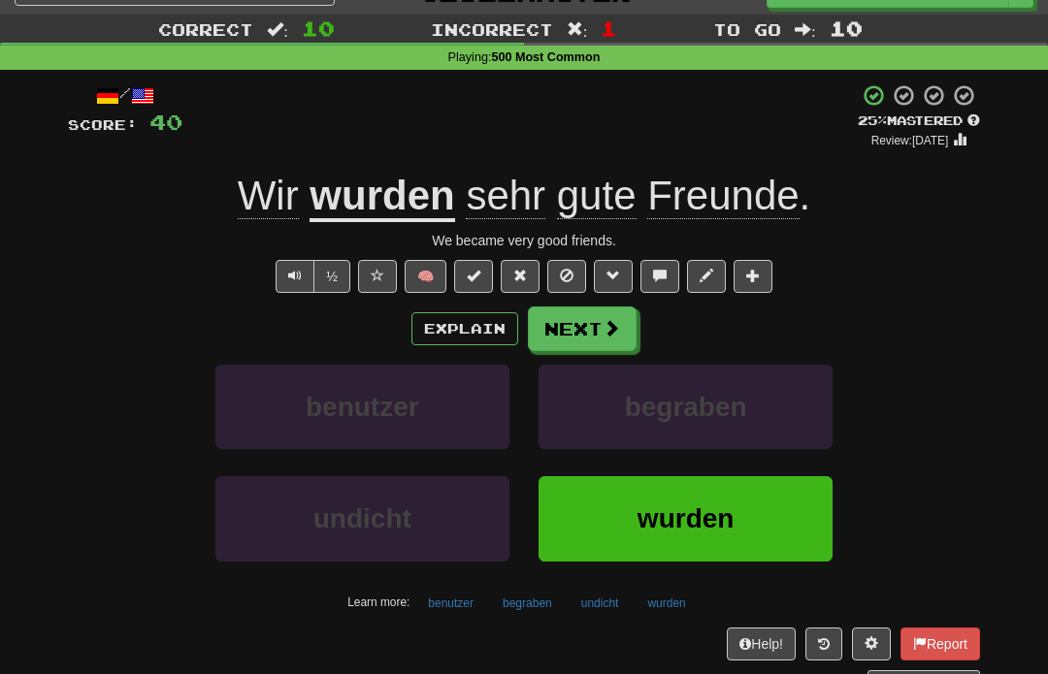
click at [533, 339] on button "Next" at bounding box center [582, 329] width 109 height 45
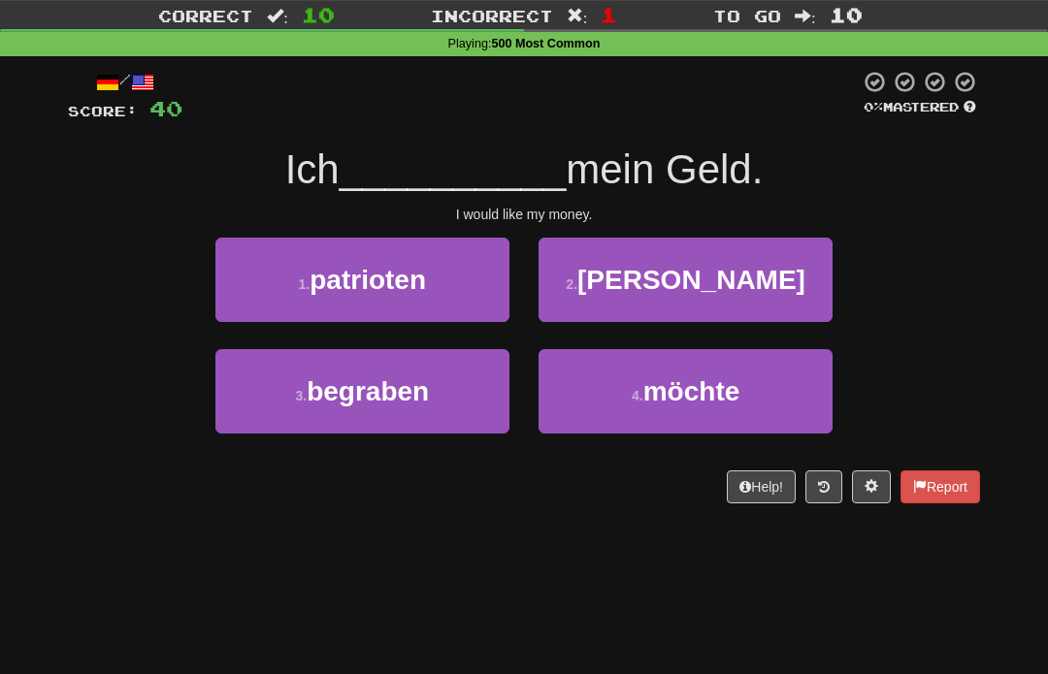
scroll to position [49, 0]
click at [603, 399] on button "4 . möchte" at bounding box center [686, 391] width 294 height 84
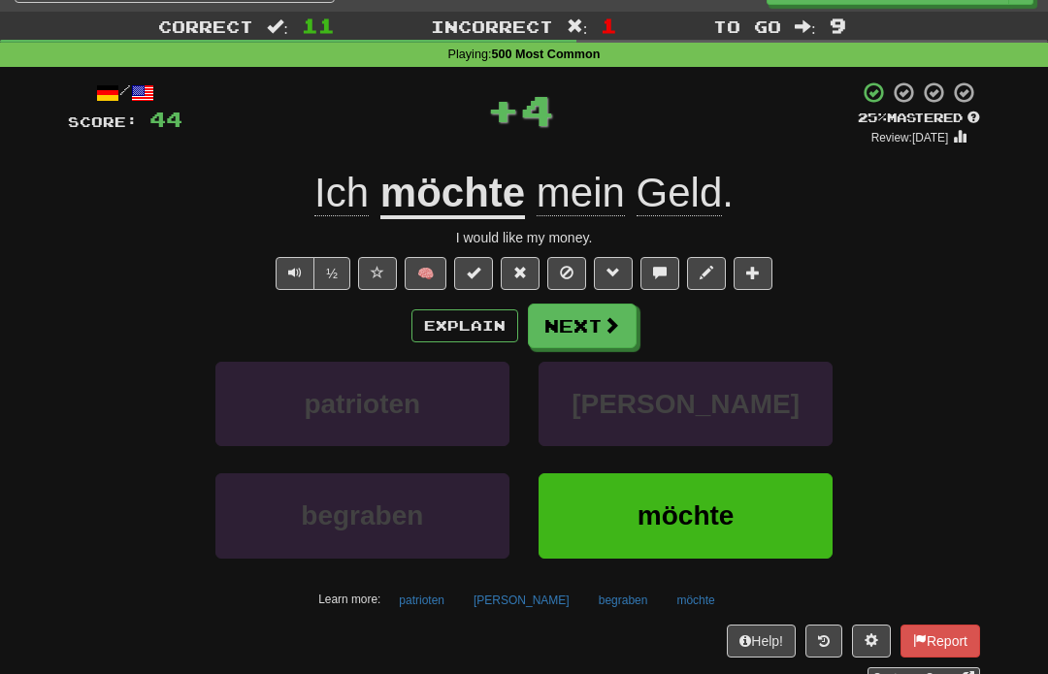
click at [557, 333] on button "Next" at bounding box center [582, 327] width 109 height 45
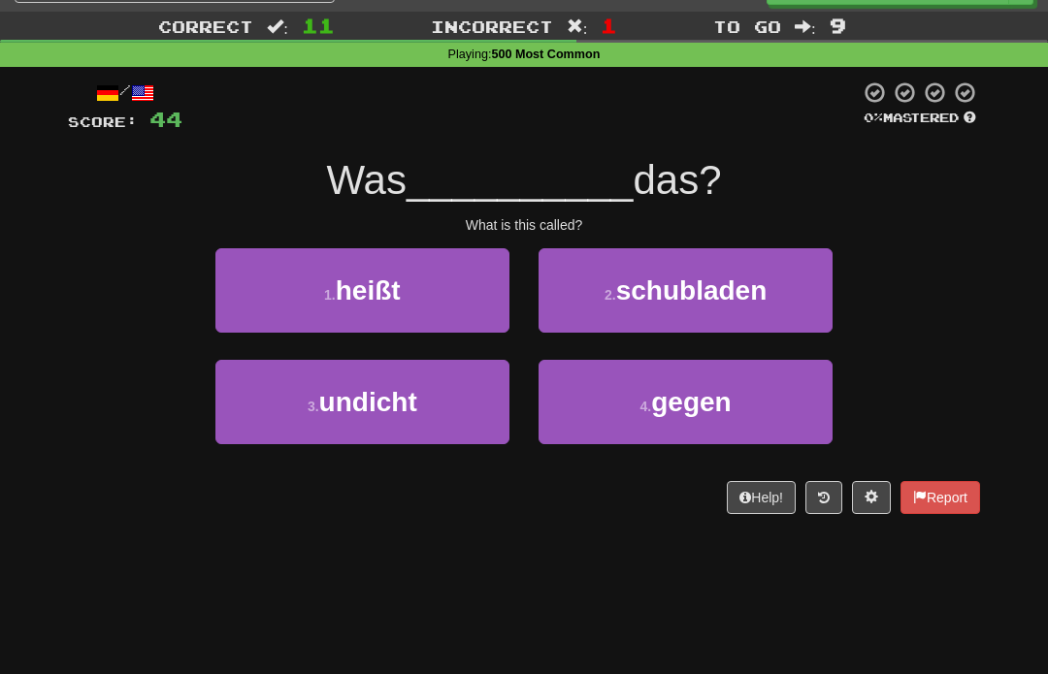
click at [461, 477] on div "/ Score: 44 0 % Mastered Was __________ das? What is this called? 1 . heißt 2 .…" at bounding box center [524, 298] width 912 height 434
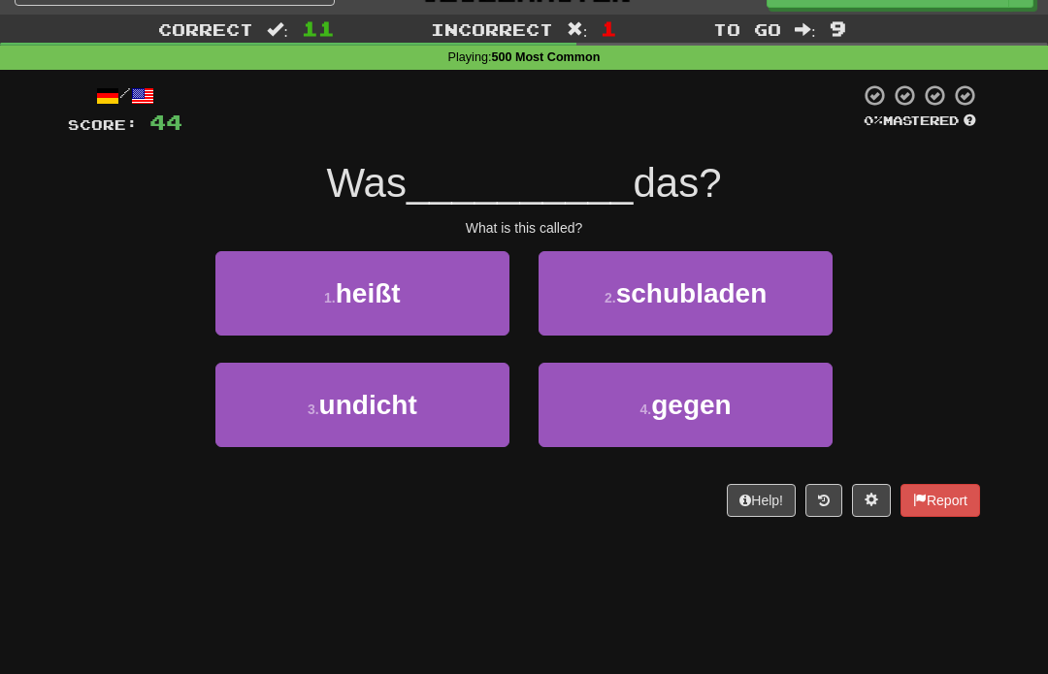
scroll to position [35, 0]
click at [446, 294] on button "1 . heißt" at bounding box center [362, 293] width 294 height 84
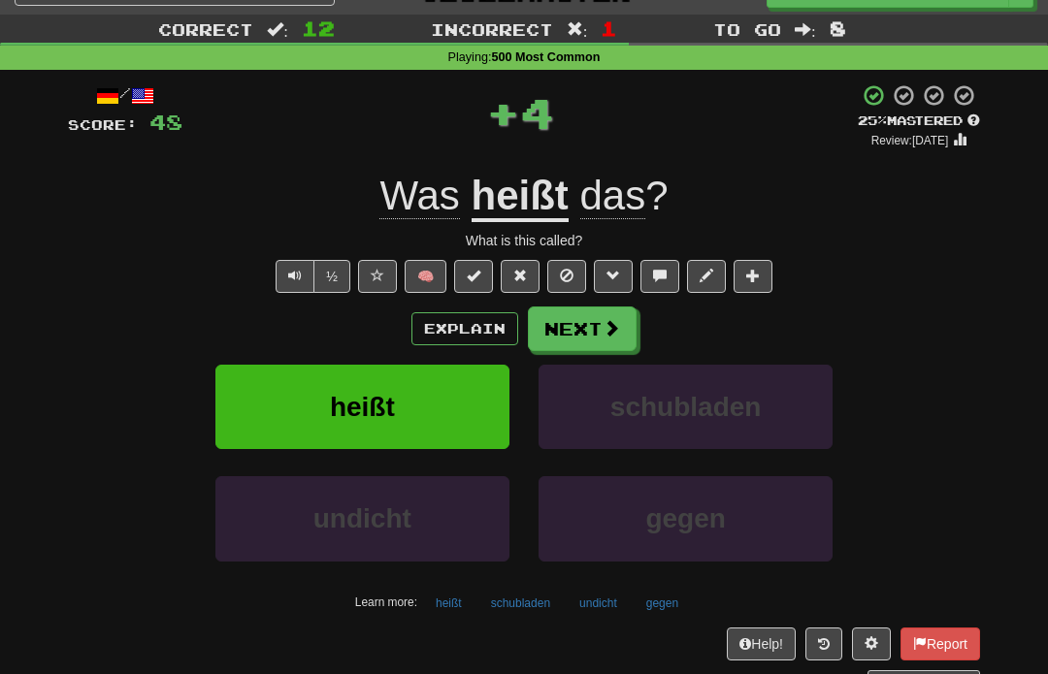
click at [556, 344] on button "Next" at bounding box center [582, 329] width 109 height 45
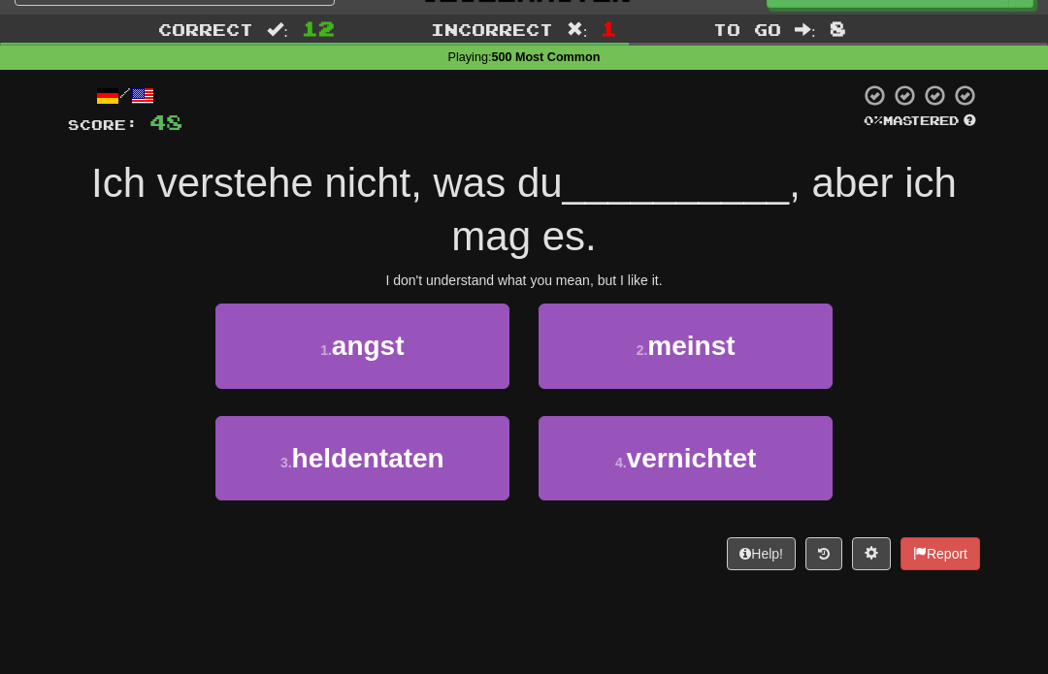
click at [387, 524] on div "3 . heldentaten" at bounding box center [362, 472] width 323 height 112
click at [920, 328] on div "1 . angst 2 . meinst" at bounding box center [524, 360] width 970 height 112
click at [982, 299] on div "/ Score: 48 0 % Mastered Ich verstehe nicht, was du __________ , aber ich mag e…" at bounding box center [523, 333] width 941 height 527
click at [961, 301] on div "/ Score: 48 0 % Mastered Ich verstehe nicht, was du __________ , aber ich mag e…" at bounding box center [524, 326] width 912 height 486
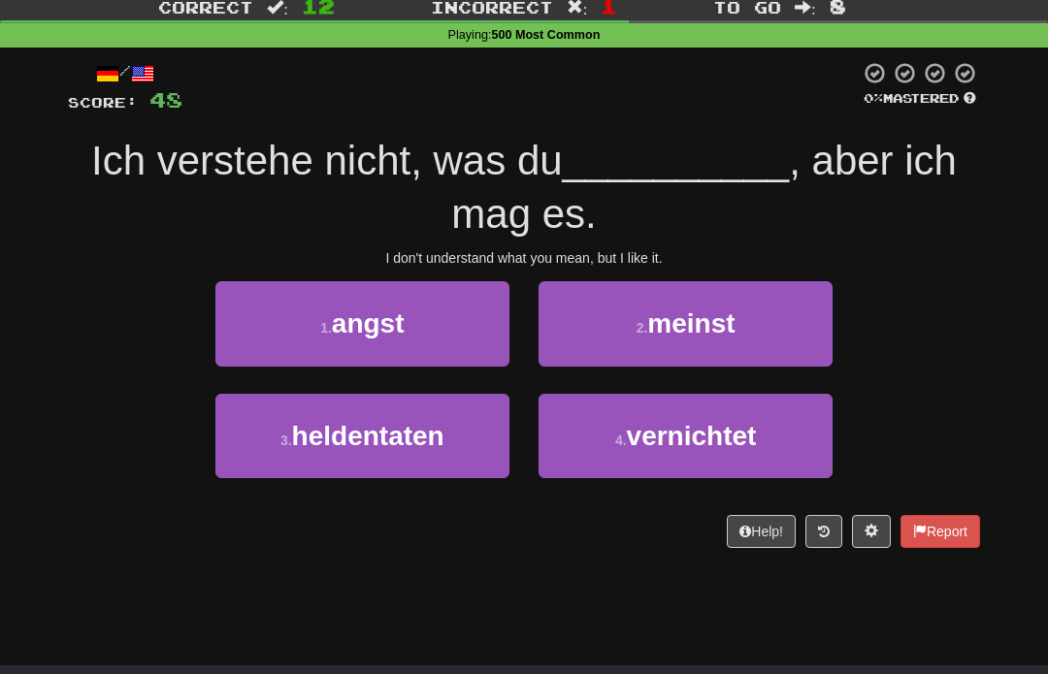
click at [818, 347] on button "2 . meinst" at bounding box center [686, 323] width 294 height 84
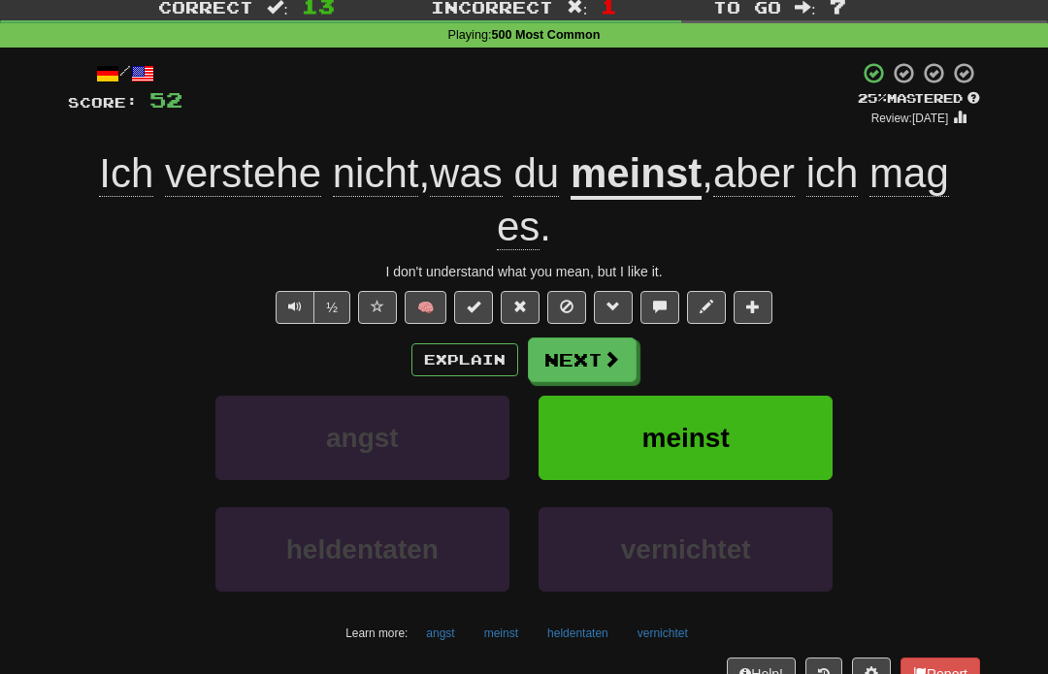
scroll to position [34, 0]
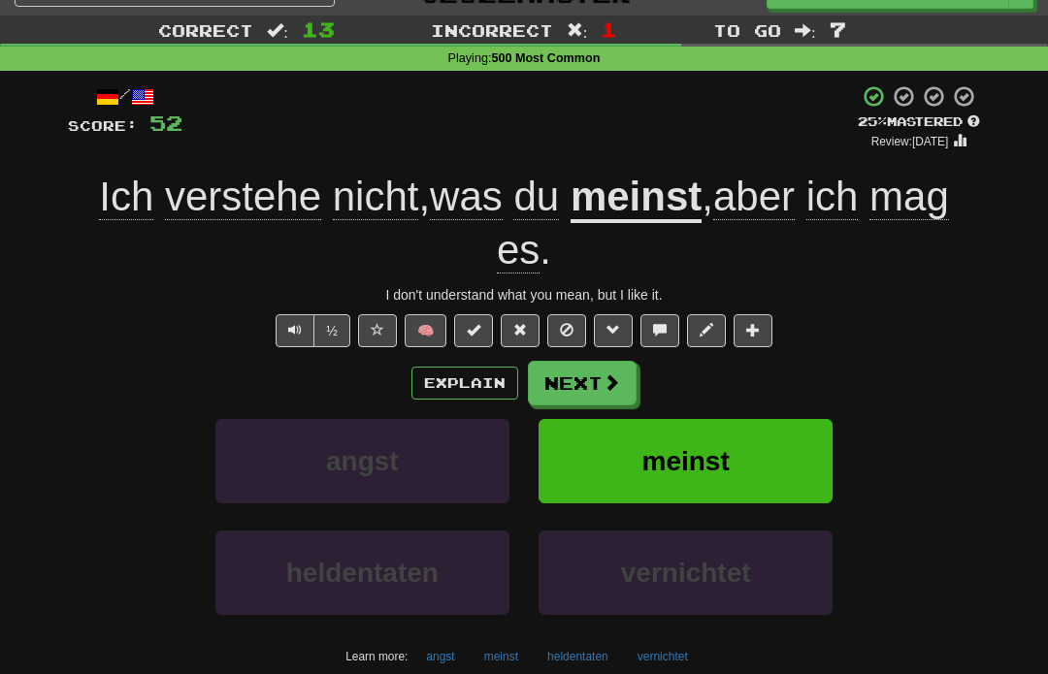
click at [586, 402] on button "Next" at bounding box center [582, 383] width 109 height 45
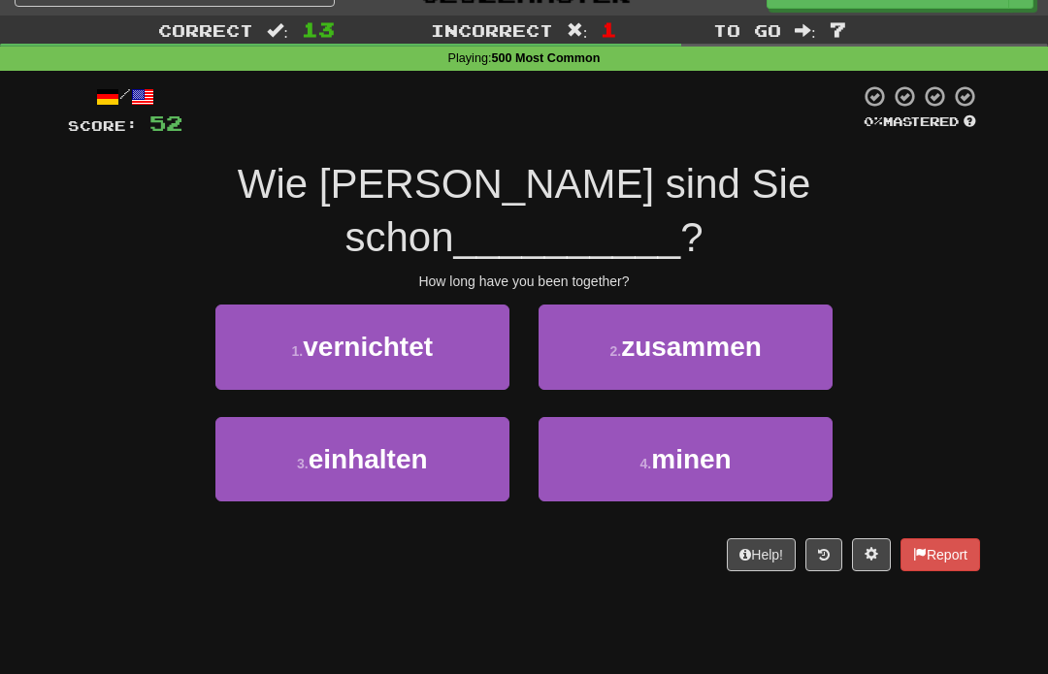
click at [736, 334] on button "2 . zusammen" at bounding box center [686, 347] width 294 height 84
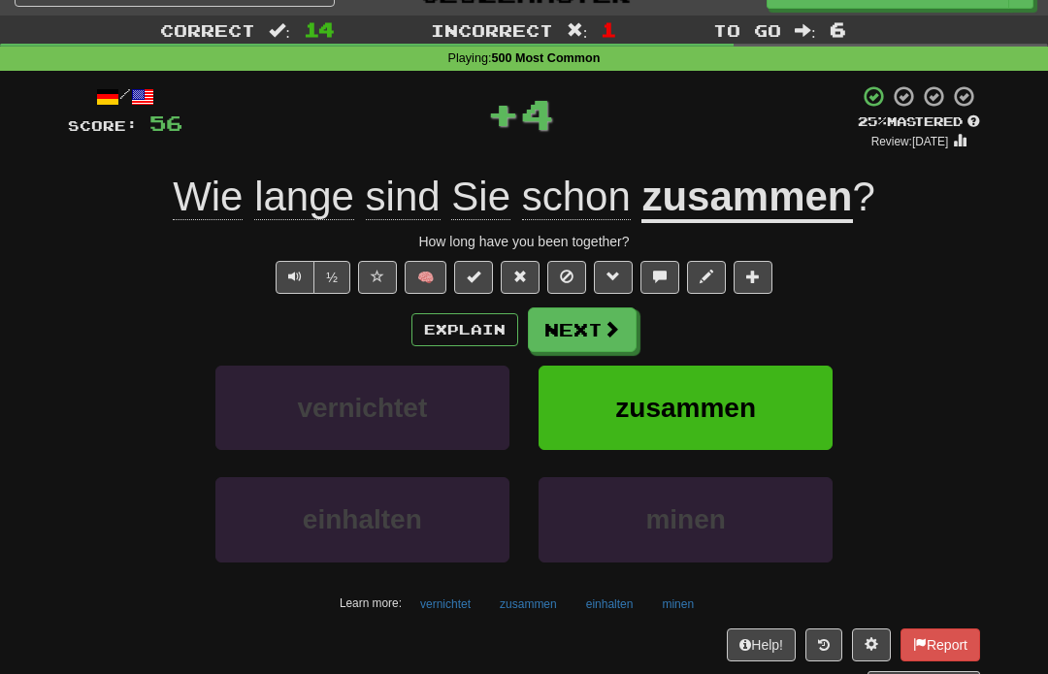
click at [621, 351] on button "Next" at bounding box center [582, 330] width 109 height 45
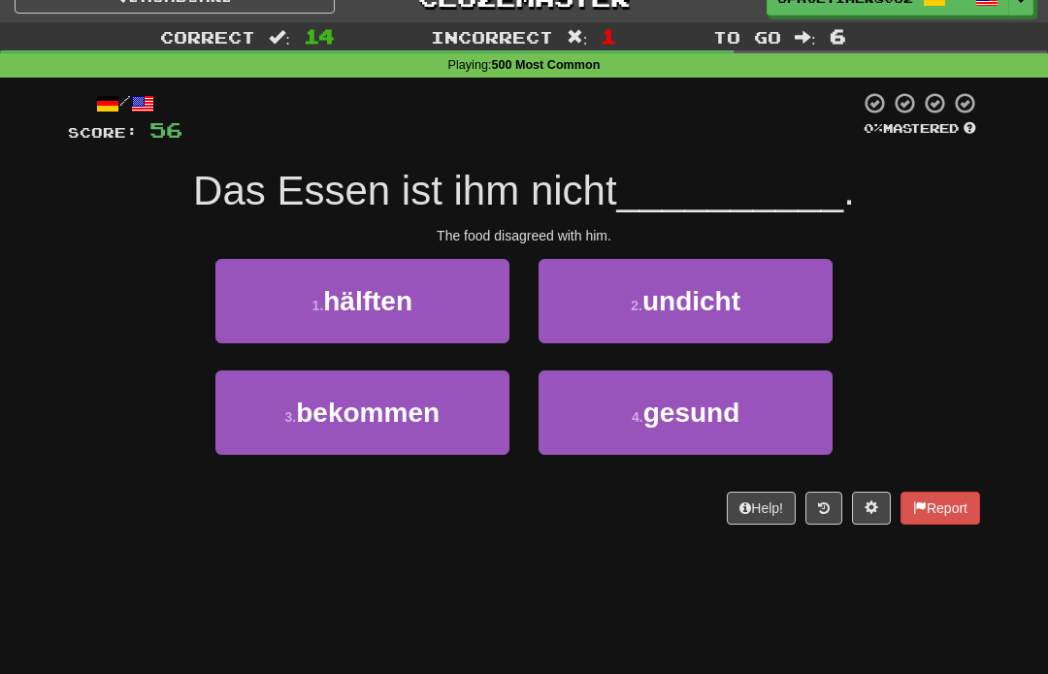
scroll to position [0, 0]
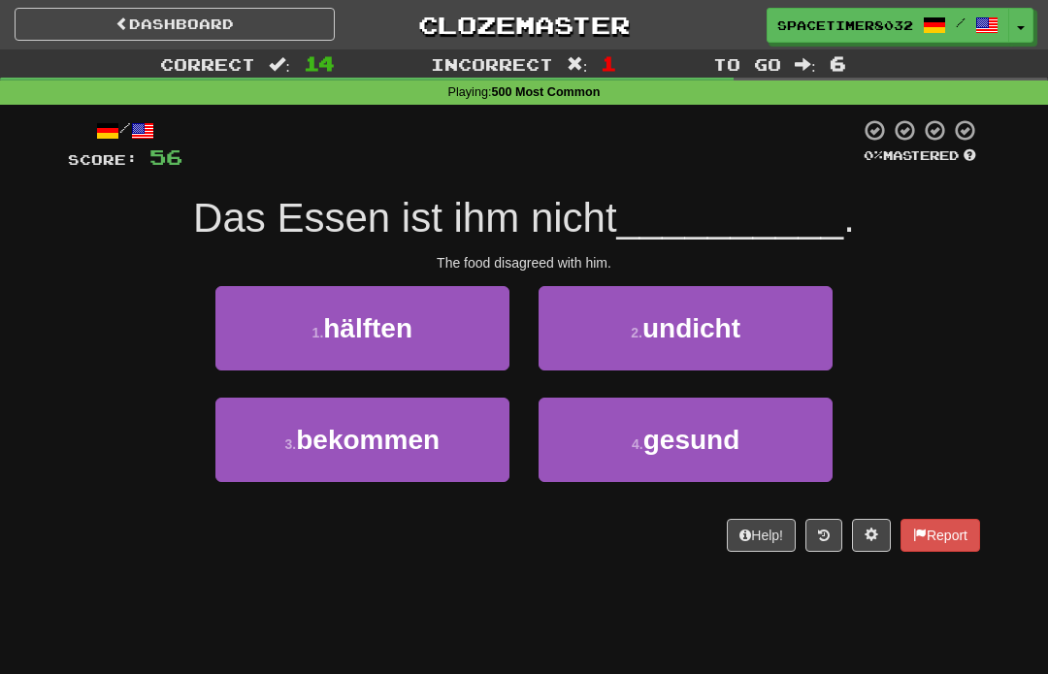
click at [492, 459] on button "3 . bekommen" at bounding box center [362, 440] width 294 height 84
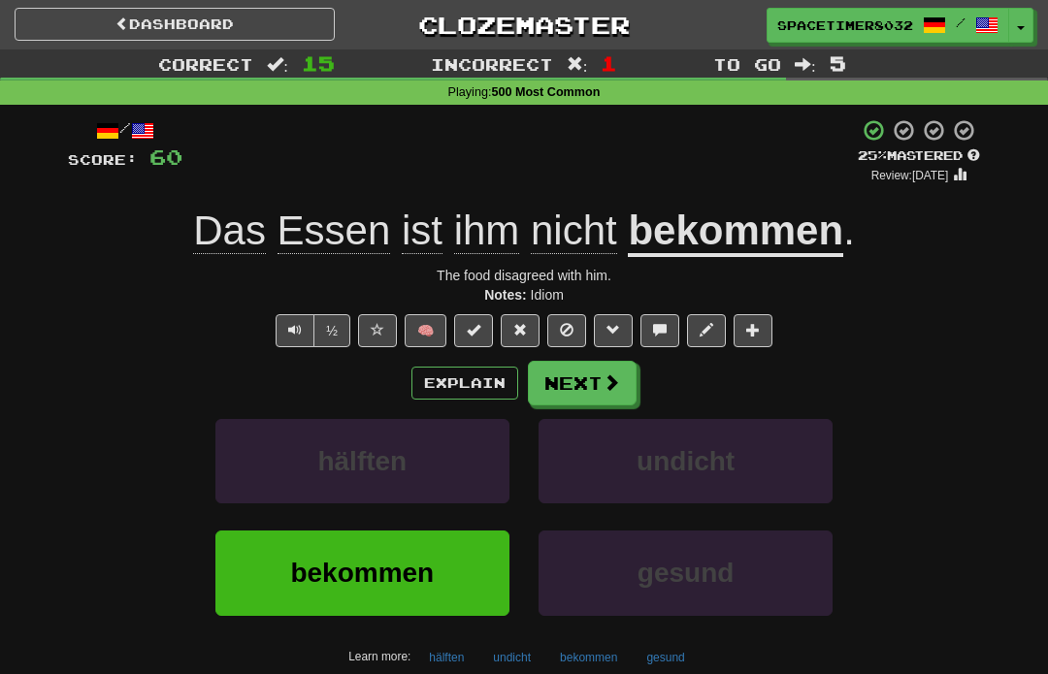
click at [476, 387] on button "Explain" at bounding box center [464, 383] width 107 height 33
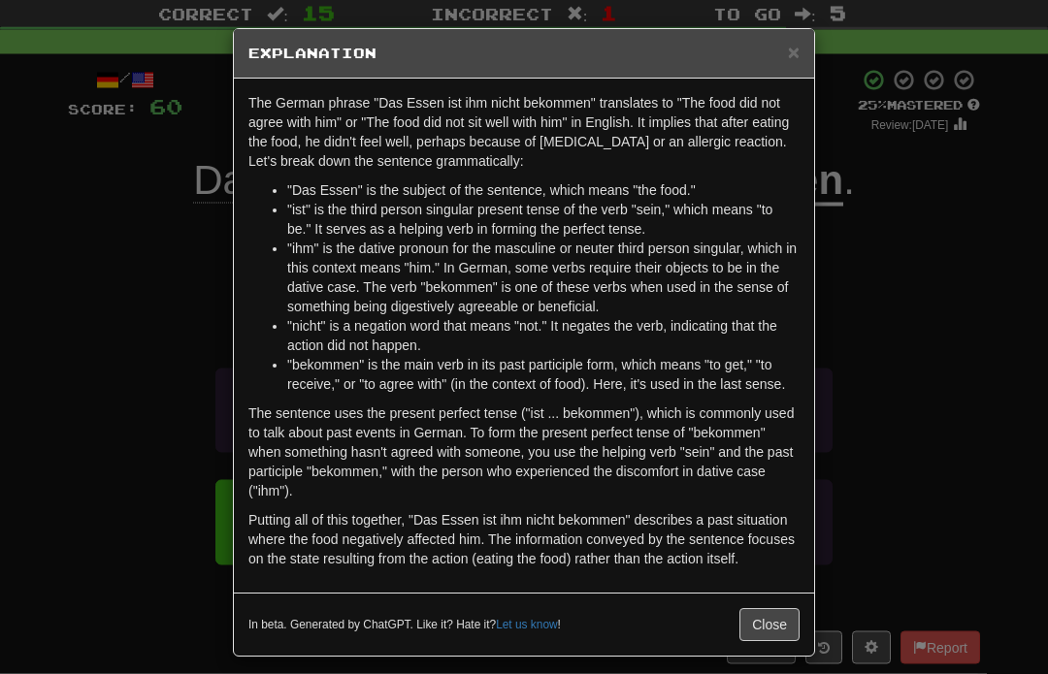
scroll to position [52, 0]
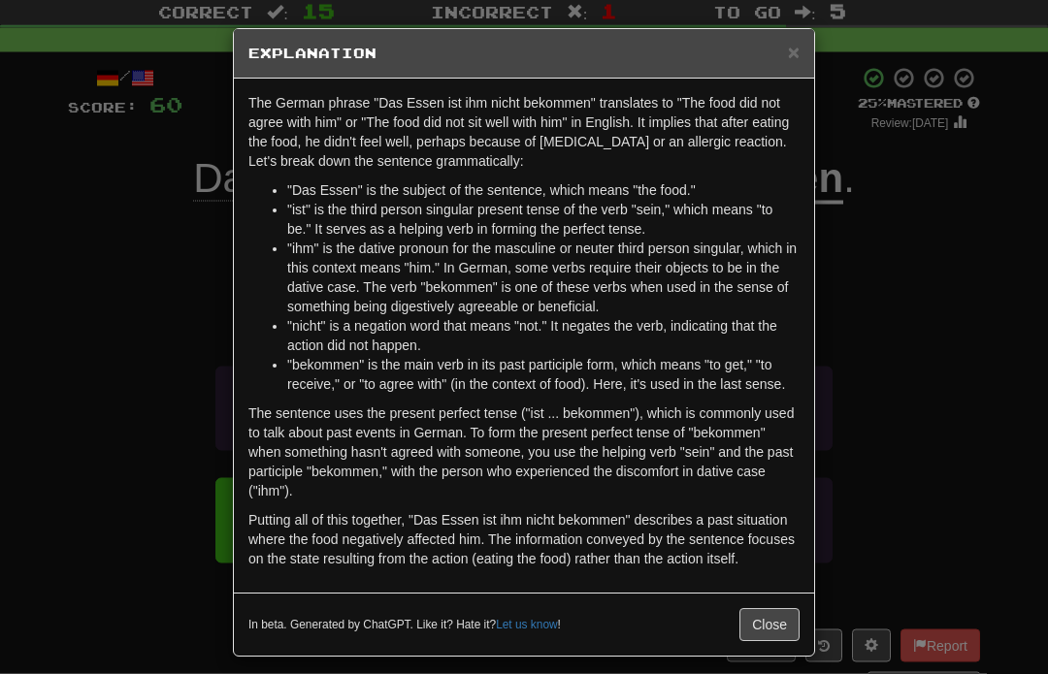
click at [574, 440] on p "The sentence uses the present perfect tense ("ist ... bekommen"), which is comm…" at bounding box center [523, 453] width 551 height 97
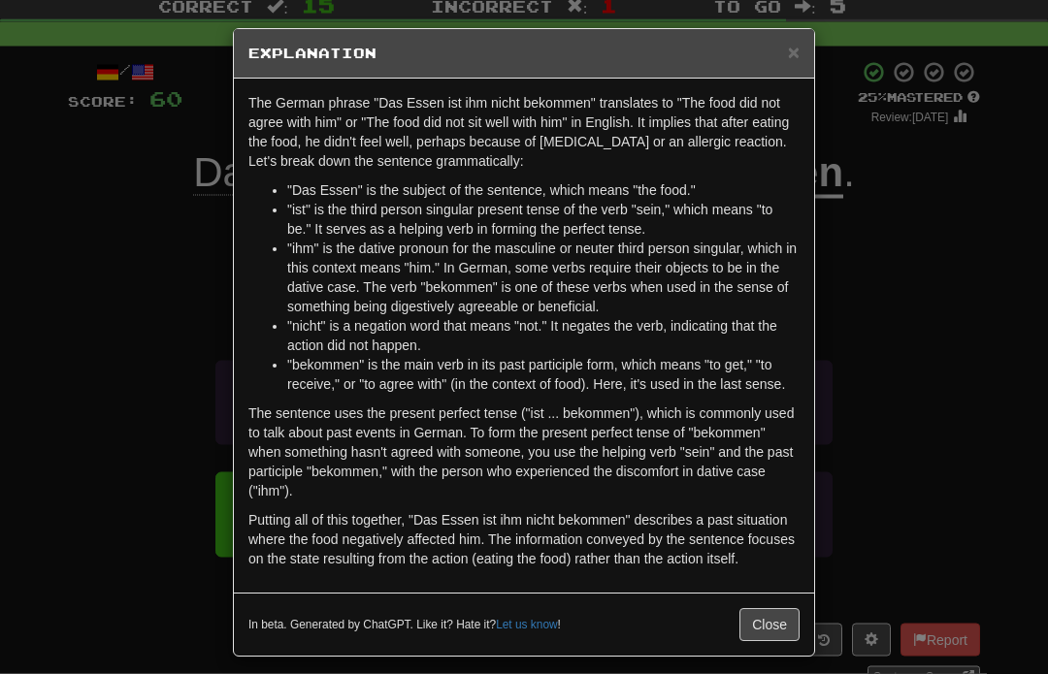
scroll to position [59, 0]
click at [570, 432] on p "The sentence uses the present perfect tense ("ist ... bekommen"), which is comm…" at bounding box center [523, 453] width 551 height 97
click at [598, 487] on p "The sentence uses the present perfect tense ("ist ... bekommen"), which is comm…" at bounding box center [523, 453] width 551 height 97
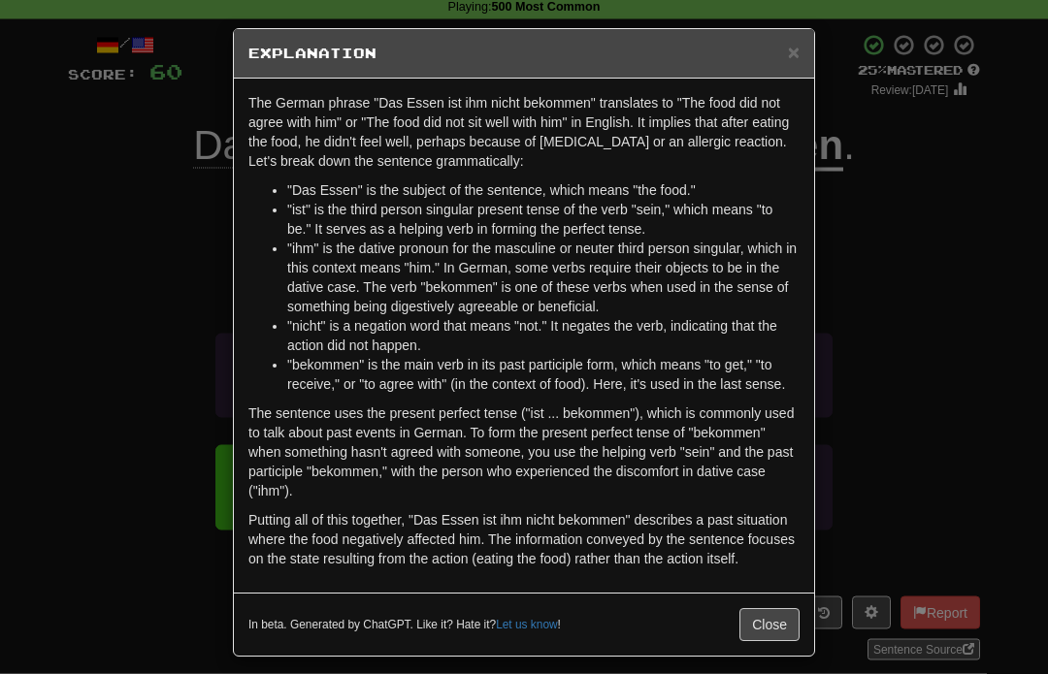
scroll to position [86, 0]
click at [752, 610] on button "Close" at bounding box center [769, 625] width 60 height 33
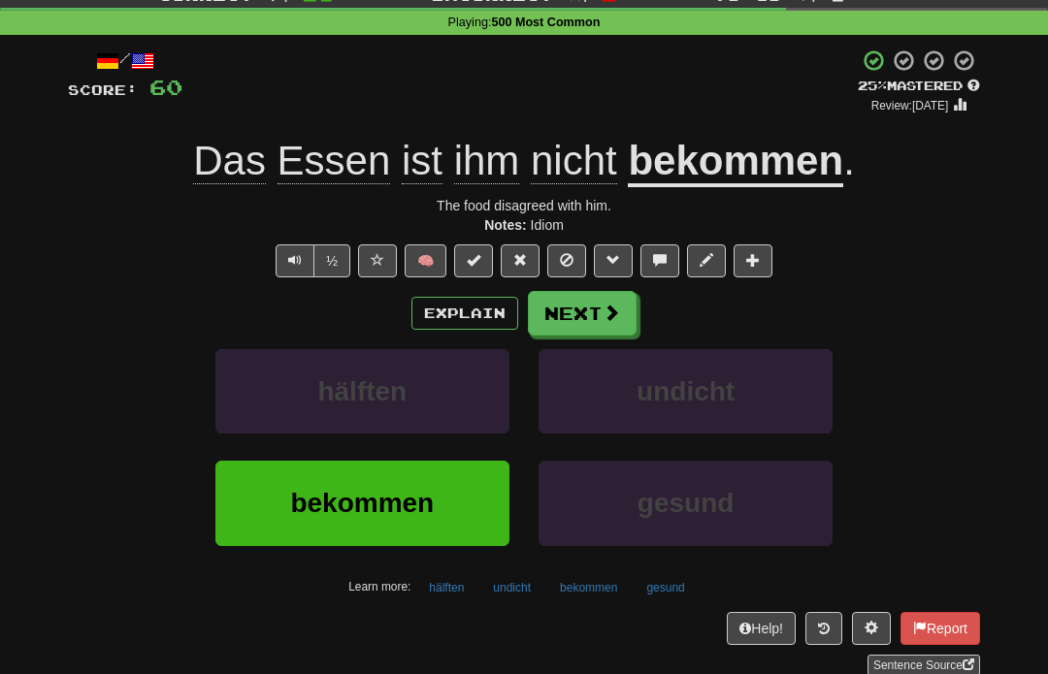
scroll to position [72, 0]
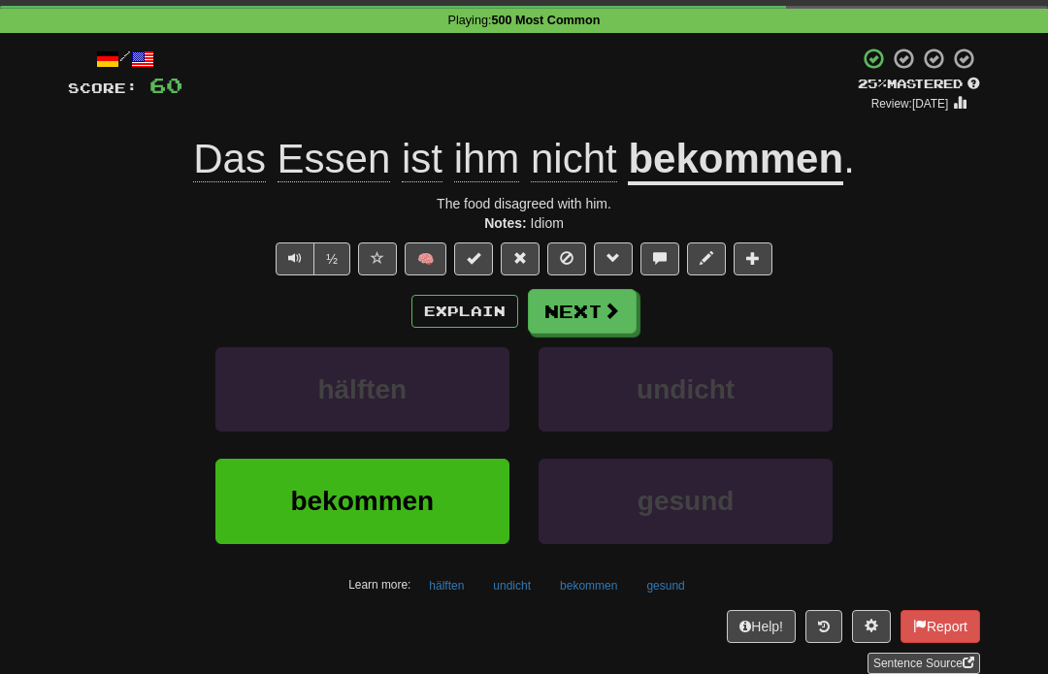
click at [578, 361] on button "undicht" at bounding box center [686, 389] width 294 height 84
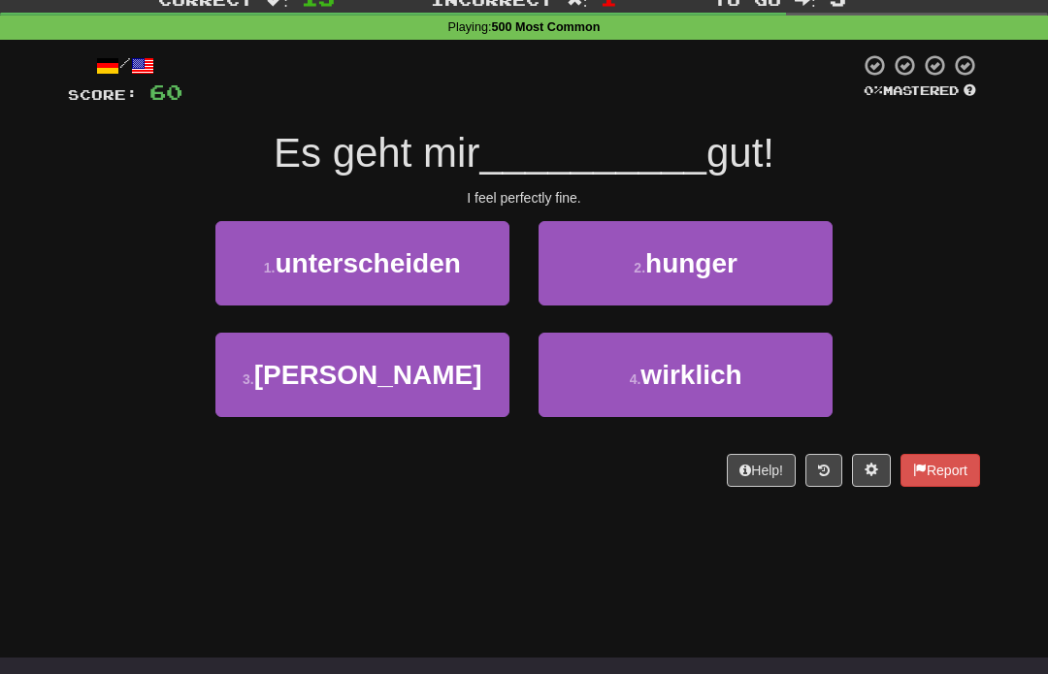
scroll to position [60, 0]
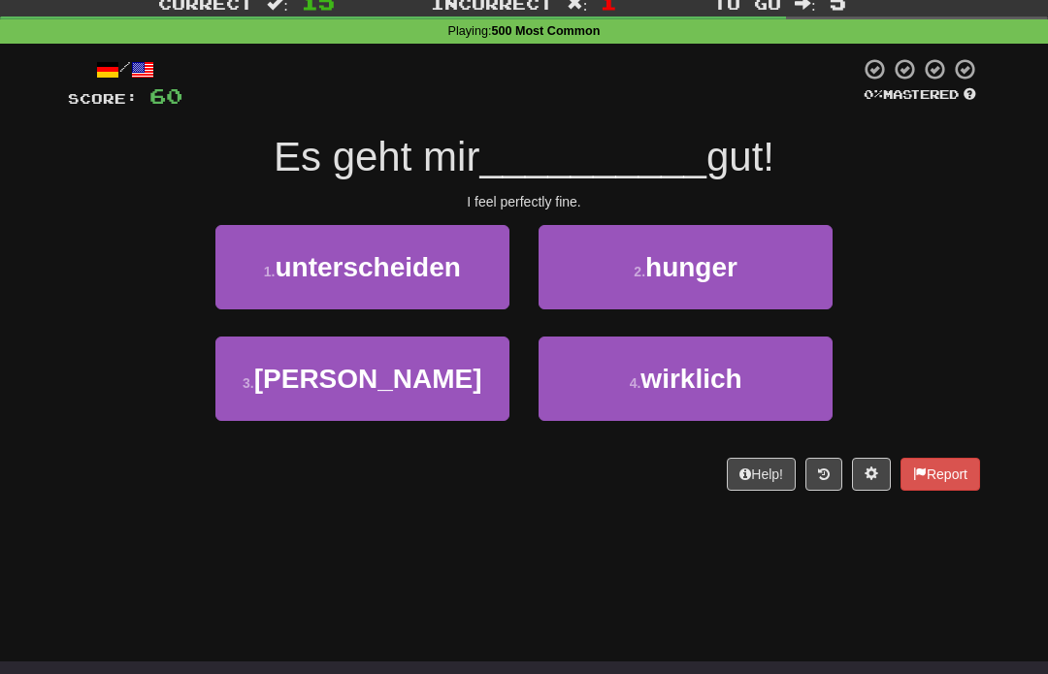
click at [364, 459] on div "Help! Report" at bounding box center [524, 475] width 912 height 33
click at [352, 465] on div "Help! Report" at bounding box center [524, 475] width 912 height 33
click at [364, 464] on div "Help! Report" at bounding box center [524, 475] width 912 height 33
click at [366, 470] on div "Help! Report" at bounding box center [524, 475] width 912 height 33
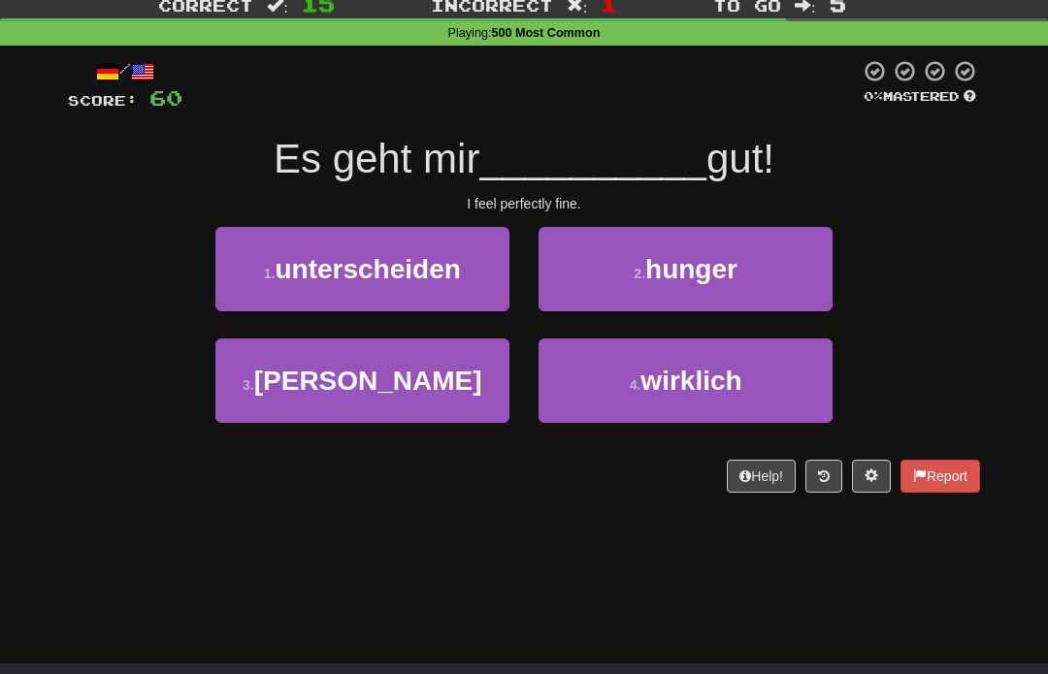
scroll to position [58, 0]
click at [456, 461] on div "Help! Report" at bounding box center [524, 477] width 912 height 33
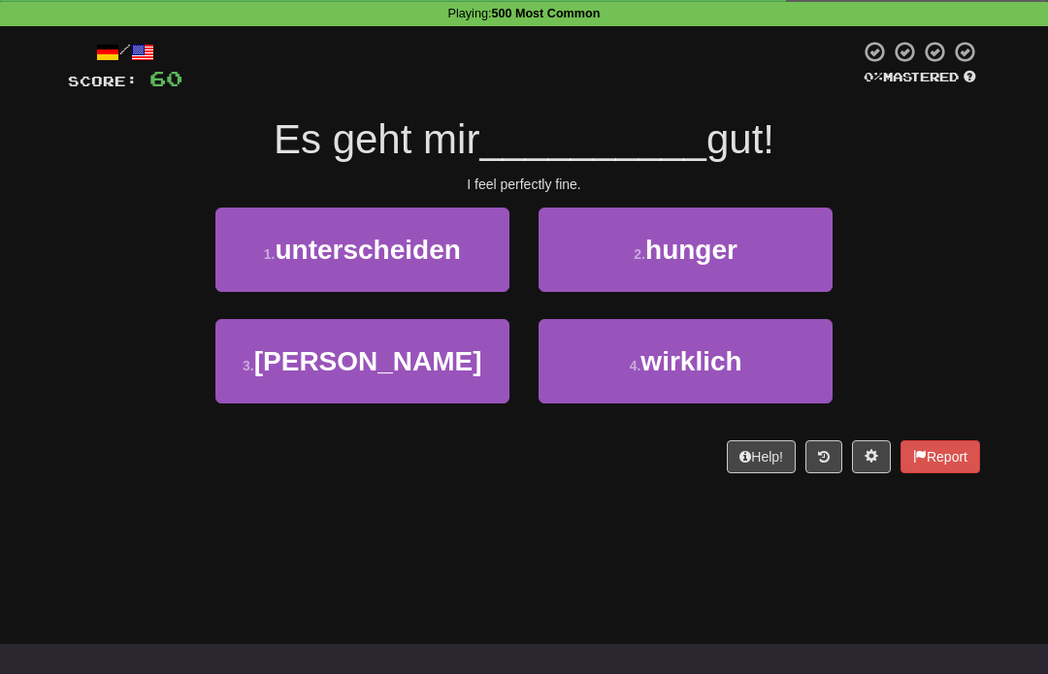
scroll to position [79, 0]
click at [806, 341] on button "4 . wirklich" at bounding box center [686, 361] width 294 height 84
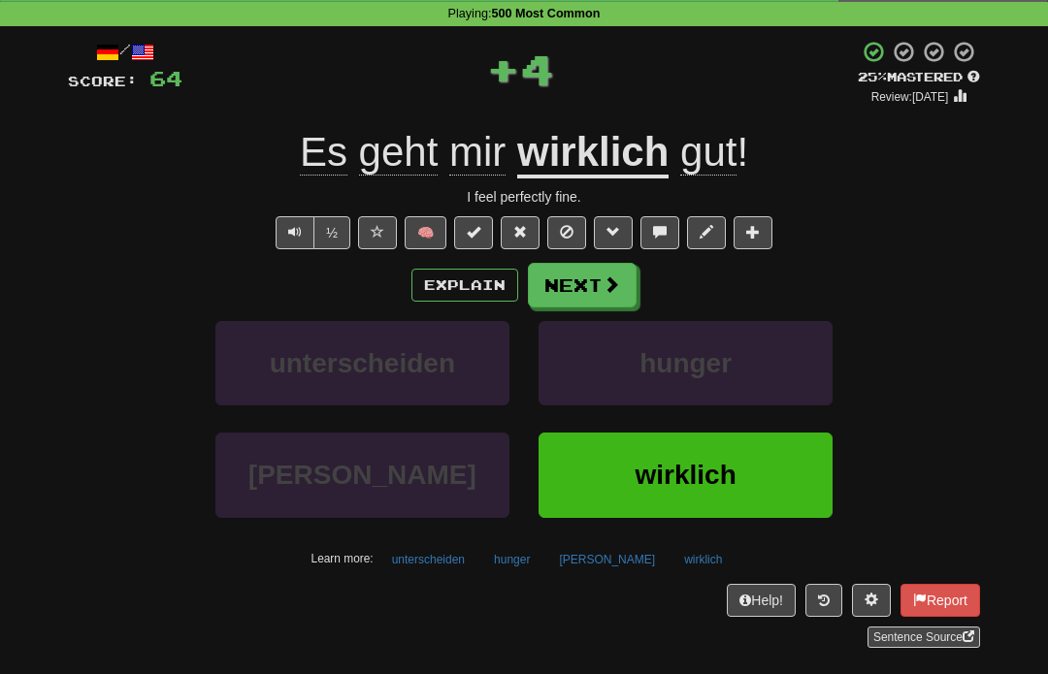
click at [627, 283] on button "Next" at bounding box center [582, 285] width 109 height 45
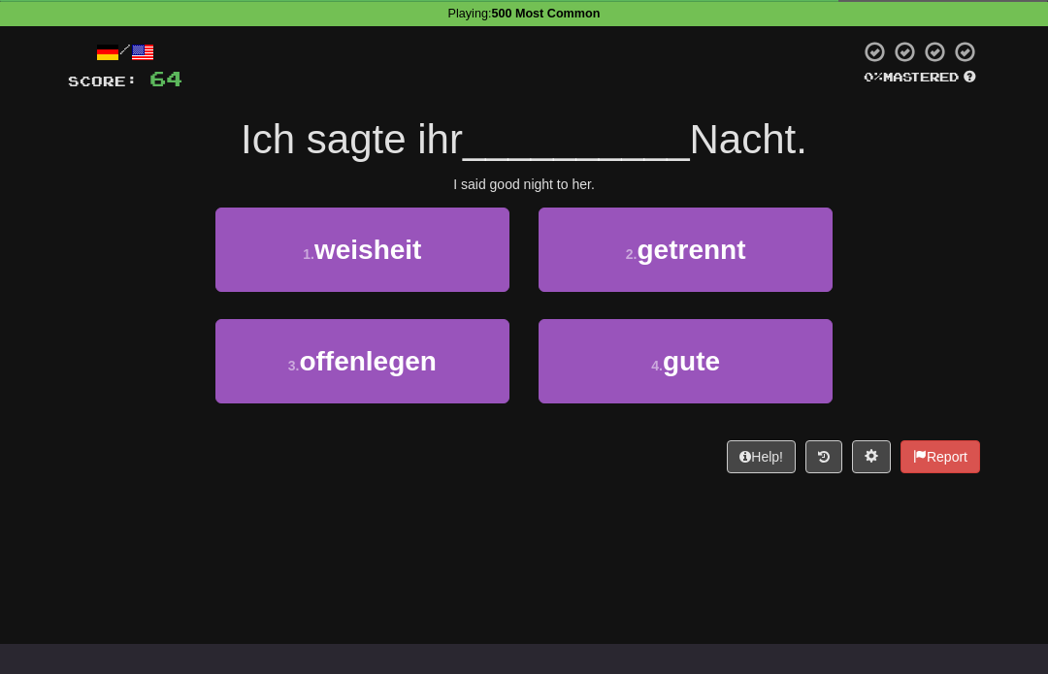
click at [764, 319] on button "4 . gute" at bounding box center [686, 361] width 294 height 84
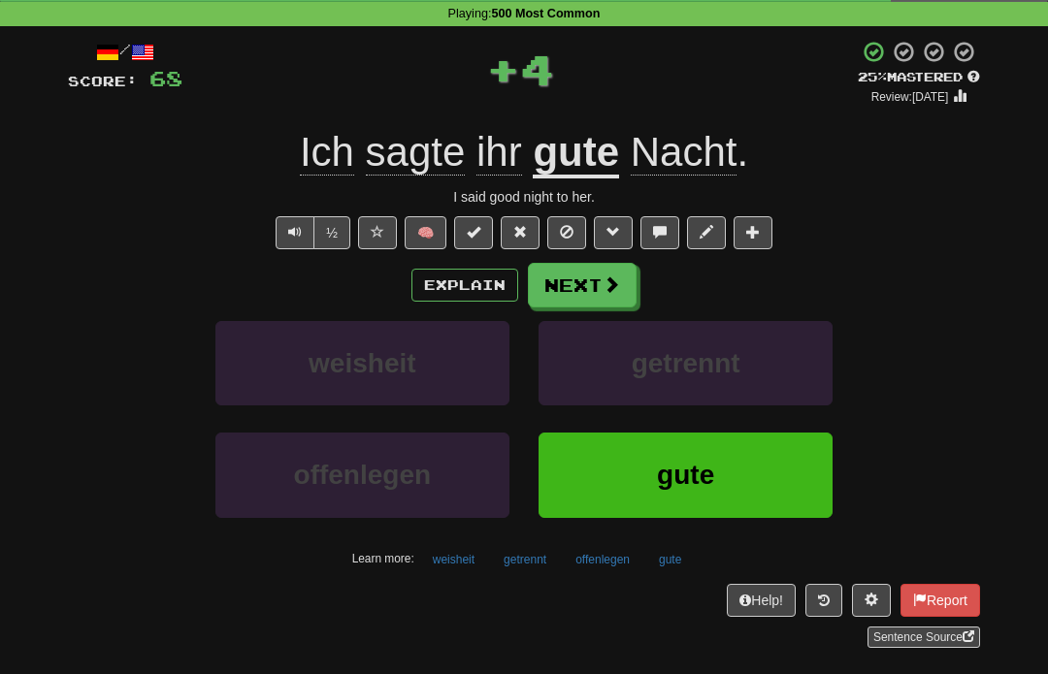
click at [615, 285] on span at bounding box center [611, 284] width 17 height 17
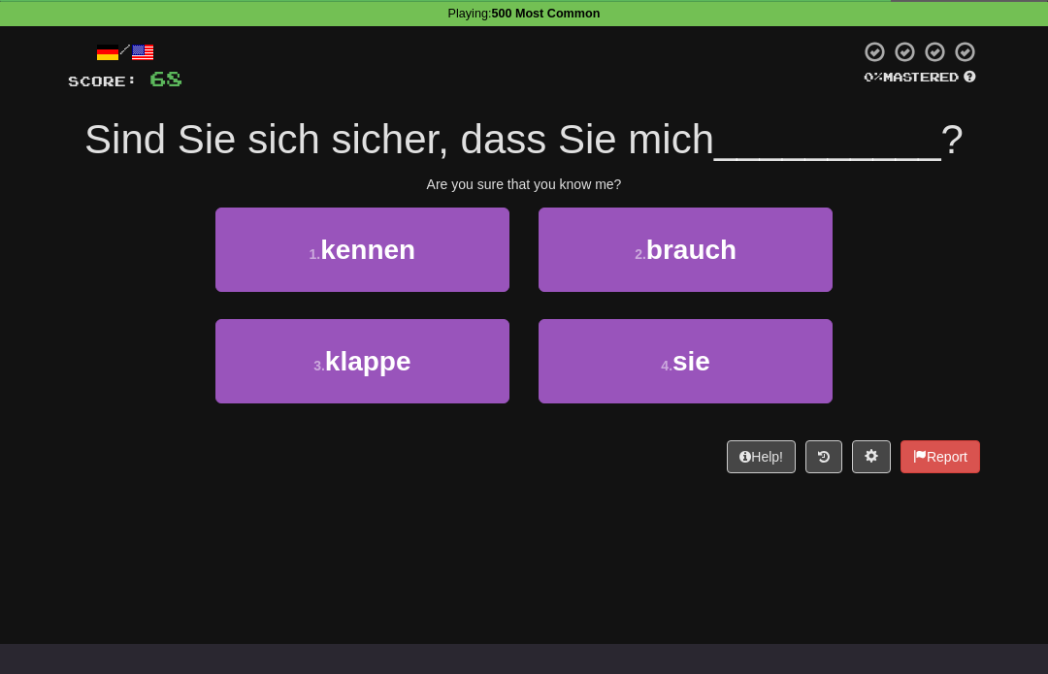
scroll to position [106, 0]
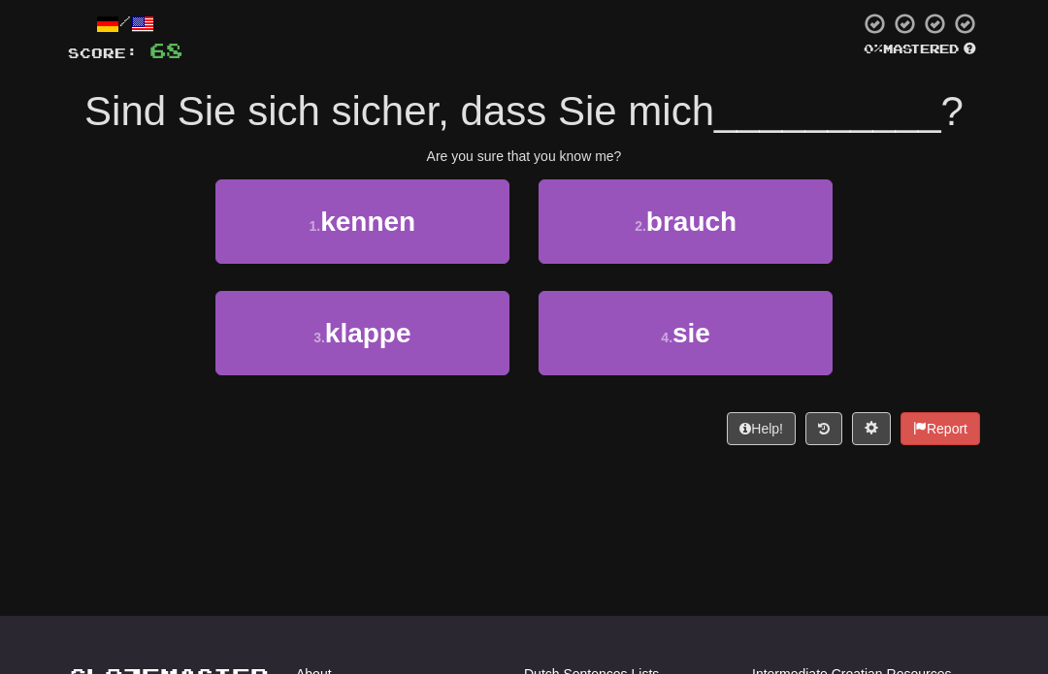
click at [493, 259] on button "1 . kennen" at bounding box center [362, 222] width 294 height 84
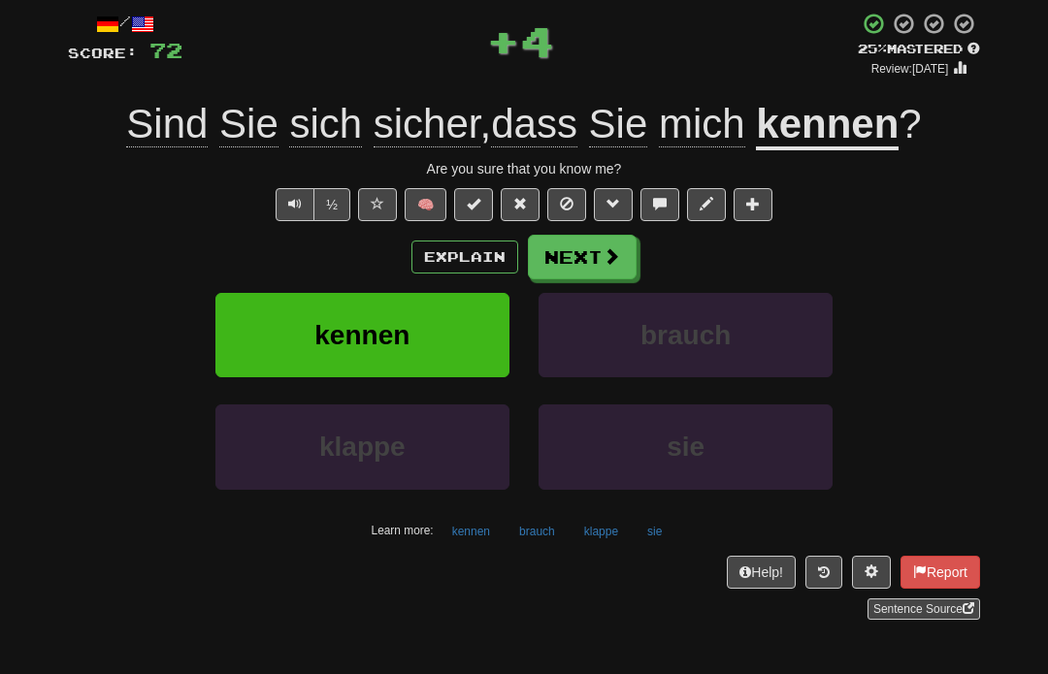
click at [528, 277] on button "Next" at bounding box center [582, 257] width 109 height 45
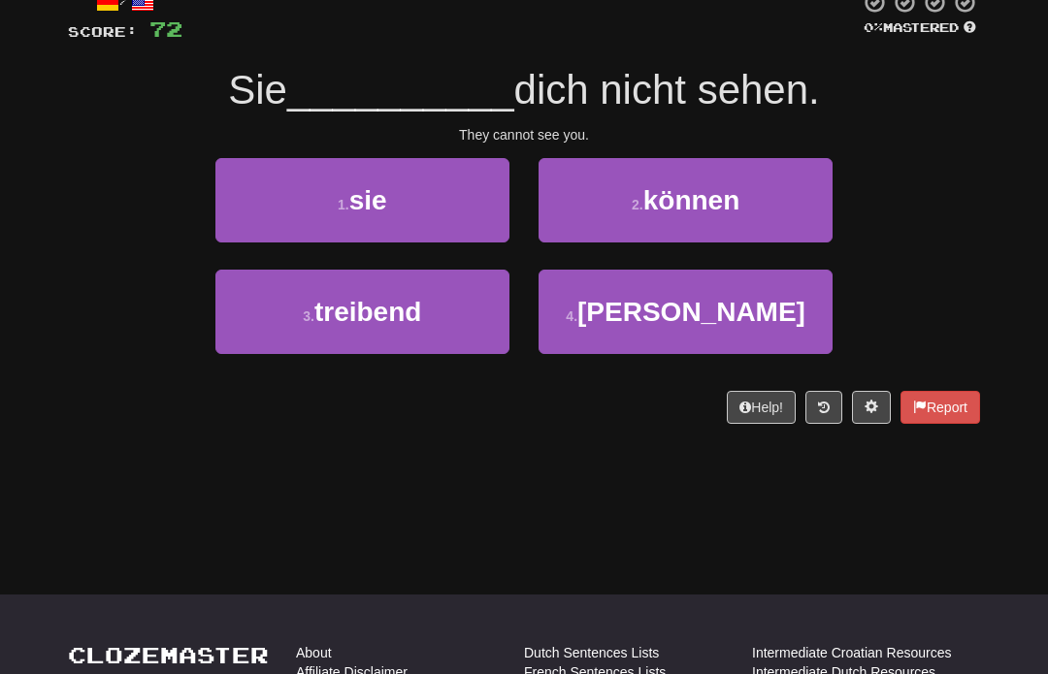
scroll to position [127, 0]
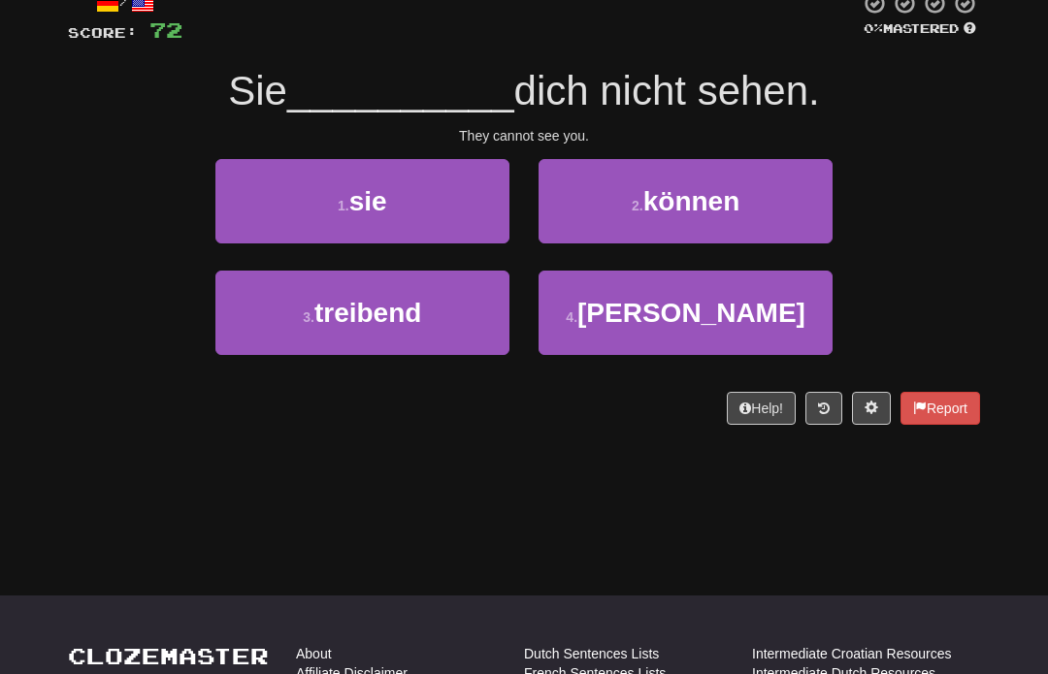
click at [659, 200] on span "können" at bounding box center [691, 201] width 97 height 30
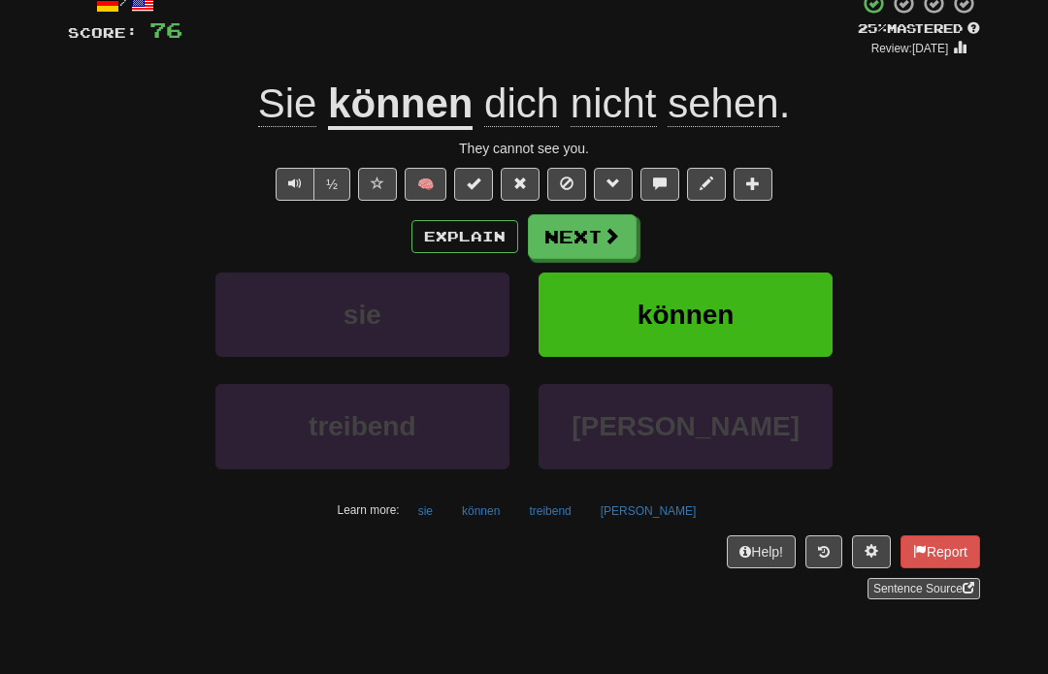
click at [603, 245] on span at bounding box center [611, 235] width 17 height 17
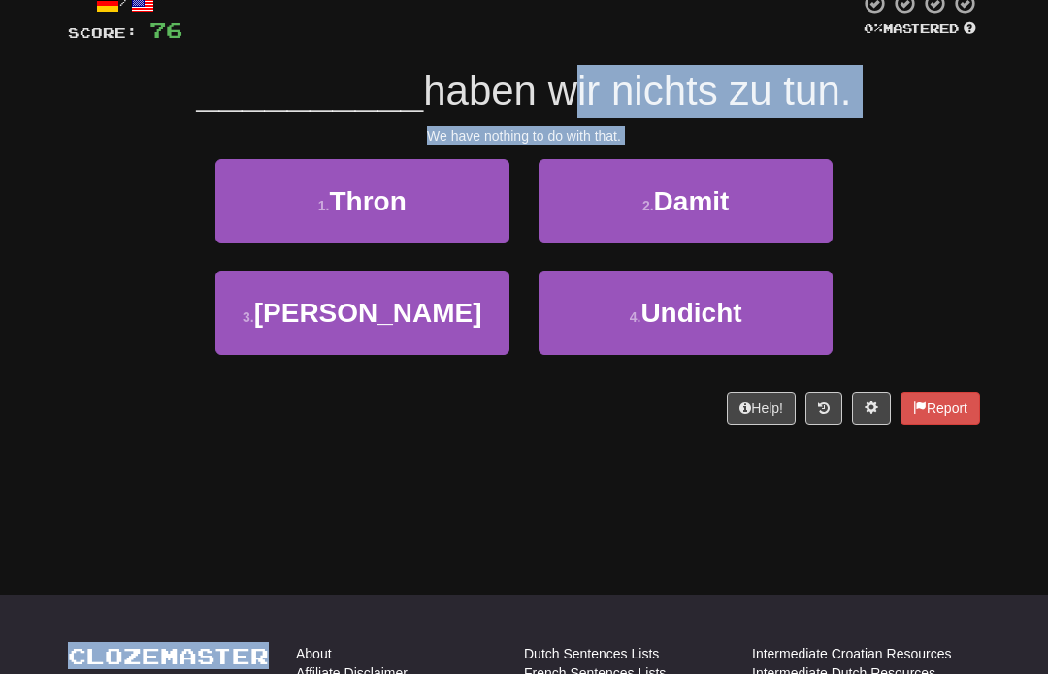
scroll to position [126, 0]
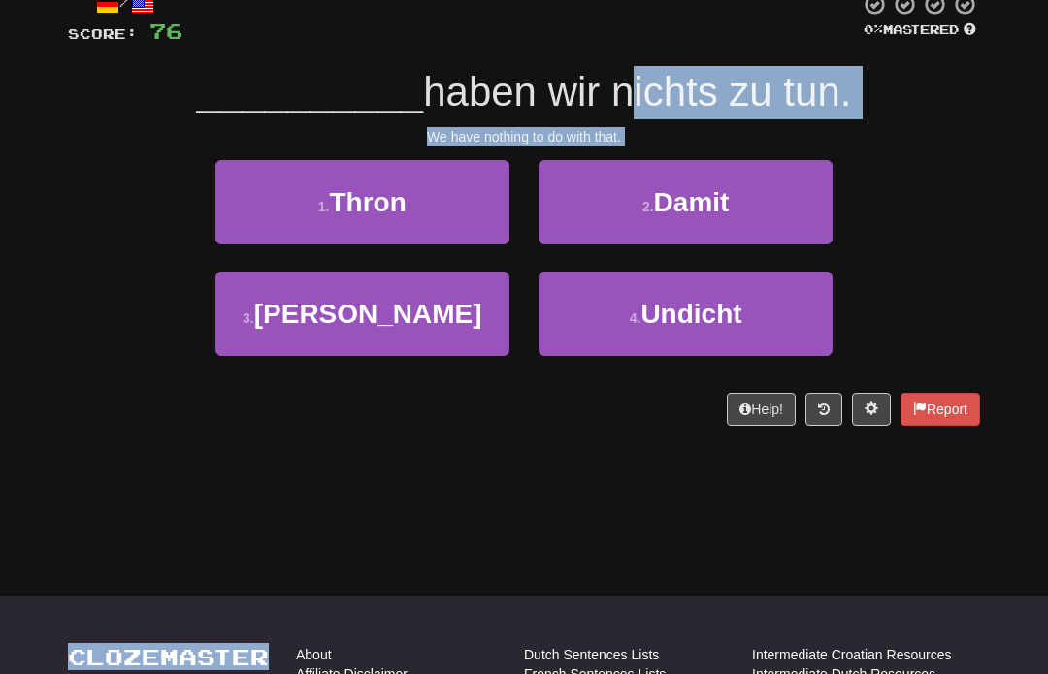
click at [748, 133] on div "We have nothing to do with that." at bounding box center [524, 136] width 912 height 19
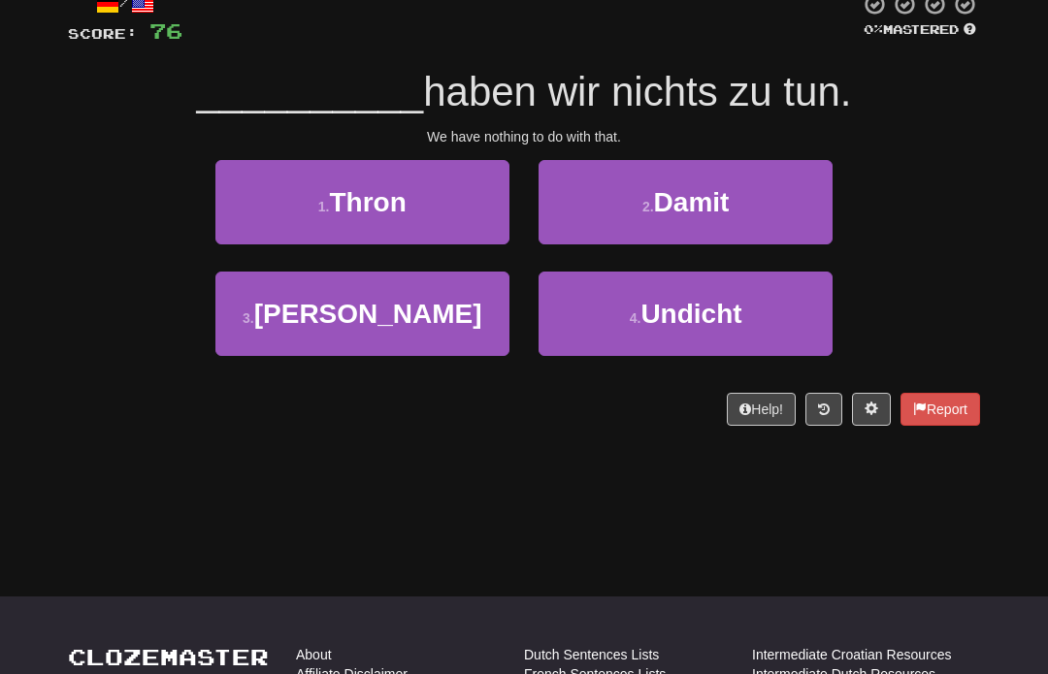
click at [729, 112] on span "haben wir nichts zu tun." at bounding box center [637, 92] width 428 height 46
click at [729, 111] on span "haben wir nichts zu tun." at bounding box center [637, 92] width 428 height 46
click at [660, 124] on div "/ Score: 76 0 % Mastered __________ haben wir nichts zu tun. We have nothing to…" at bounding box center [524, 209] width 912 height 434
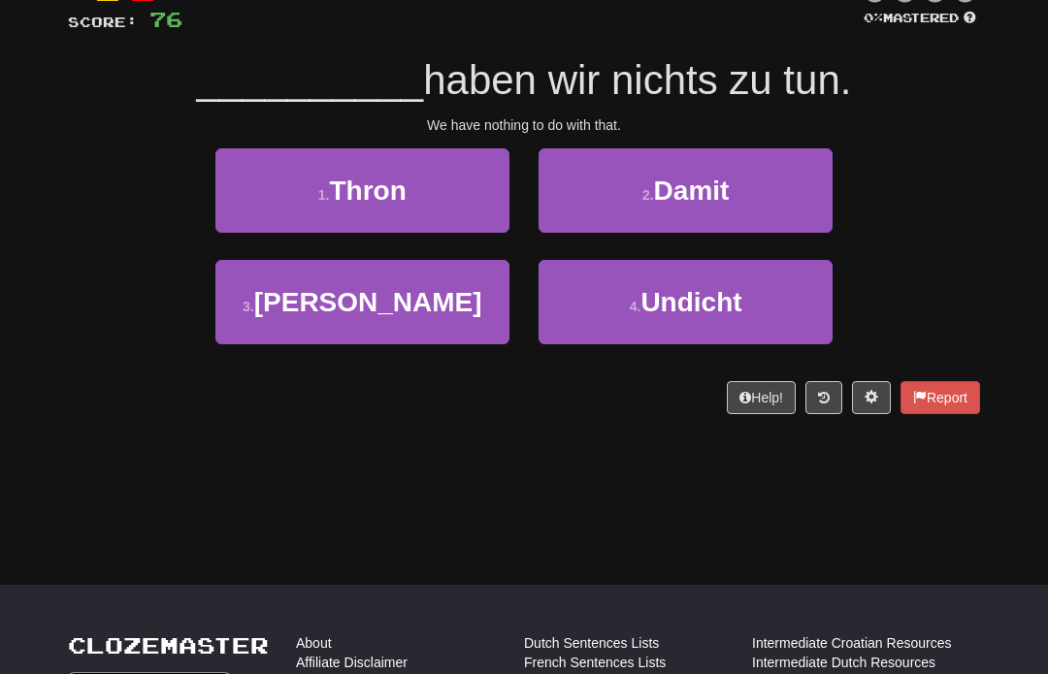
click at [660, 177] on span "Damit" at bounding box center [692, 192] width 76 height 30
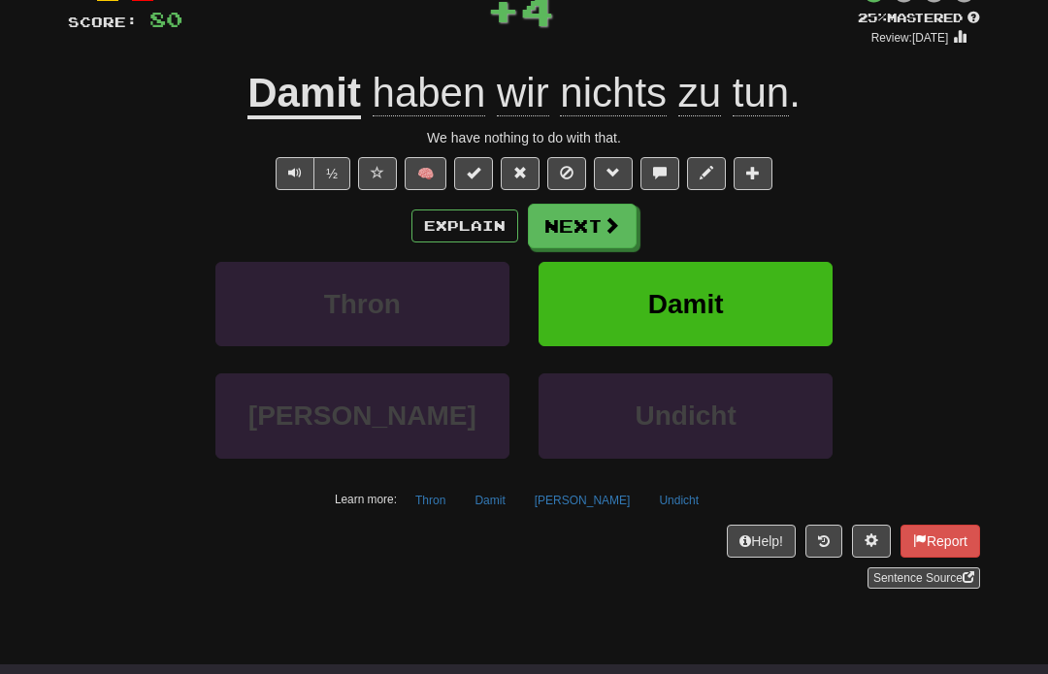
click at [559, 230] on button "Next" at bounding box center [582, 226] width 109 height 45
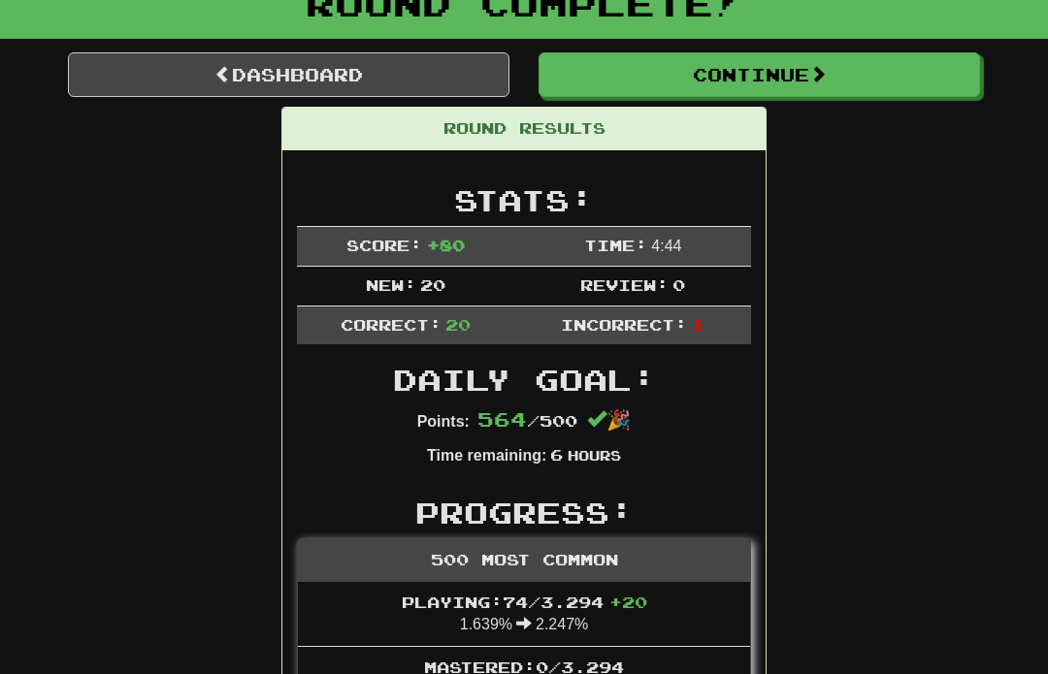
click at [425, 76] on link "Dashboard" at bounding box center [289, 74] width 442 height 45
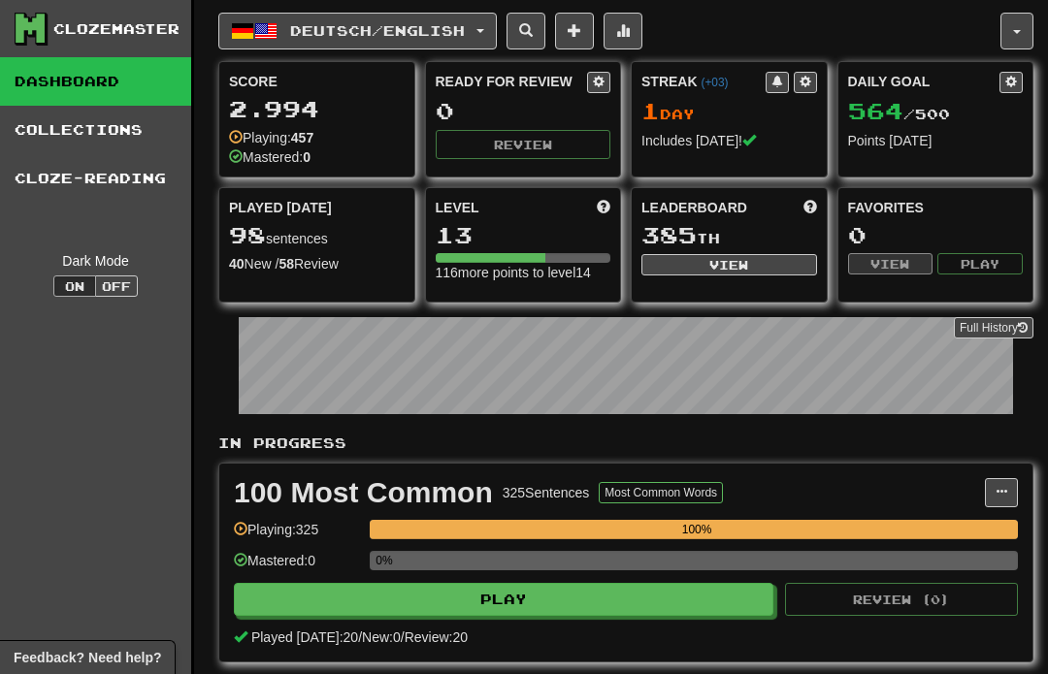
click at [166, 144] on link "Collections" at bounding box center [95, 130] width 191 height 49
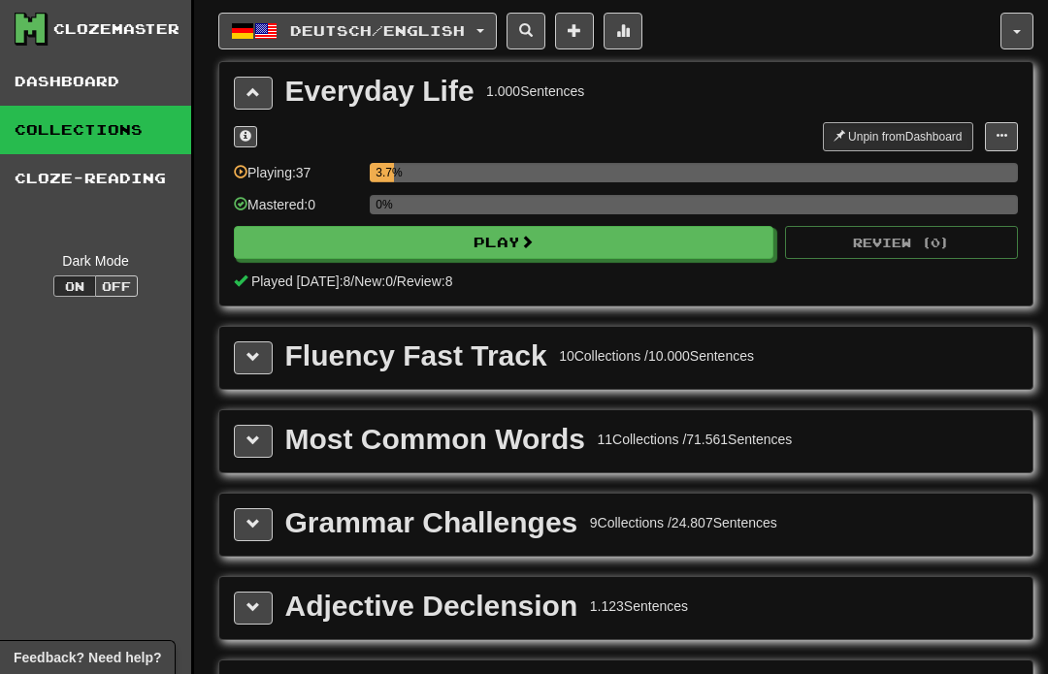
click at [153, 188] on link "Cloze-Reading" at bounding box center [95, 178] width 191 height 49
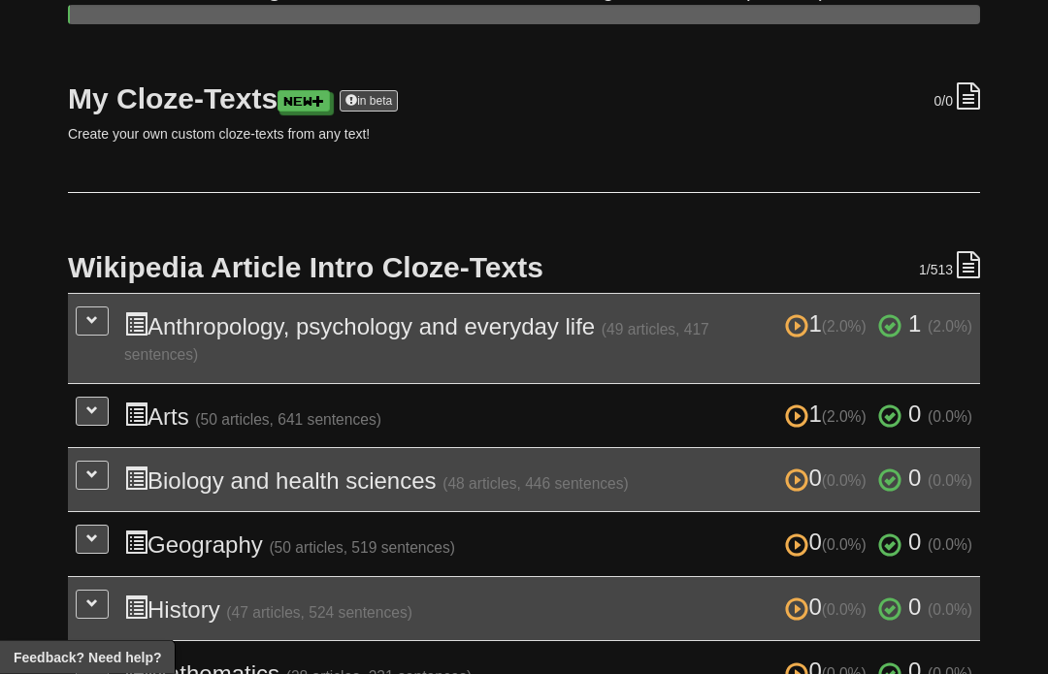
scroll to position [219, 0]
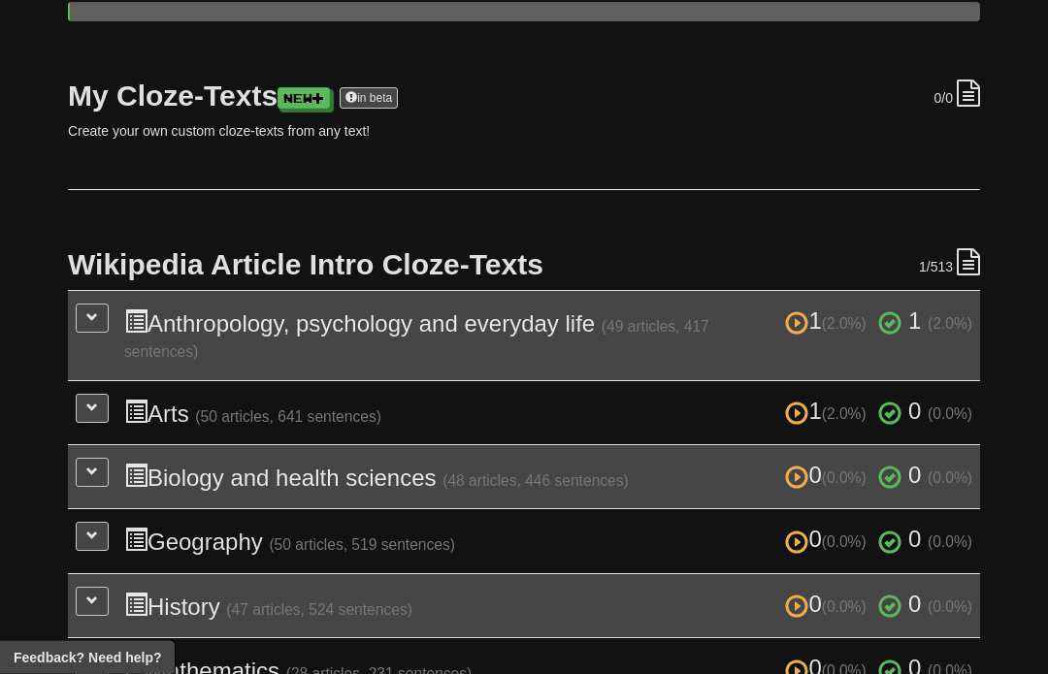
click at [741, 331] on h3 "1 (2.0%) 1 (2.0%) Anthropology, psychology and everyday life (49 articles, 417 …" at bounding box center [548, 337] width 848 height 54
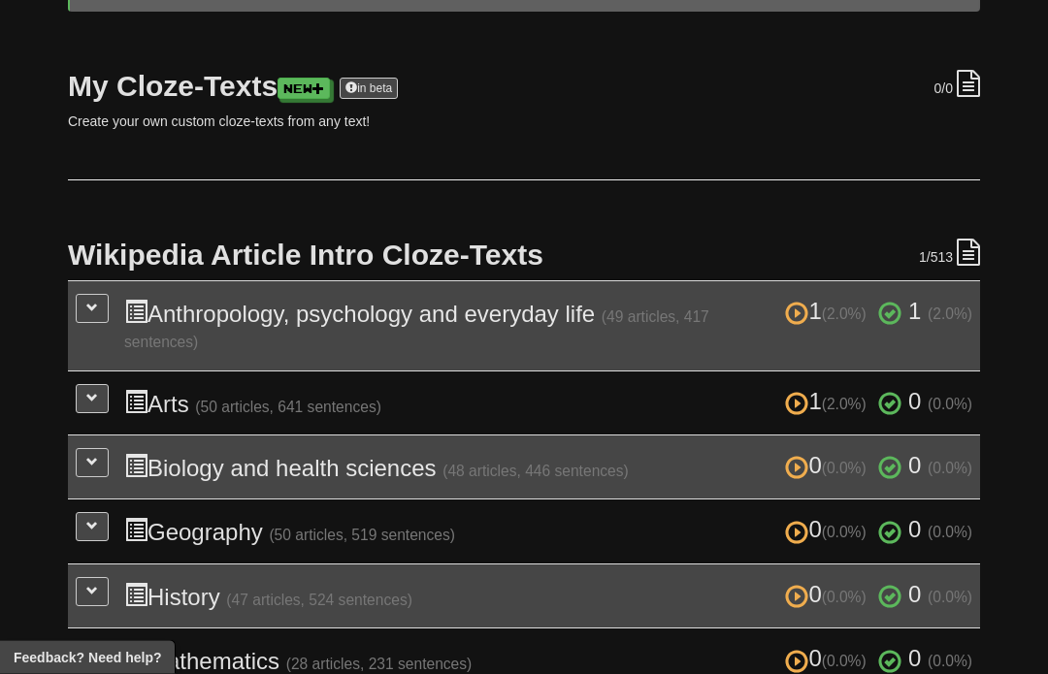
scroll to position [231, 0]
click at [728, 353] on td "1 (2.0%) 1 (2.0%) Anthropology, psychology and everyday life (49 articles, 417 …" at bounding box center [524, 324] width 912 height 90
click at [91, 313] on button at bounding box center [92, 307] width 33 height 29
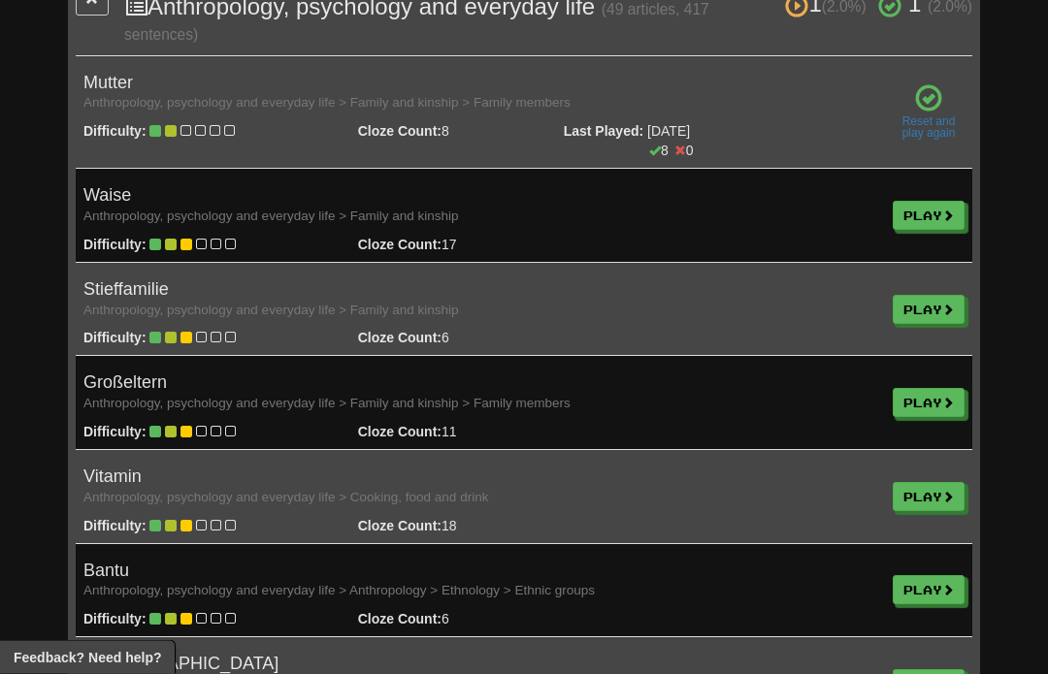
scroll to position [538, 0]
click at [932, 223] on link "Play" at bounding box center [929, 215] width 72 height 29
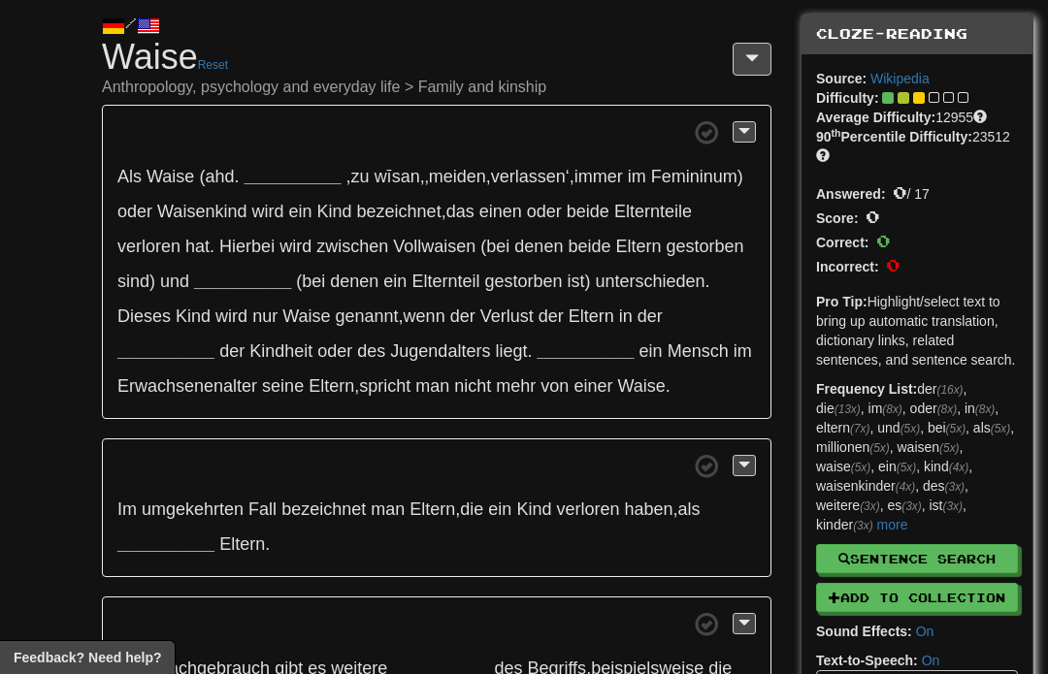
scroll to position [85, 0]
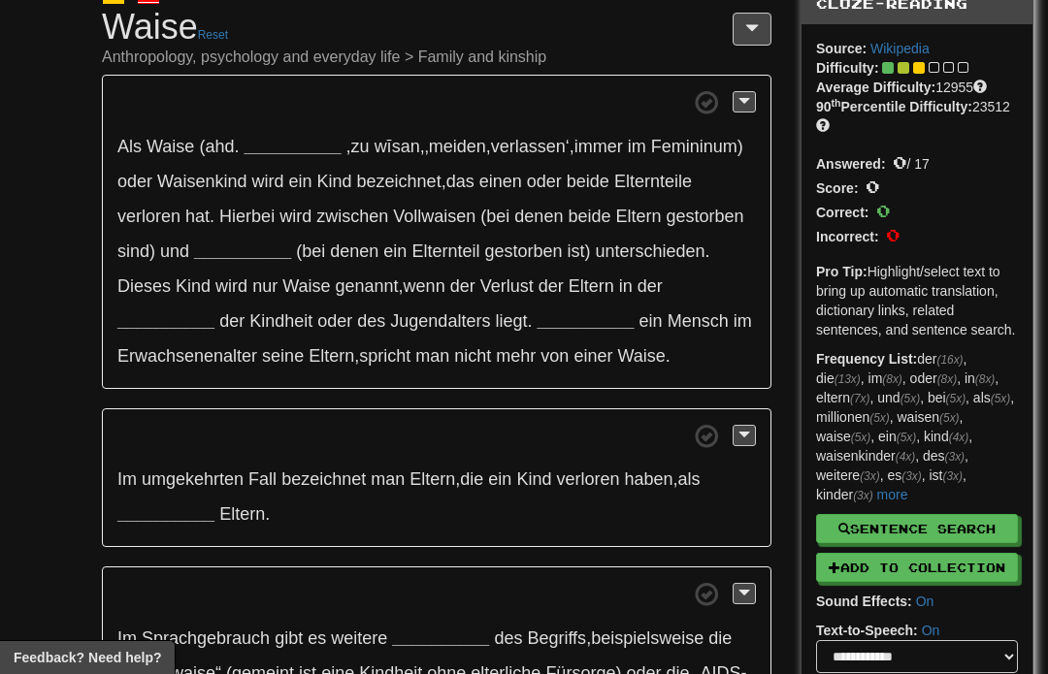
click at [533, 162] on p "Als Waise (ahd . __________ , zu wīsan , ‚meiden , verlassen‘ , immer im Femini…" at bounding box center [437, 232] width 670 height 314
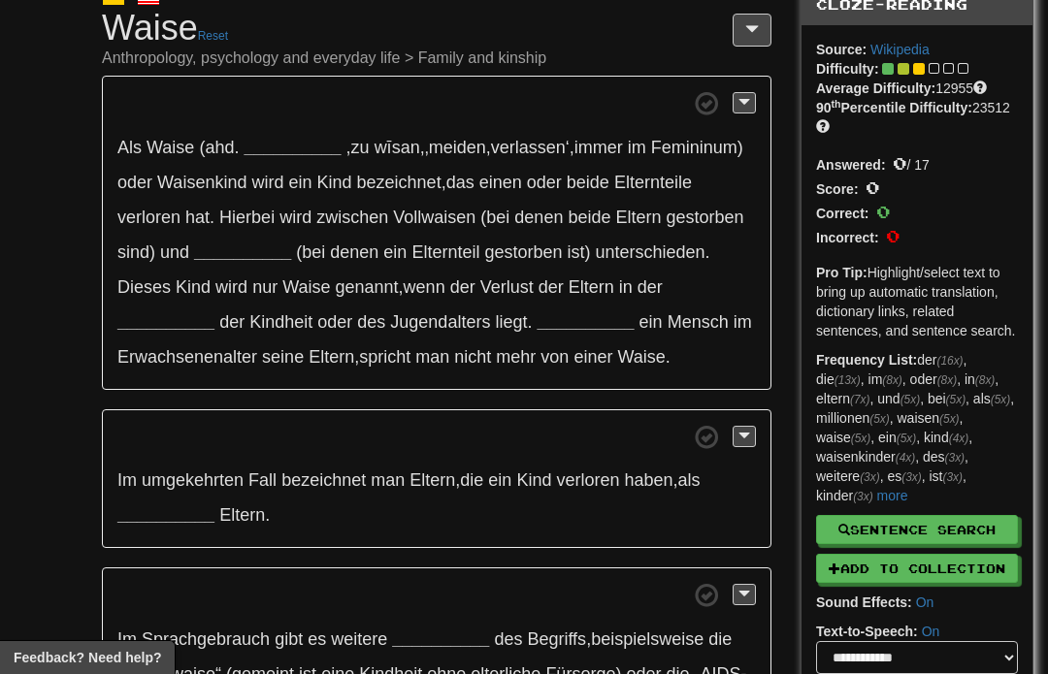
click at [664, 195] on p "Als Waise (ahd . __________ , zu wīsan , ‚meiden , verlassen‘ , immer im Femini…" at bounding box center [437, 233] width 670 height 314
click at [676, 187] on span "Elternteile" at bounding box center [653, 182] width 78 height 19
click at [679, 186] on span "Elternteile" at bounding box center [653, 182] width 78 height 19
click at [678, 186] on span "Elternteile" at bounding box center [653, 182] width 78 height 19
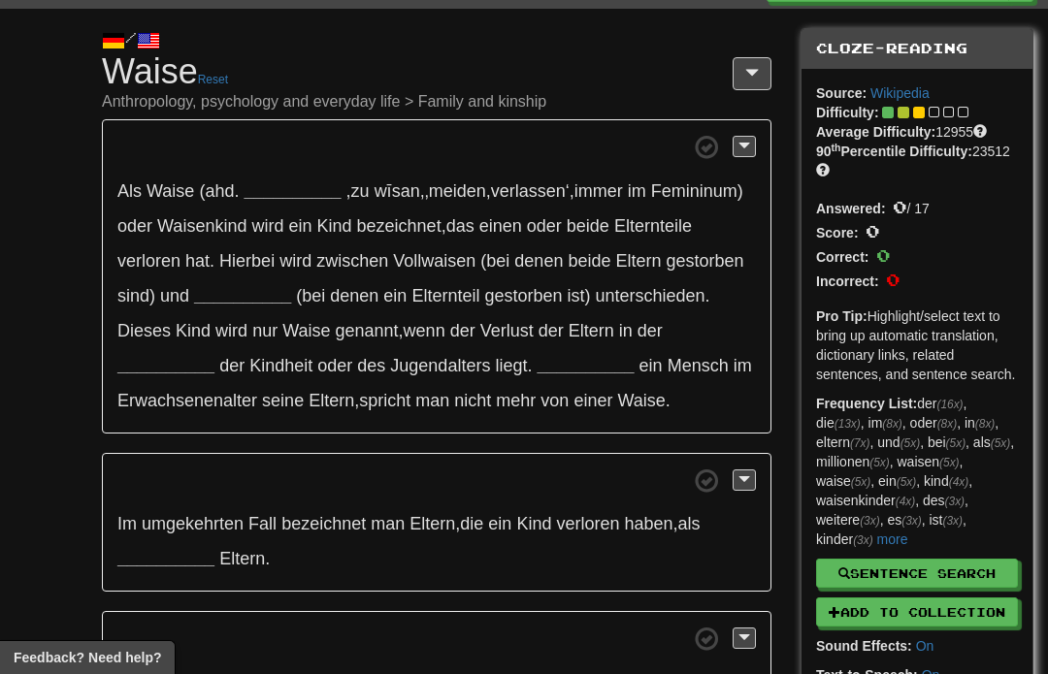
scroll to position [40, 0]
click at [629, 212] on p "Als Waise (ahd . __________ , zu wīsan , ‚meiden , verlassen‘ , immer im Femini…" at bounding box center [437, 277] width 670 height 314
click at [576, 245] on p "Als Waise (ahd . __________ , zu wīsan , ‚meiden , verlassen‘ , immer im Femini…" at bounding box center [437, 277] width 670 height 314
click at [548, 268] on span "denen" at bounding box center [538, 261] width 49 height 19
click at [553, 287] on span "(bei denen ein Elternteil gestorben ist) unterschieden ." at bounding box center [502, 296] width 413 height 19
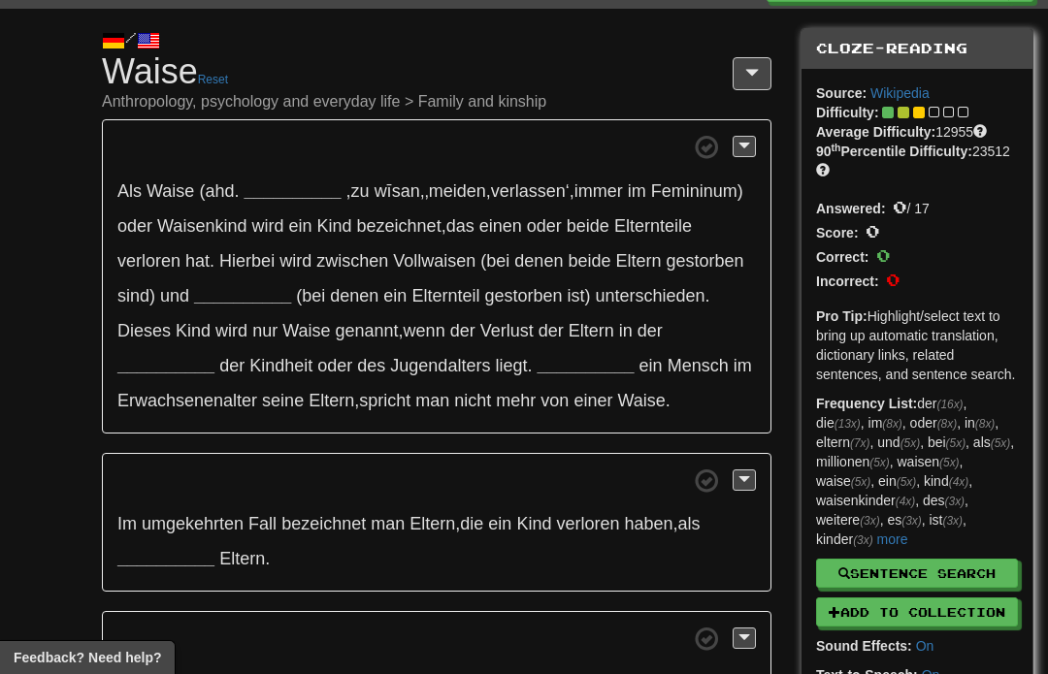
scroll to position [71, 0]
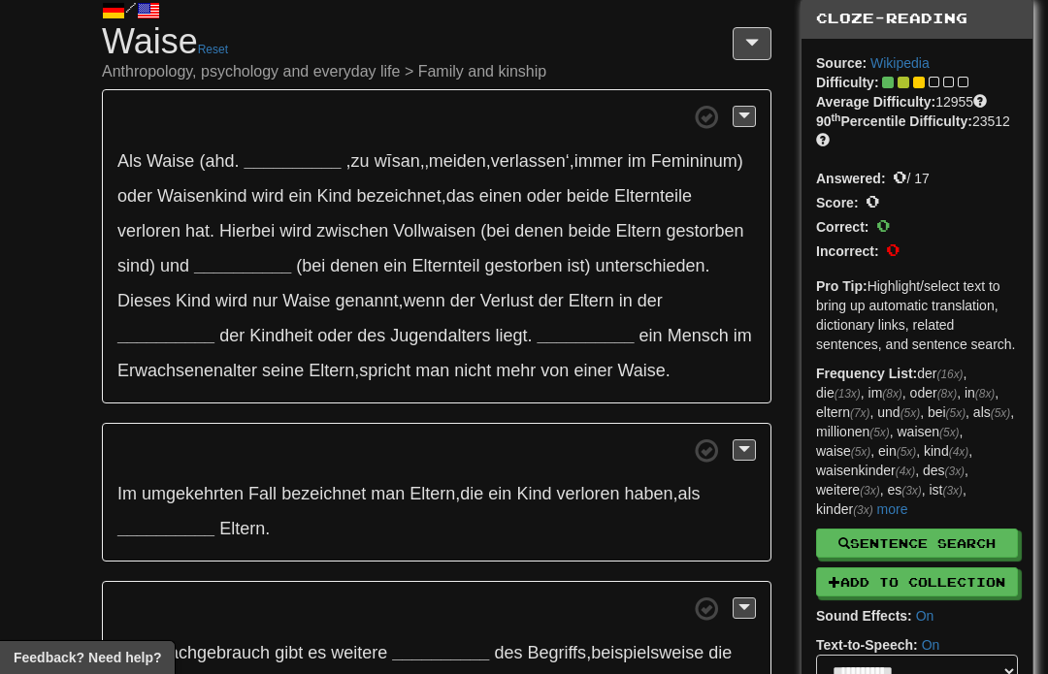
click at [529, 300] on span "Verlust" at bounding box center [506, 300] width 53 height 19
click at [737, 126] on button at bounding box center [744, 116] width 23 height 21
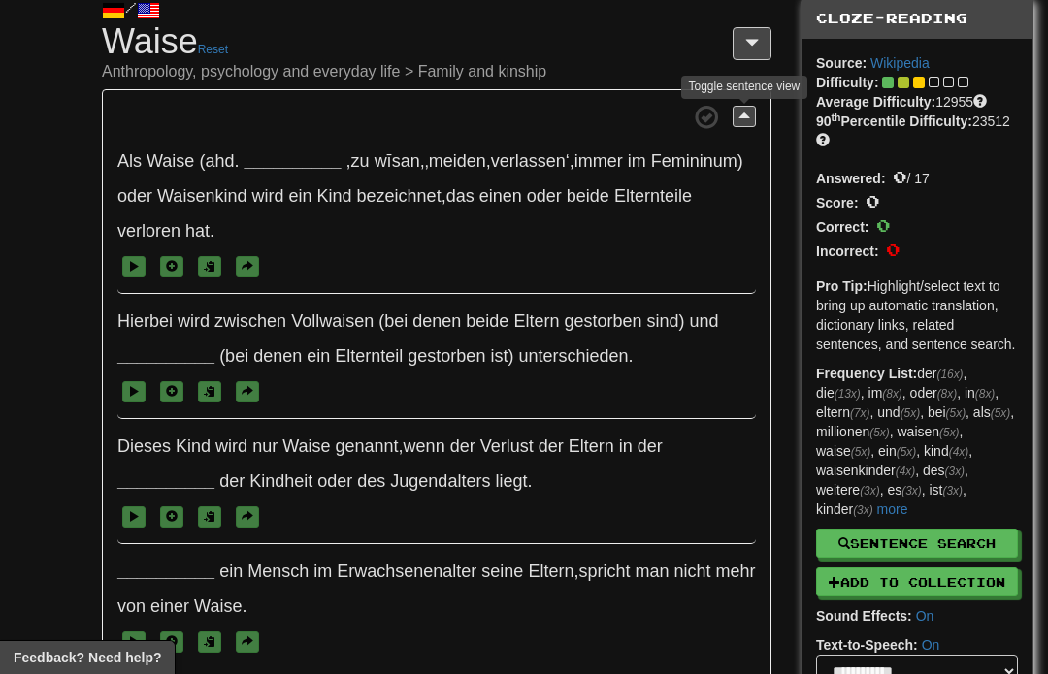
click at [736, 140] on span "Als Waise (ahd . __________ , zu wīsan , ‚meiden , verlassen‘ , immer im Femini…" at bounding box center [436, 214] width 638 height 160
click at [736, 126] on button at bounding box center [744, 116] width 23 height 21
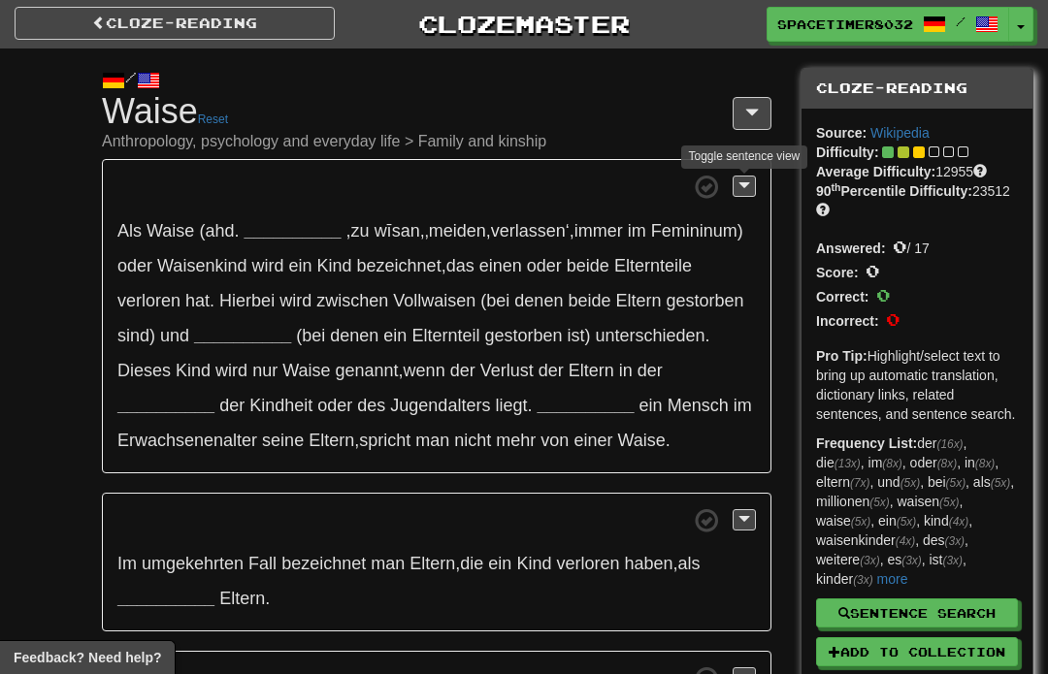
scroll to position [0, 0]
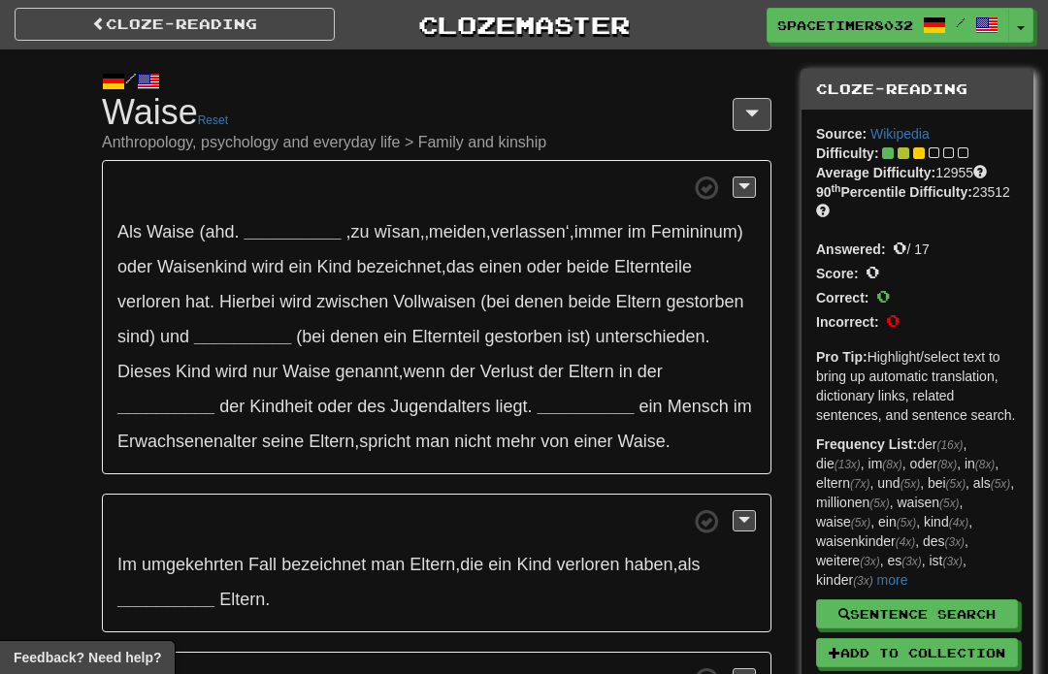
click at [159, 507] on p "Im umgekehrten Fall bezeichnet man Eltern , die ein Kind verloren haben , als _…" at bounding box center [437, 564] width 670 height 140
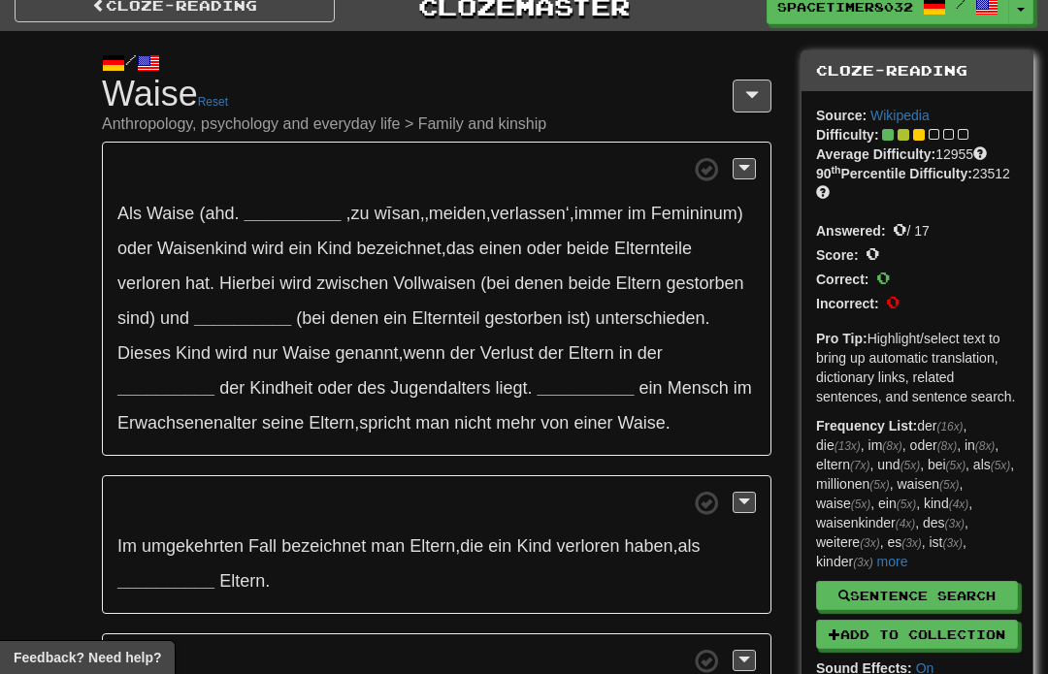
click at [180, 519] on p "Im umgekehrten Fall bezeichnet man Eltern , die ein Kind verloren haben , als _…" at bounding box center [437, 545] width 670 height 140
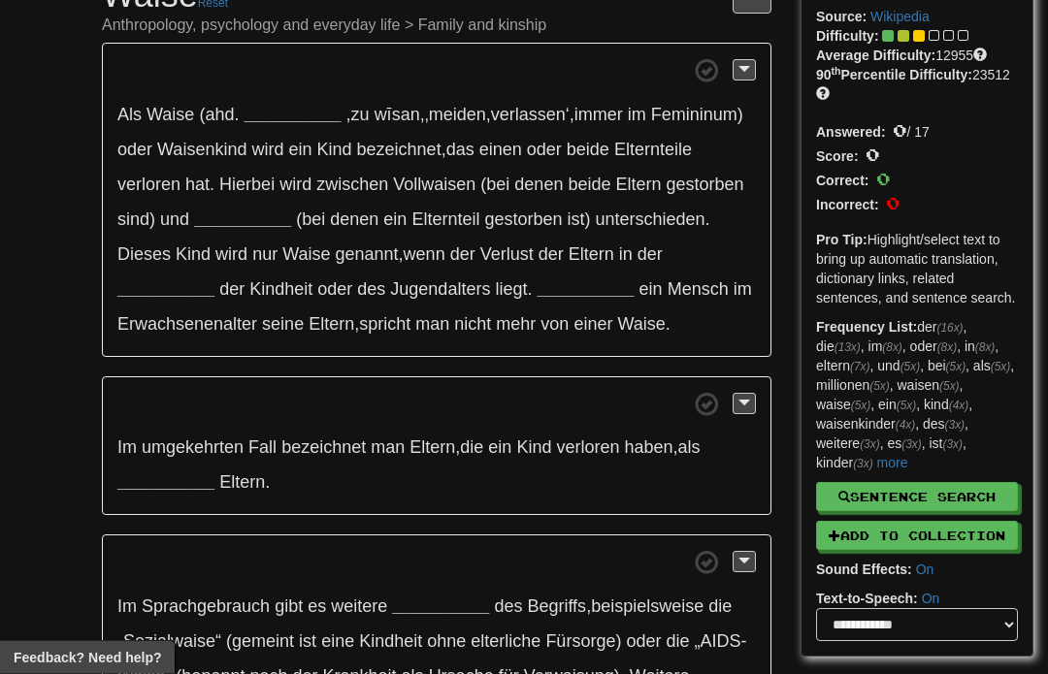
scroll to position [121, 0]
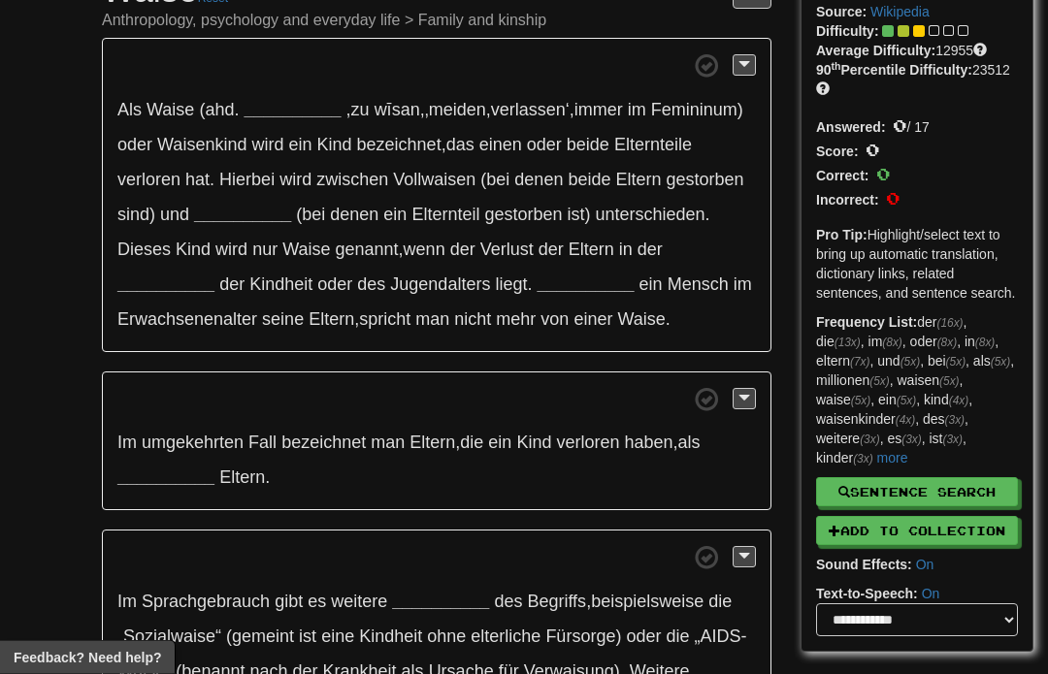
click at [143, 585] on p "Im Sprachgebrauch gibt es weitere __________ des Begriffs , beispielsweise die …" at bounding box center [437, 653] width 670 height 245
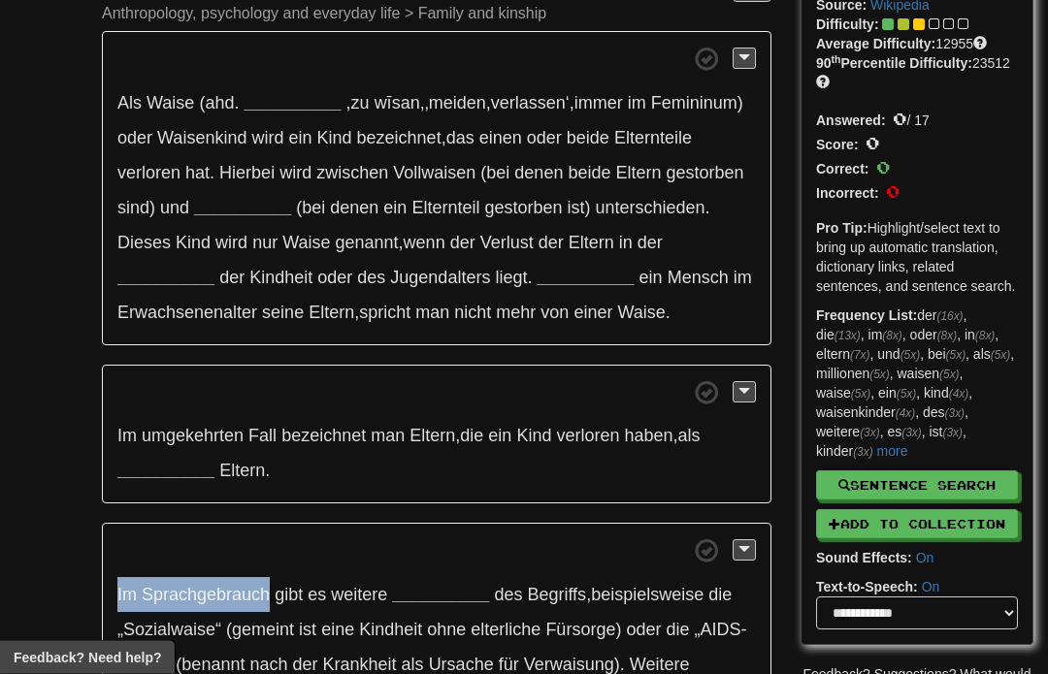
scroll to position [131, 0]
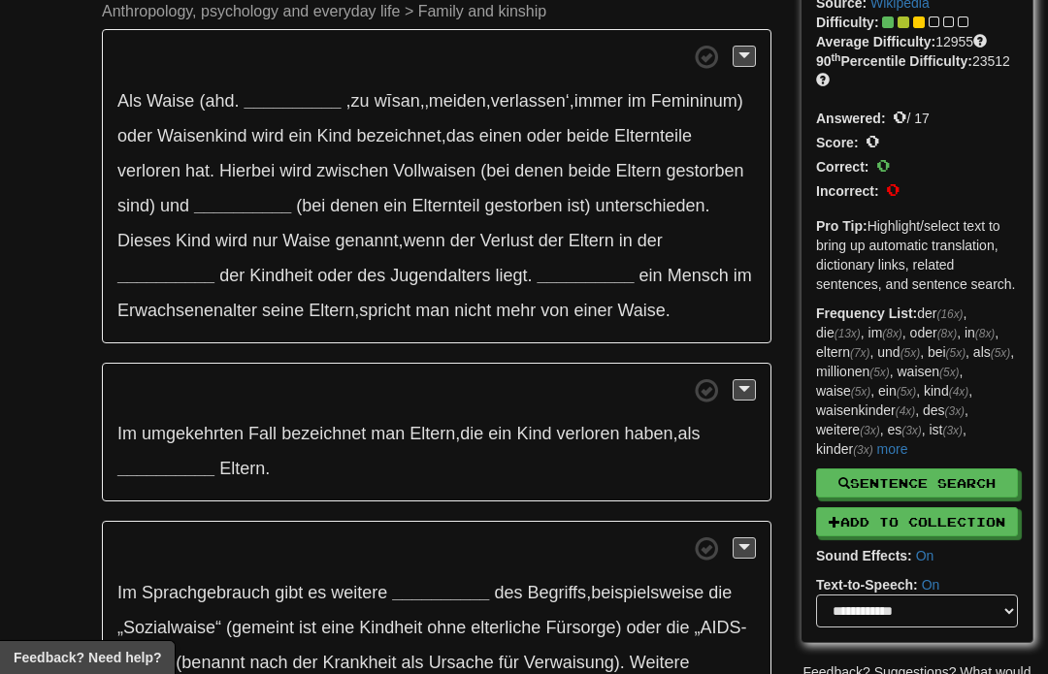
click at [398, 441] on span "man" at bounding box center [388, 433] width 34 height 19
click at [203, 551] on span at bounding box center [436, 549] width 638 height 24
click at [309, 122] on p "Als Waise (ahd . __________ , zu wīsan , ‚meiden , verlassen‘ , immer im Femini…" at bounding box center [437, 186] width 670 height 314
click at [299, 109] on strong "__________" at bounding box center [292, 100] width 97 height 19
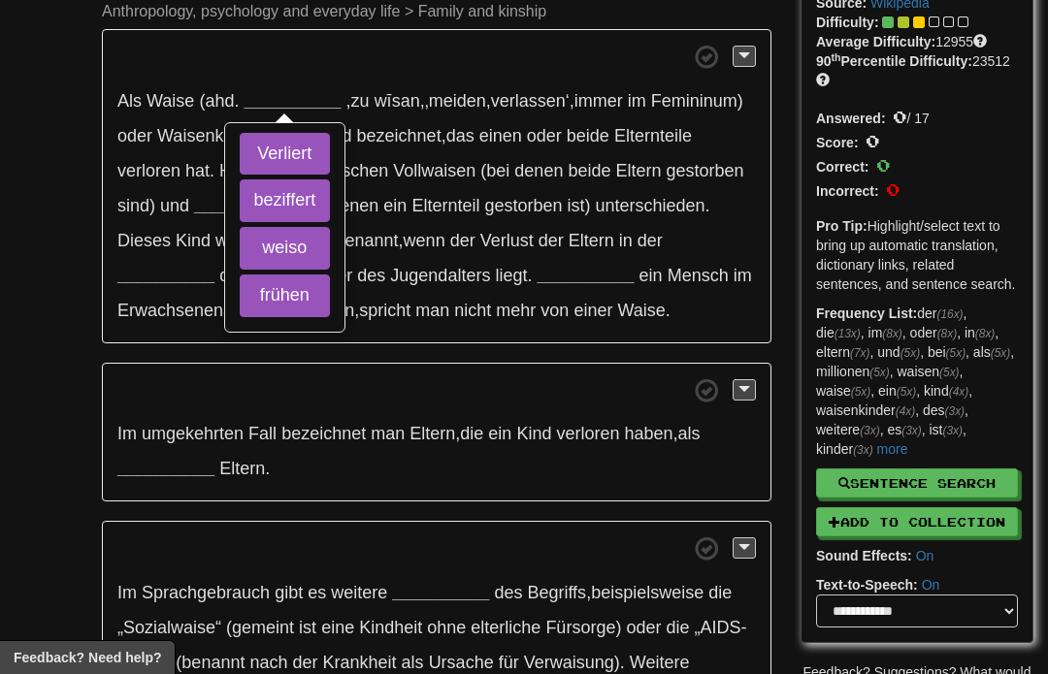
click at [302, 235] on button "weiso" at bounding box center [285, 248] width 91 height 43
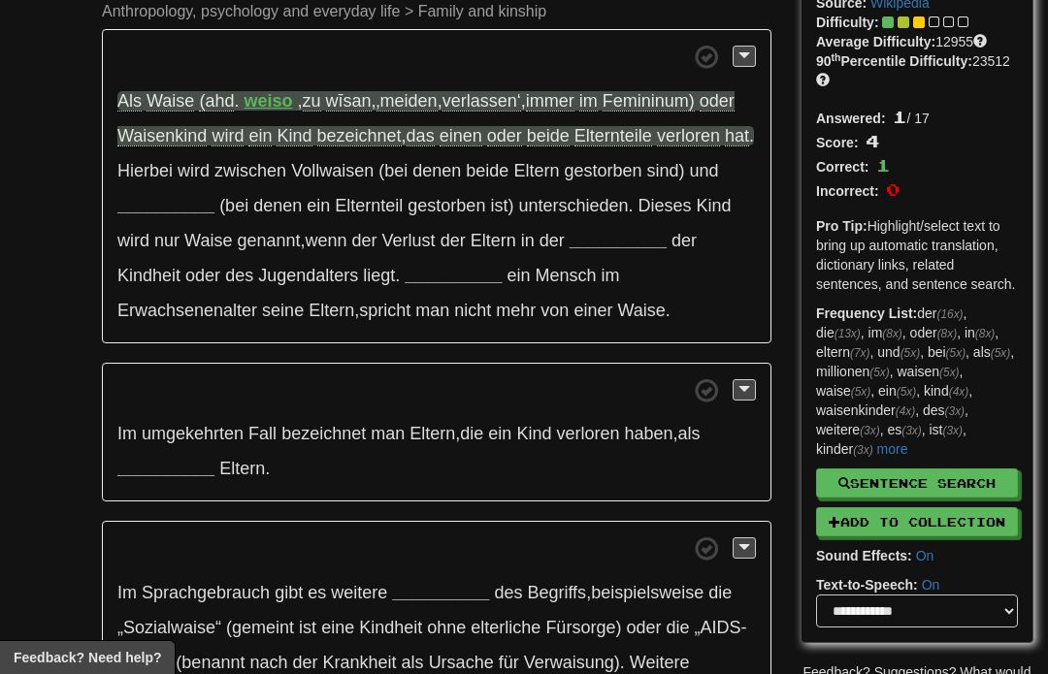
click at [276, 113] on p "Als Waise (ahd . weiso , zu wīsan , ‚meiden , verlassen‘ , immer im Femininum) …" at bounding box center [437, 186] width 670 height 314
click at [271, 101] on strong "weiso" at bounding box center [268, 100] width 49 height 19
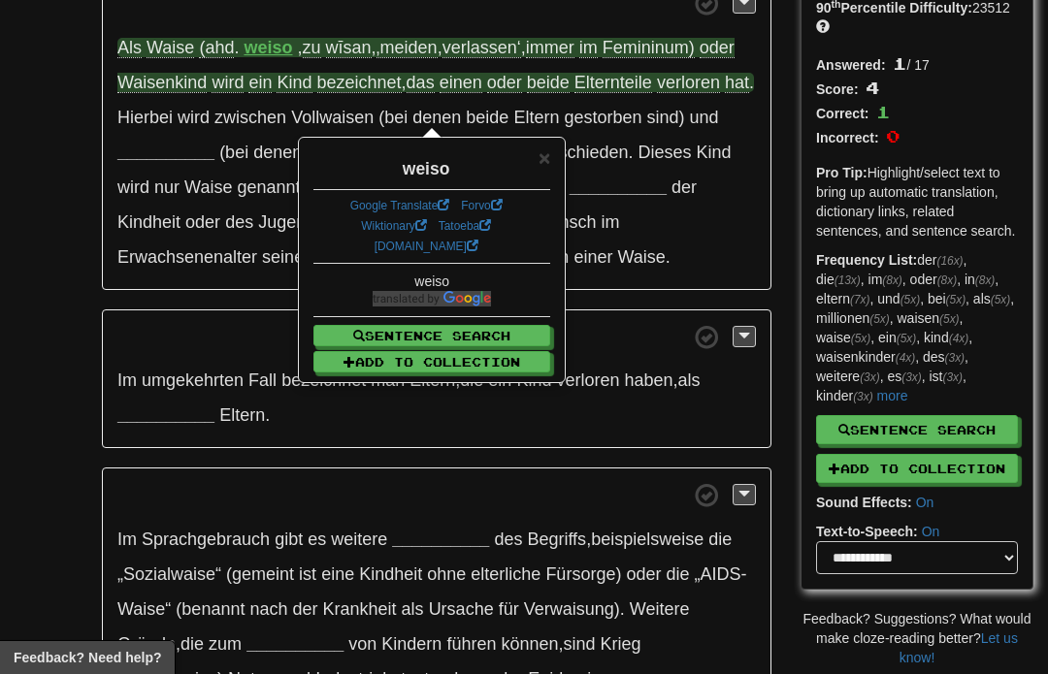
scroll to position [187, 0]
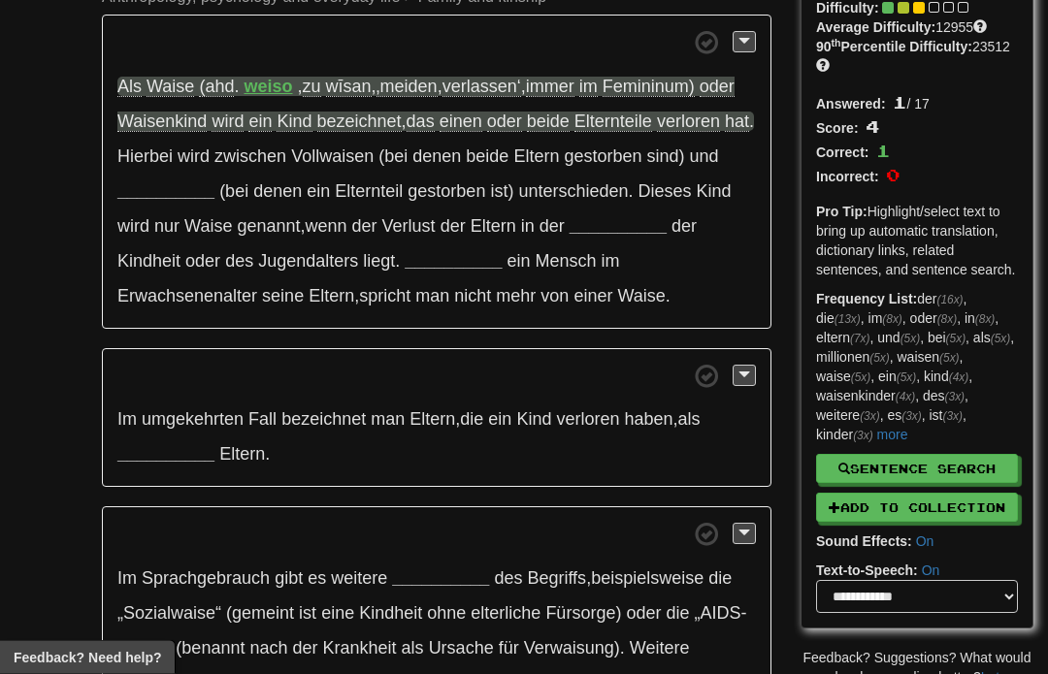
scroll to position [146, 0]
click at [241, 392] on p "Im umgekehrten Fall bezeichnet man Eltern , die ein Kind verloren haben , als _…" at bounding box center [437, 418] width 670 height 140
click at [235, 398] on p "Im umgekehrten Fall bezeichnet man Eltern , die ein Kind verloren haben , als _…" at bounding box center [437, 418] width 670 height 140
click at [118, 199] on strong "__________" at bounding box center [165, 190] width 97 height 19
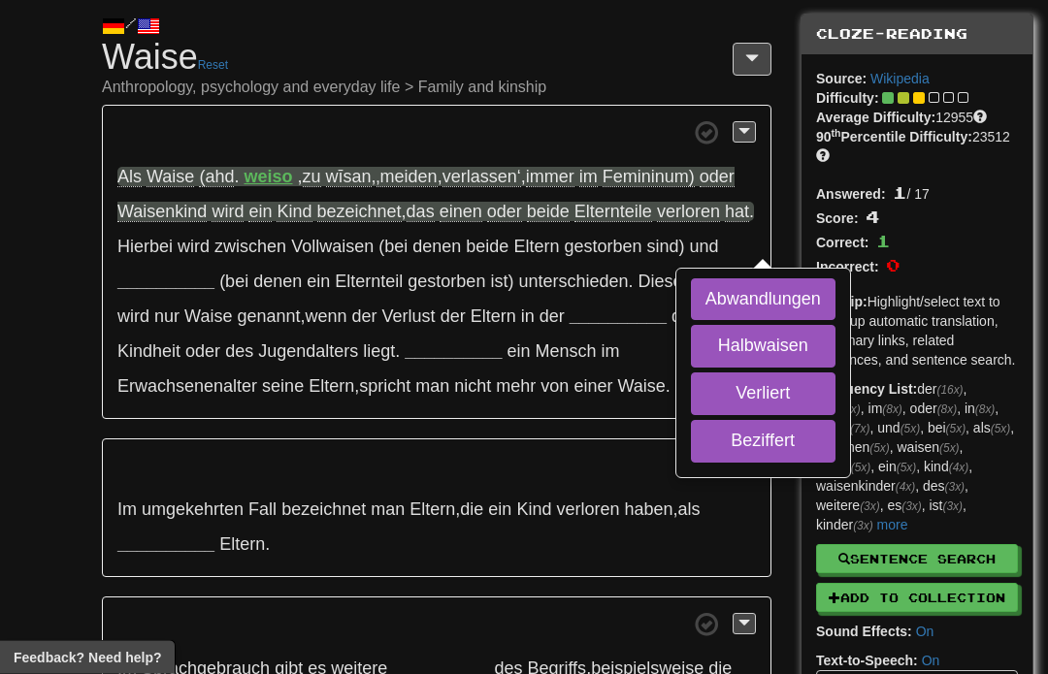
scroll to position [65, 0]
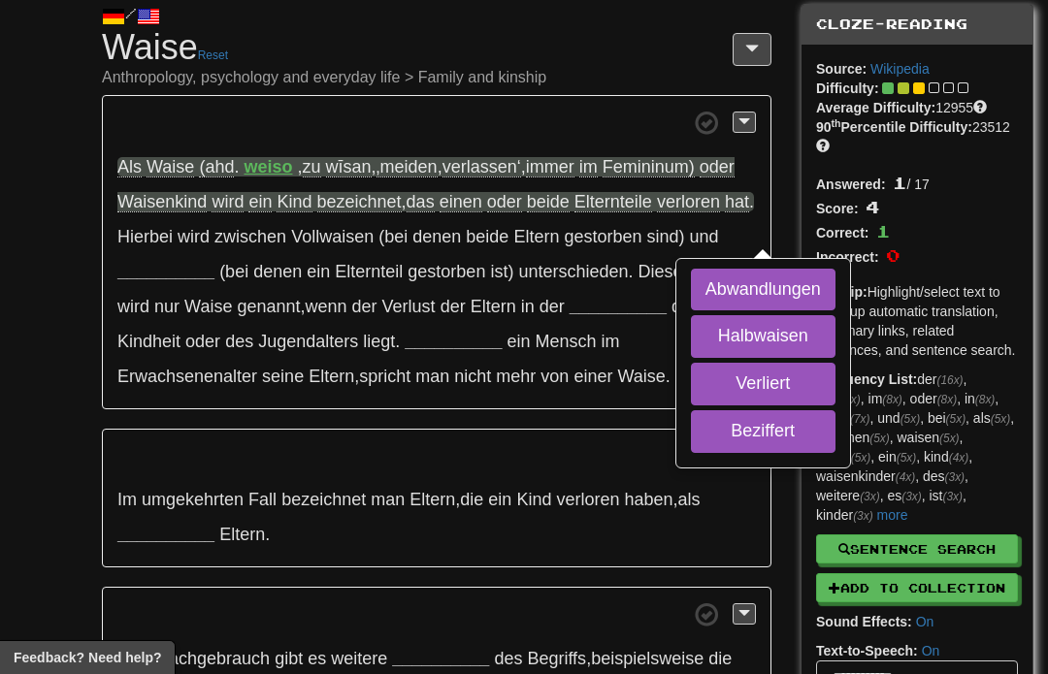
click at [691, 406] on button "Verliert" at bounding box center [763, 384] width 145 height 43
click at [691, 453] on button "Beziffert" at bounding box center [763, 431] width 145 height 43
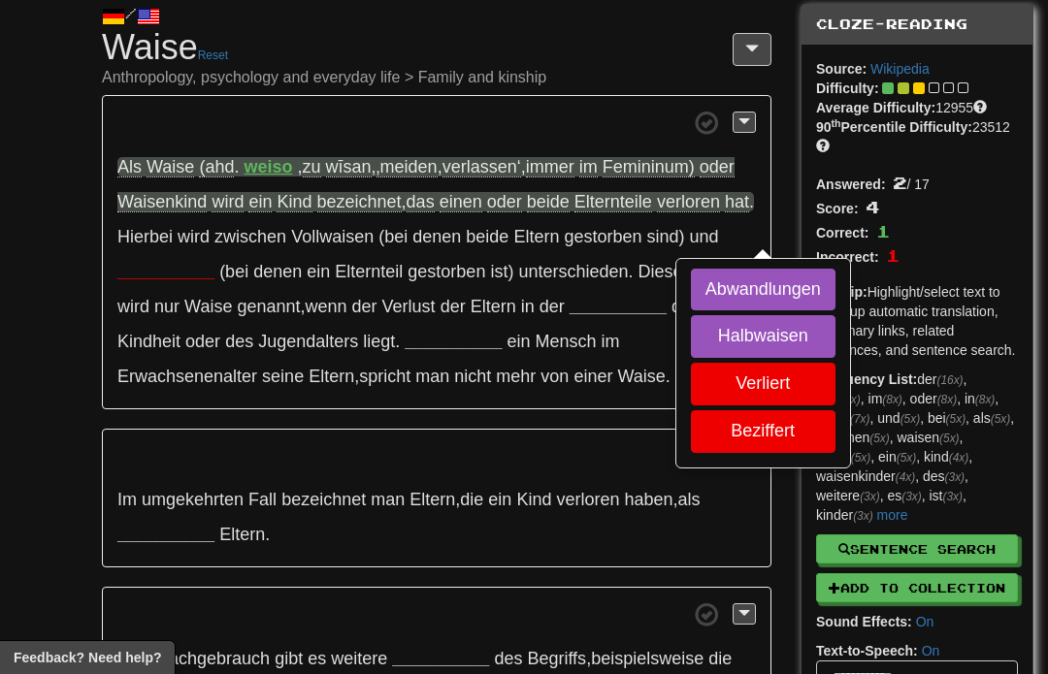
click at [691, 358] on button "Halbwaisen" at bounding box center [763, 336] width 145 height 43
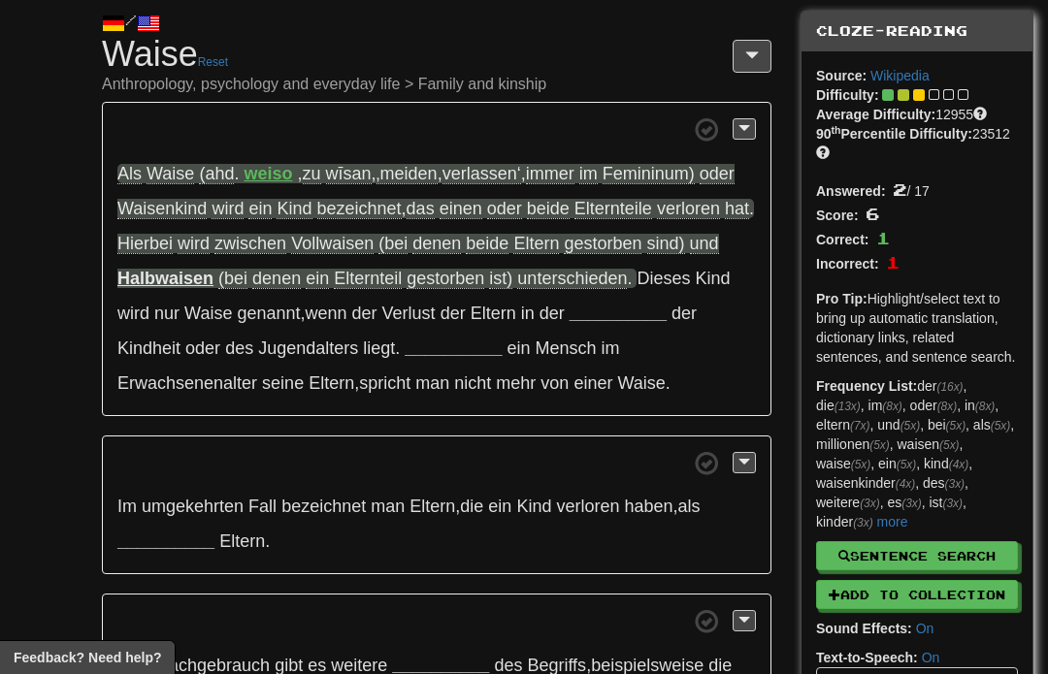
scroll to position [26, 0]
